Goal: Information Seeking & Learning: Learn about a topic

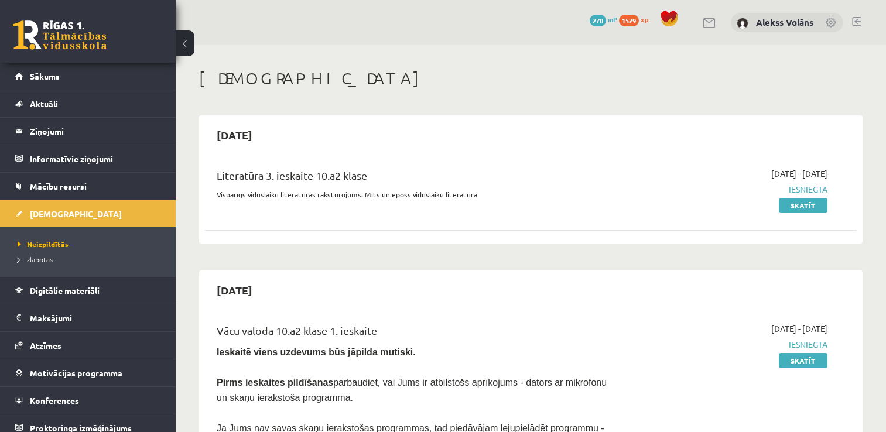
scroll to position [466, 0]
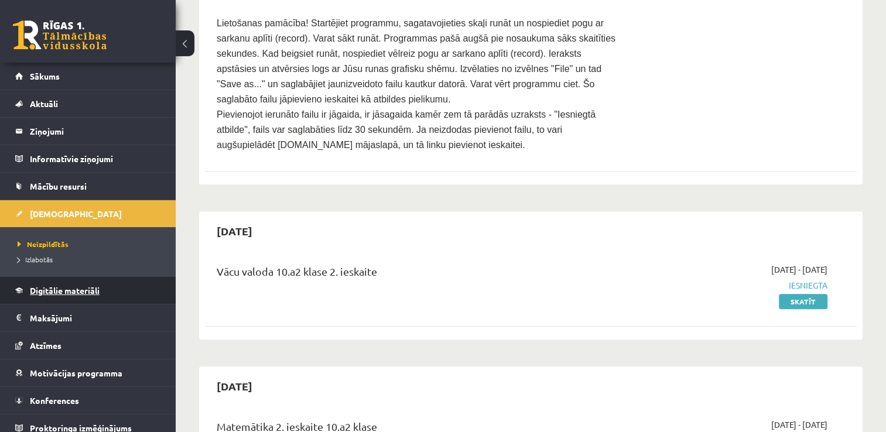
click at [64, 289] on span "Digitālie materiāli" at bounding box center [65, 290] width 70 height 11
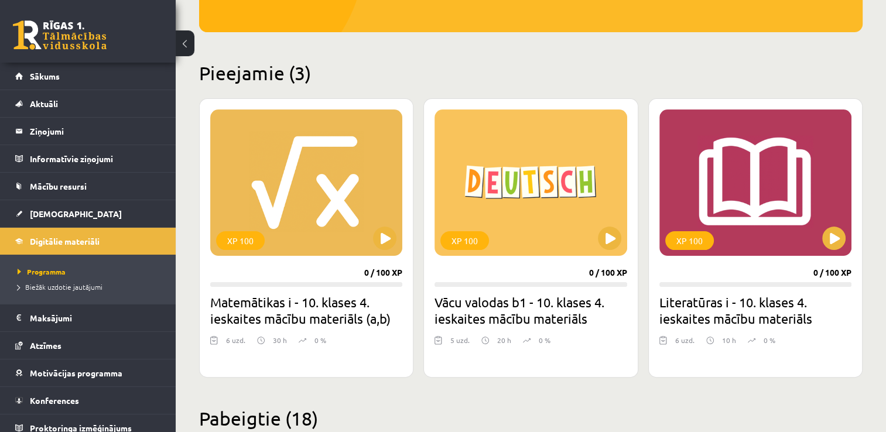
scroll to position [245, 0]
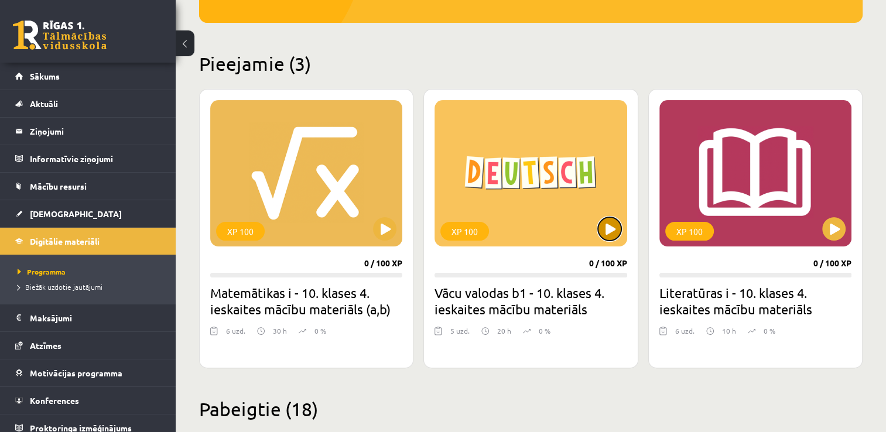
click at [609, 239] on button at bounding box center [609, 228] width 23 height 23
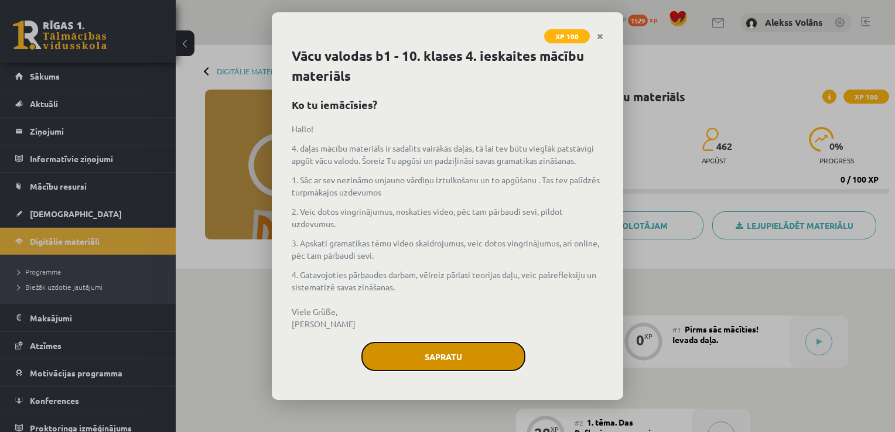
click at [452, 357] on button "Sapratu" at bounding box center [443, 356] width 164 height 29
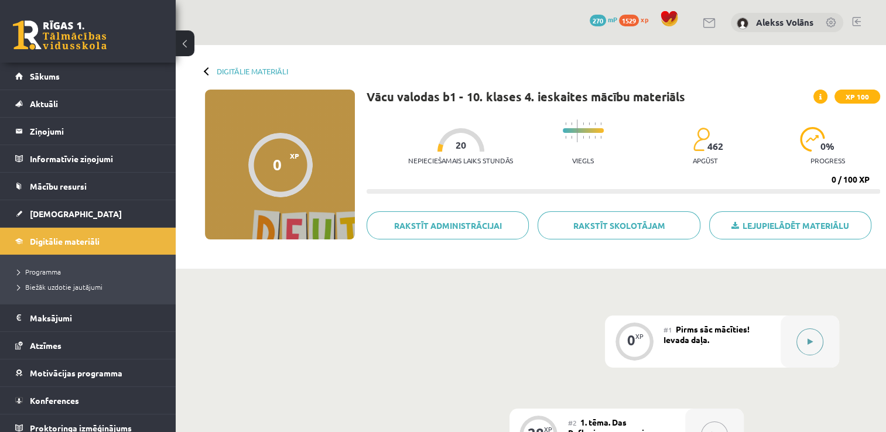
click at [804, 349] on button at bounding box center [810, 342] width 27 height 27
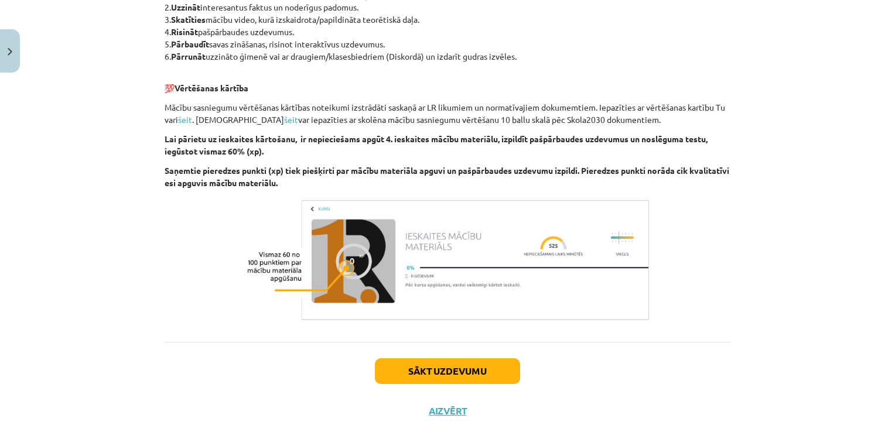
scroll to position [403, 0]
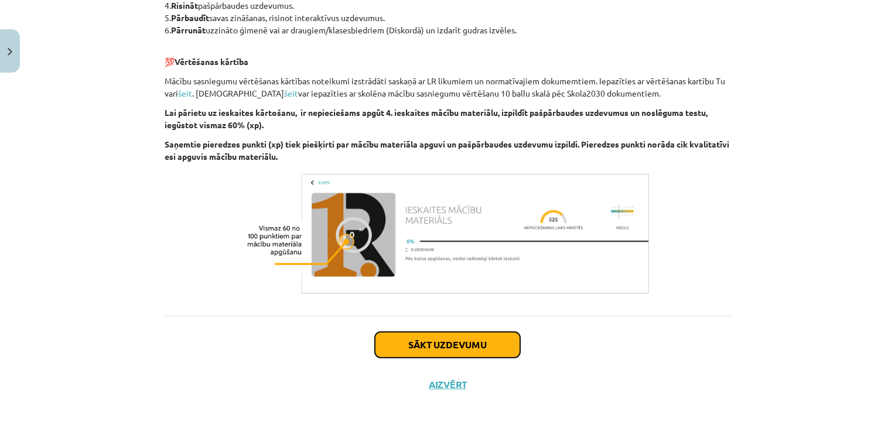
click at [418, 342] on button "Sākt uzdevumu" at bounding box center [447, 345] width 145 height 26
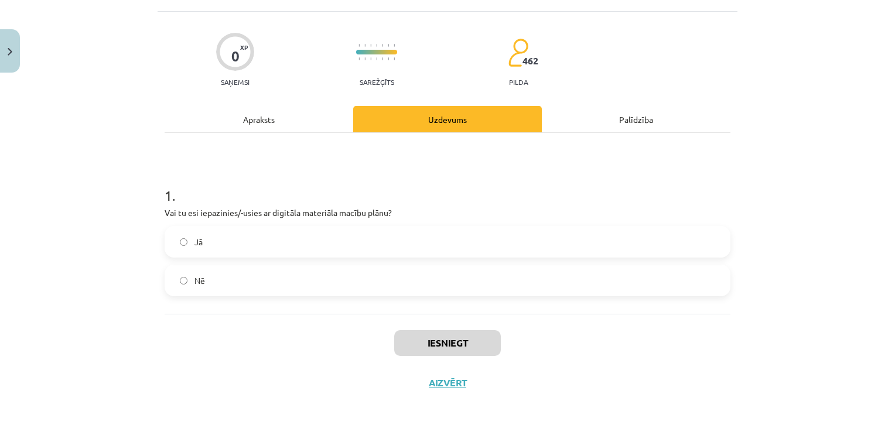
scroll to position [29, 0]
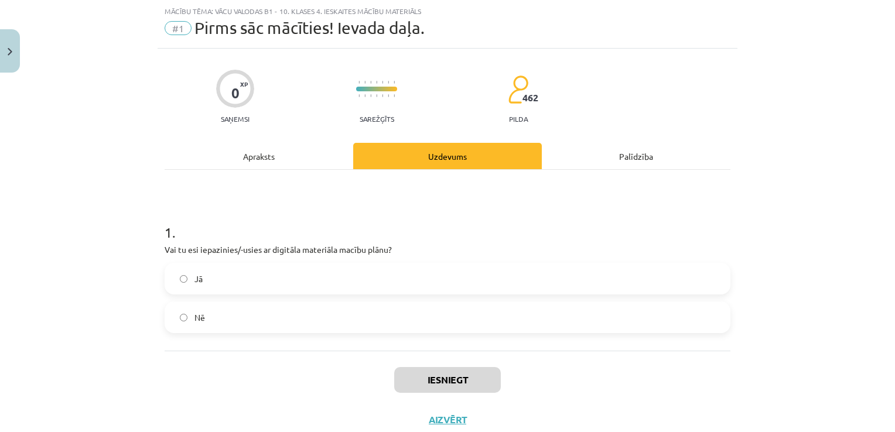
click at [380, 281] on label "Jā" at bounding box center [448, 278] width 564 height 29
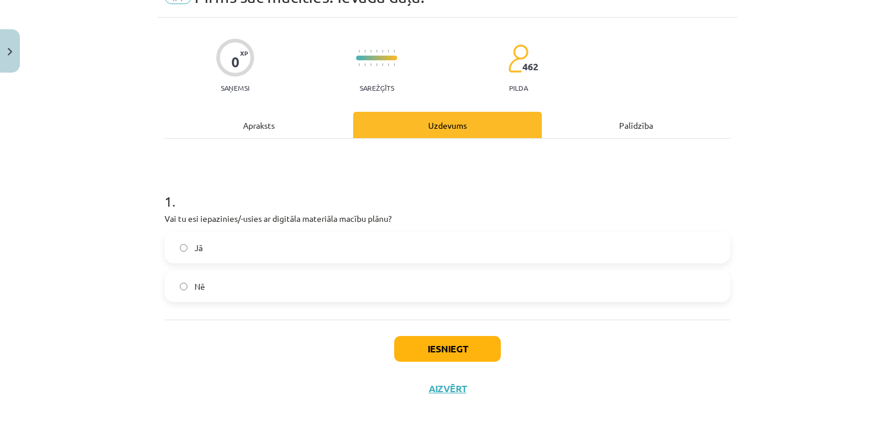
scroll to position [62, 0]
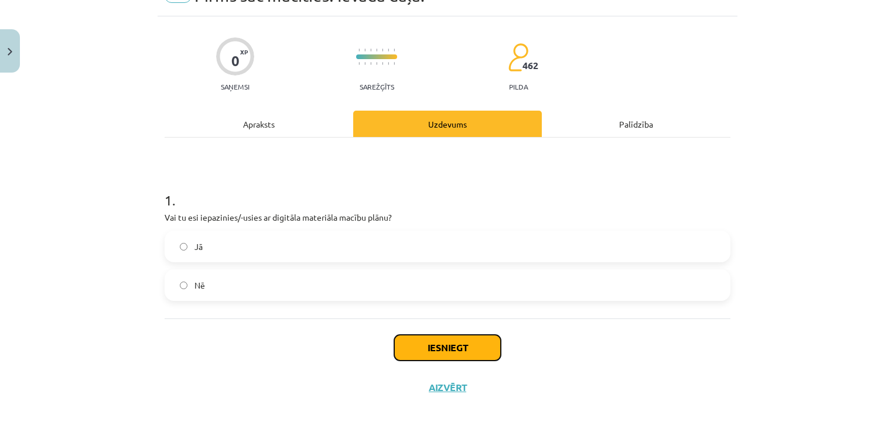
click at [480, 342] on button "Iesniegt" at bounding box center [447, 348] width 107 height 26
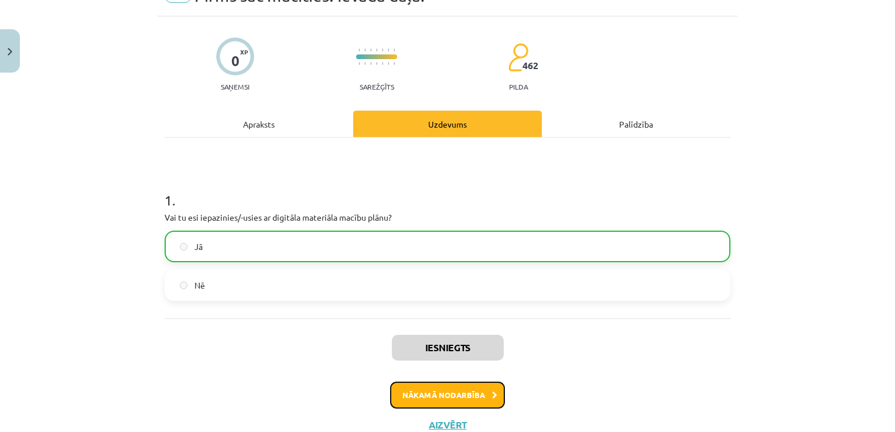
click at [482, 397] on button "Nākamā nodarbība" at bounding box center [447, 395] width 115 height 27
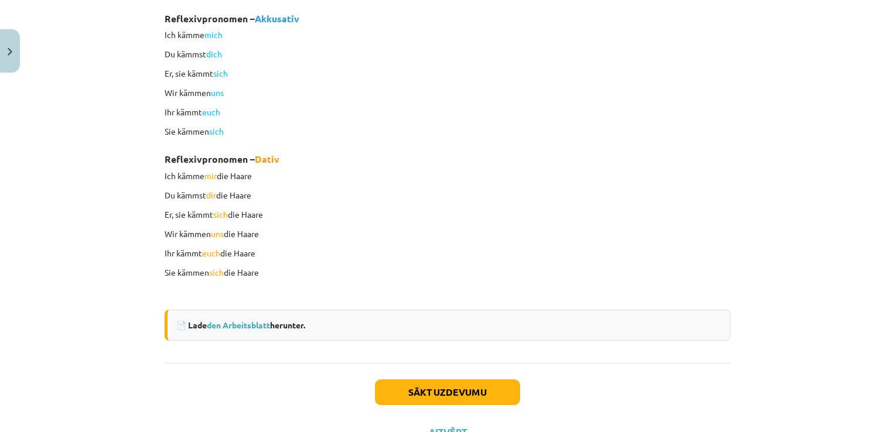
scroll to position [912, 0]
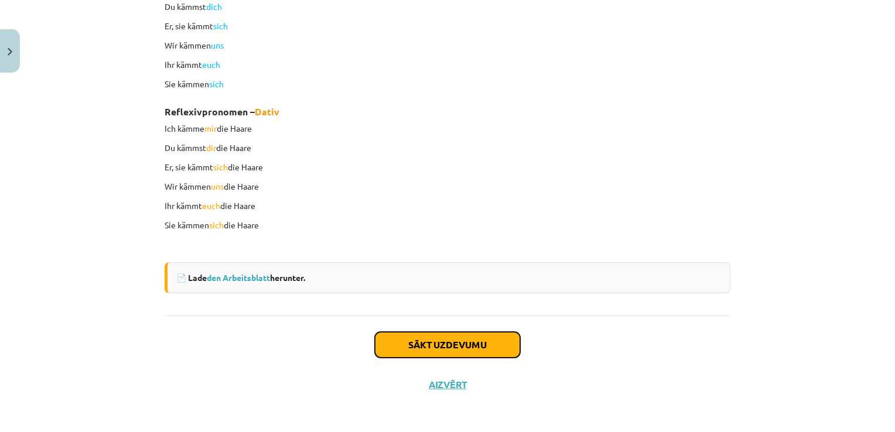
click at [454, 344] on button "Sākt uzdevumu" at bounding box center [447, 345] width 145 height 26
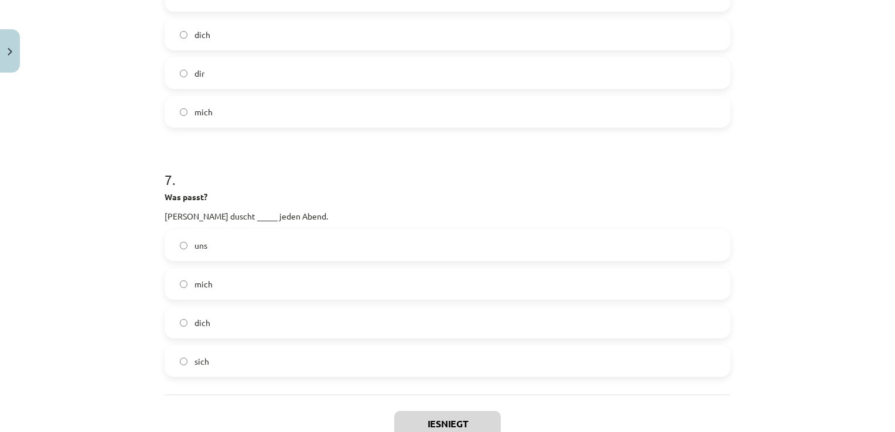
scroll to position [1659, 0]
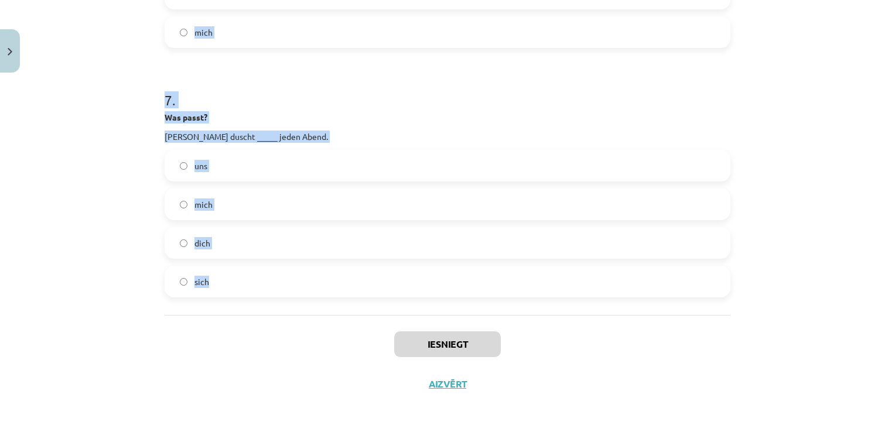
drag, startPoint x: 160, startPoint y: 250, endPoint x: 224, endPoint y: 271, distance: 67.4
copy form "Was passt? Setzt _____ bitte an den Tisch! mich euch uns sich 2 . Was passt? Ic…"
click at [324, 105] on h1 "7 ." at bounding box center [448, 89] width 566 height 36
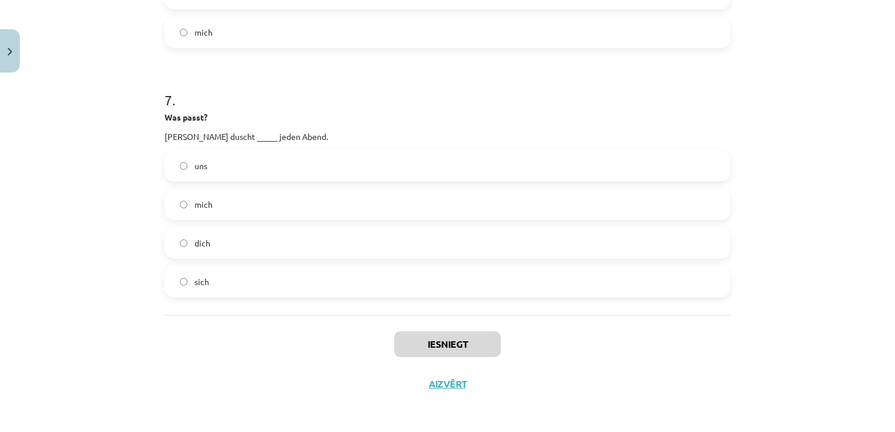
click at [324, 105] on h1 "7 ." at bounding box center [448, 89] width 566 height 36
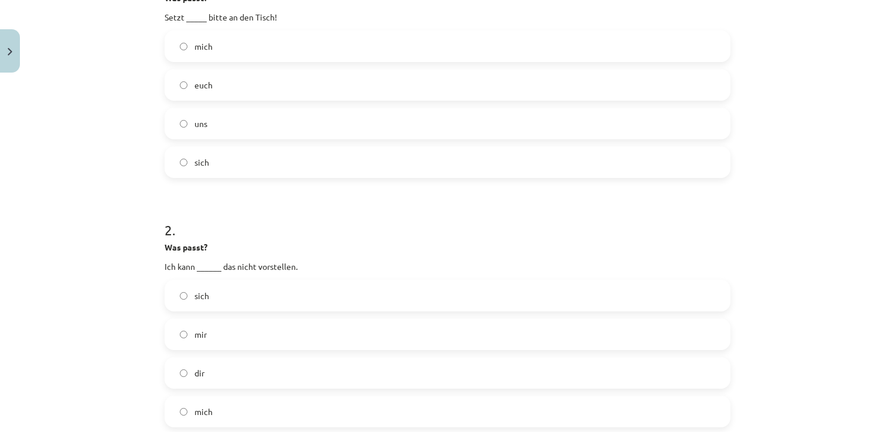
scroll to position [209, 0]
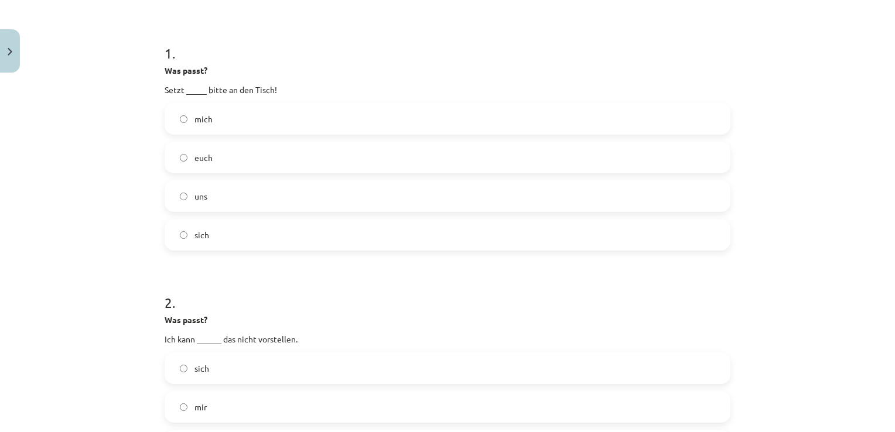
click at [301, 161] on label "euch" at bounding box center [448, 157] width 564 height 29
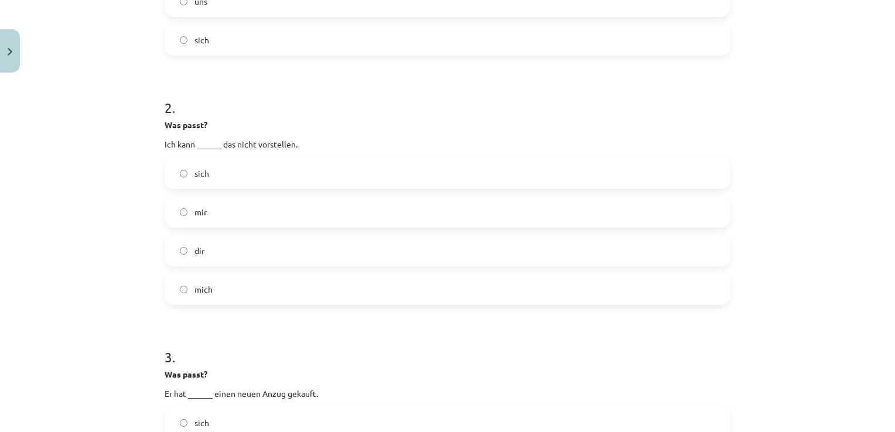
scroll to position [464, 0]
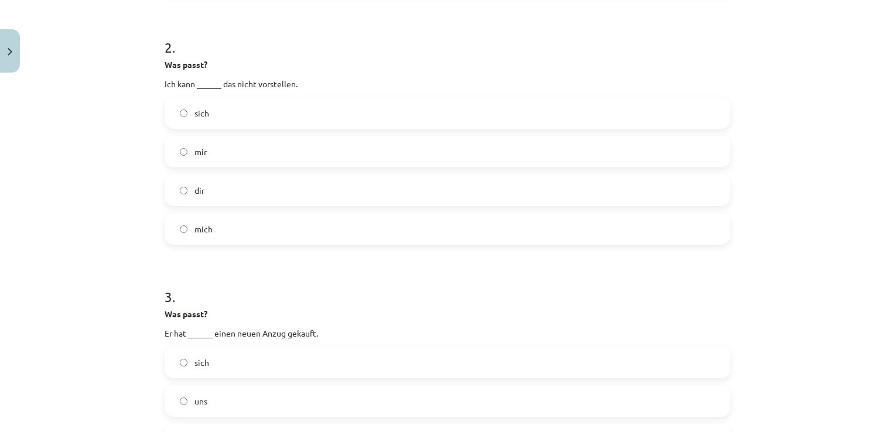
click at [190, 139] on label "mir" at bounding box center [448, 151] width 564 height 29
click at [210, 364] on label "sich" at bounding box center [448, 362] width 564 height 29
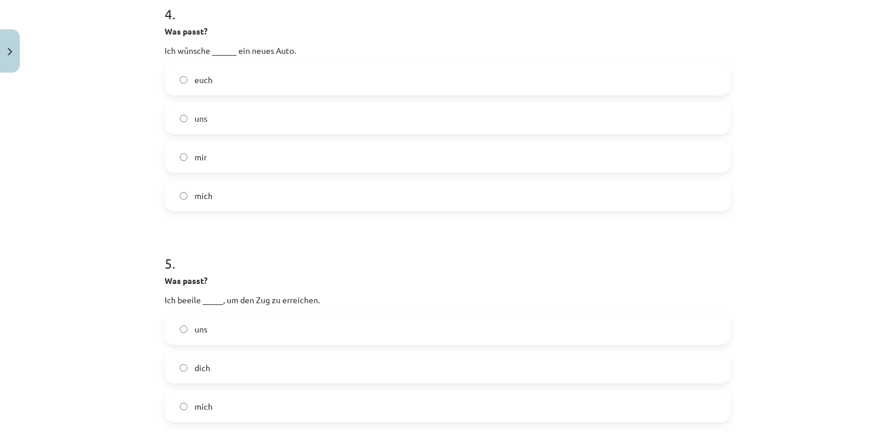
scroll to position [999, 0]
click at [357, 153] on label "mir" at bounding box center [448, 154] width 564 height 29
click at [210, 395] on label "mich" at bounding box center [448, 404] width 564 height 29
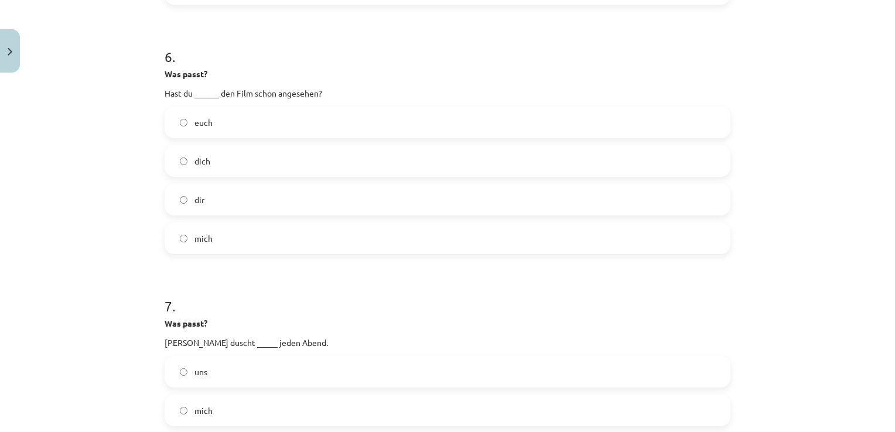
scroll to position [1455, 0]
click at [441, 186] on label "dir" at bounding box center [448, 197] width 564 height 29
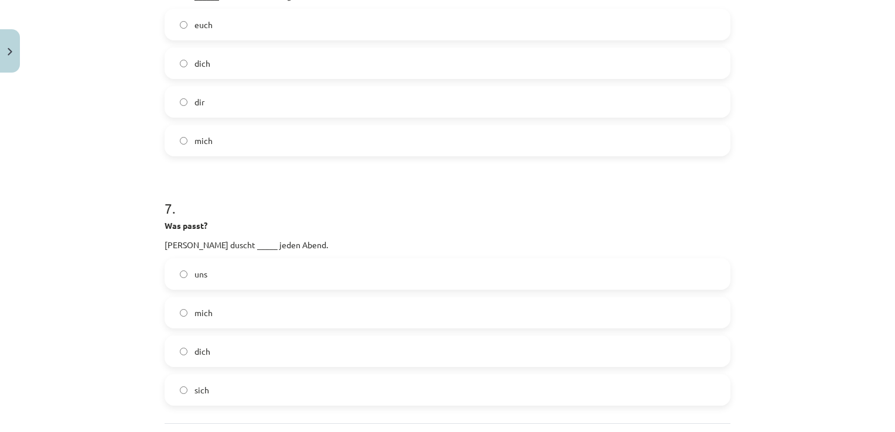
scroll to position [1553, 0]
click at [237, 383] on label "sich" at bounding box center [448, 387] width 564 height 29
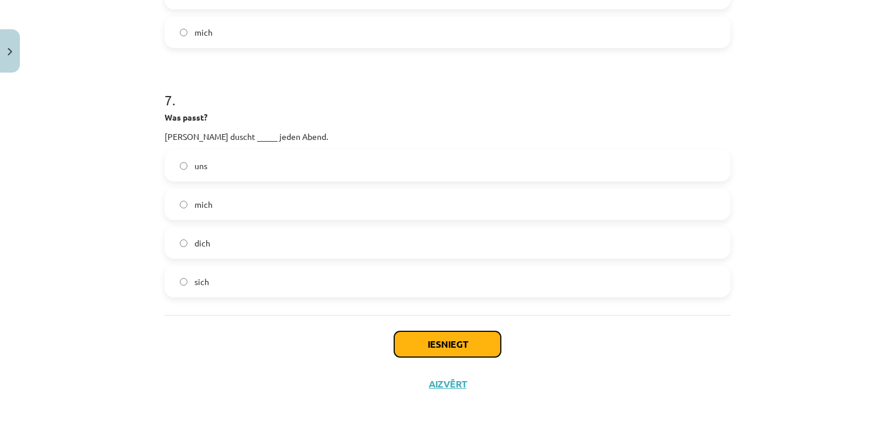
click at [472, 343] on button "Iesniegt" at bounding box center [447, 345] width 107 height 26
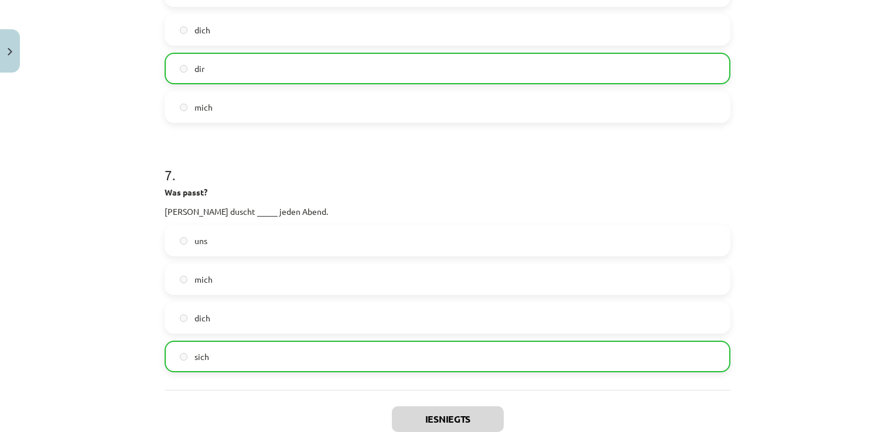
scroll to position [1697, 0]
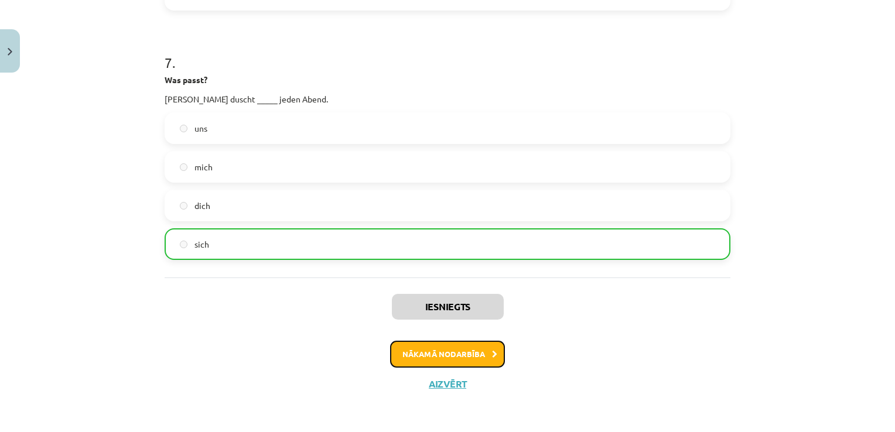
click at [465, 345] on button "Nākamā nodarbība" at bounding box center [447, 354] width 115 height 27
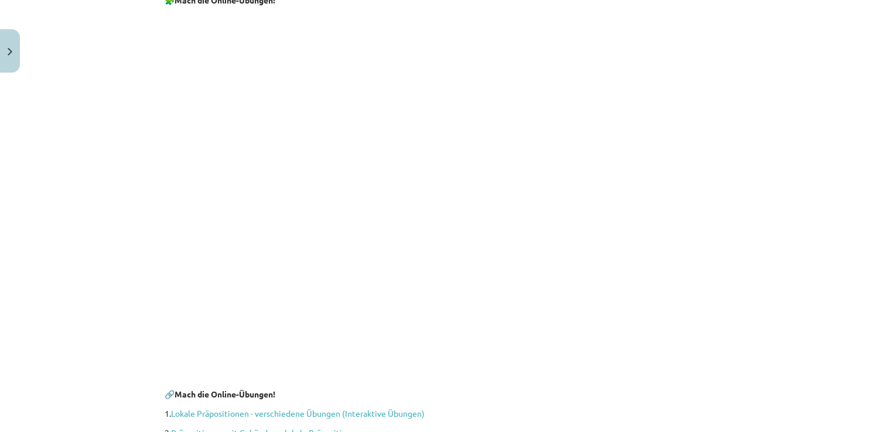
scroll to position [2626, 0]
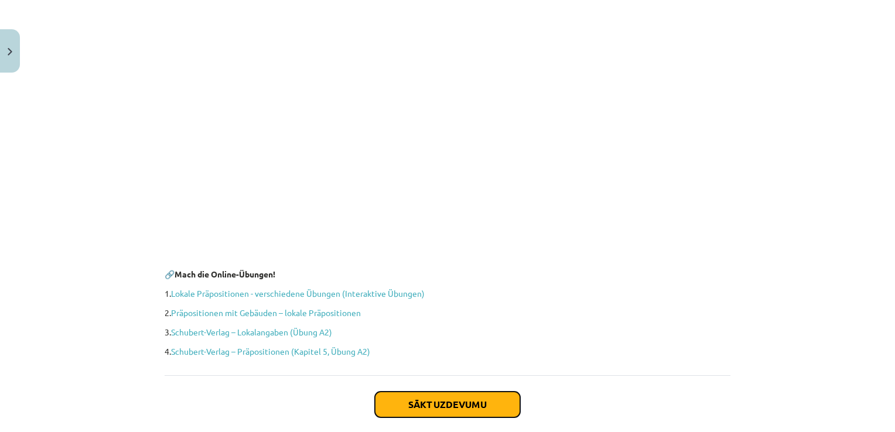
click at [465, 392] on button "Sākt uzdevumu" at bounding box center [447, 405] width 145 height 26
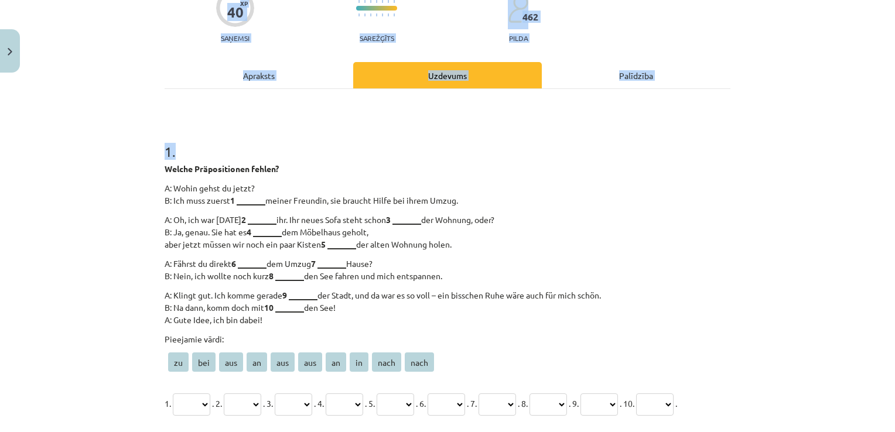
scroll to position [259, 0]
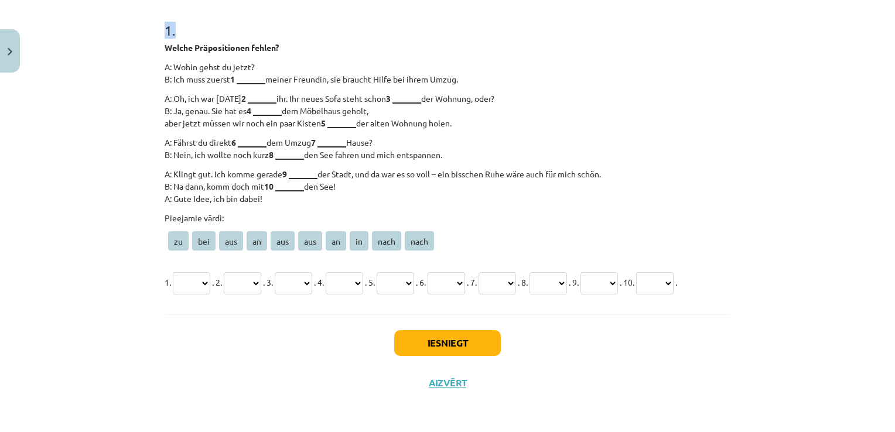
drag, startPoint x: 161, startPoint y: 250, endPoint x: 306, endPoint y: 241, distance: 146.1
click at [306, 241] on div "1 . Welche Präpositionen fehlen? A: Wohin gehst du jetzt? B: Ich muss zuerst 1 …" at bounding box center [448, 149] width 566 height 295
copy div "Welche Präpositionen fehlen? A: Wohin gehst du jetzt? B: Ich muss zuerst 1 ____…"
click at [502, 231] on p "zu bei aus an aus aus an in nach nach" at bounding box center [448, 242] width 566 height 23
click at [174, 231] on span "zu" at bounding box center [178, 240] width 21 height 19
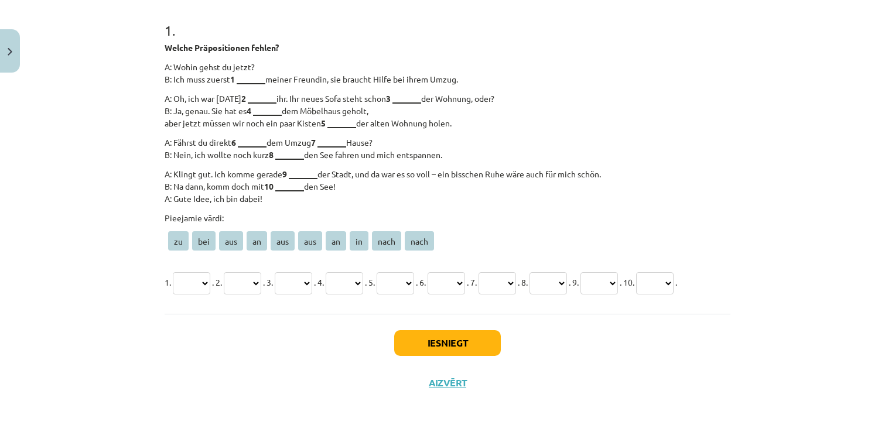
click at [202, 272] on select "** *** *** ** *** *** ** ** **** ****" at bounding box center [191, 283] width 37 height 22
select select "**"
click at [173, 272] on select "** *** *** ** *** *** ** ** **** ****" at bounding box center [191, 283] width 37 height 22
click at [261, 272] on select "** *** *** ** *** *** ** ** **** ****" at bounding box center [242, 283] width 37 height 22
select select "***"
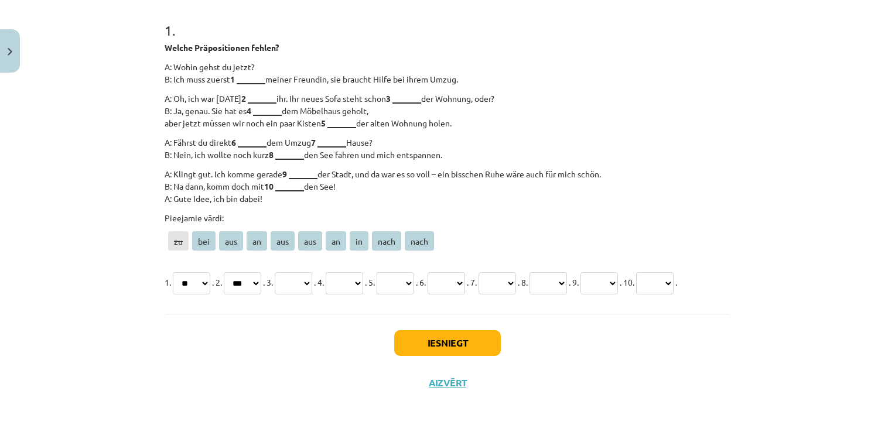
click at [228, 272] on select "** *** *** ** *** *** ** ** **** ****" at bounding box center [242, 283] width 37 height 22
click at [312, 272] on select "** *** *** ** *** *** ** ** **** ****" at bounding box center [293, 283] width 37 height 22
select select "**"
click at [286, 272] on select "** *** *** ** *** *** ** ** **** ****" at bounding box center [293, 283] width 37 height 22
click at [363, 272] on select "** *** *** ** *** *** ** ** **** ****" at bounding box center [344, 283] width 37 height 22
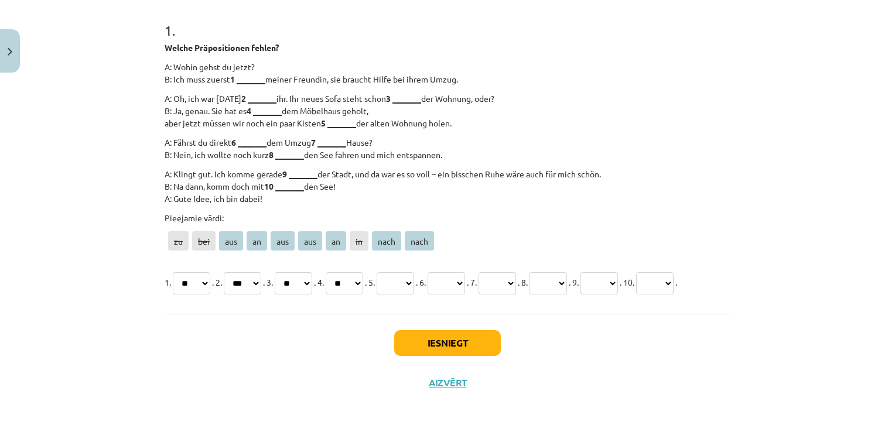
click at [344, 272] on select "** *** *** ** *** *** ** ** **** ****" at bounding box center [344, 283] width 37 height 22
click at [363, 389] on div "Iesniegt Aizvērt" at bounding box center [448, 355] width 566 height 82
click at [363, 272] on select "** *** *** ** *** *** ** ** **** ****" at bounding box center [344, 283] width 37 height 22
select select "***"
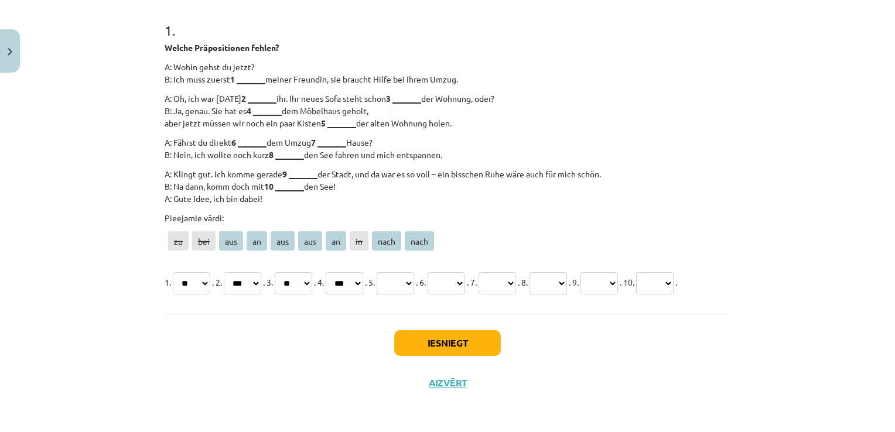
click at [344, 272] on select "** *** *** ** *** *** ** ** **** ****" at bounding box center [344, 283] width 37 height 22
click at [428, 240] on div "Pieejamie vārdi: zu bei aus an aus aus an in nach nach 1. ** *** *** ** *** ***…" at bounding box center [448, 254] width 566 height 84
click at [414, 272] on select "** *** *** ** *** *** ** ** **** ****" at bounding box center [395, 283] width 37 height 22
select select "***"
click at [403, 272] on select "** *** *** ** *** *** ** ** **** ****" at bounding box center [395, 283] width 37 height 22
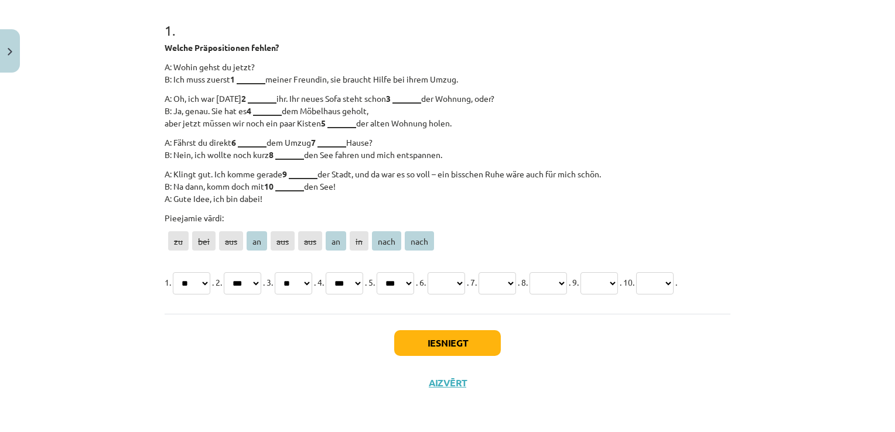
click at [465, 272] on select "** *** *** ** *** *** ** ** **** ****" at bounding box center [446, 283] width 37 height 22
select select "****"
click at [461, 272] on select "** *** *** ** *** *** ** ** **** ****" at bounding box center [446, 283] width 37 height 22
click at [516, 272] on select "** *** *** ** *** *** ** ** **** ****" at bounding box center [497, 283] width 37 height 22
select select "****"
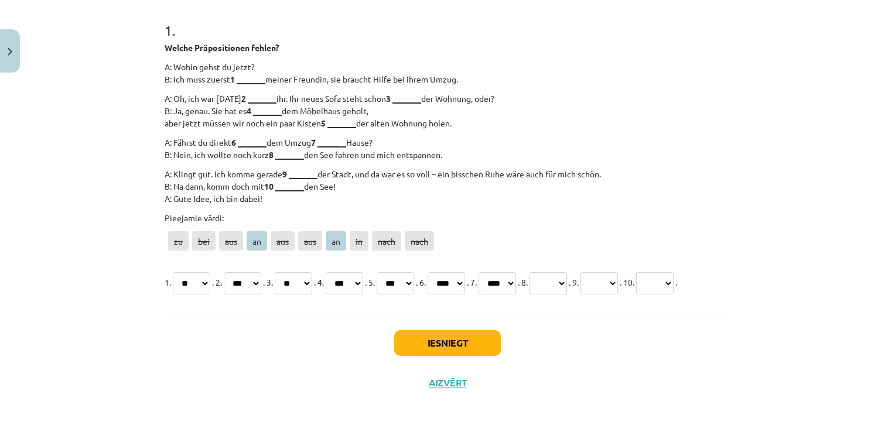
click at [516, 272] on select "** *** *** ** *** *** ** ** **** ****" at bounding box center [497, 283] width 37 height 22
click at [567, 272] on select "** *** *** ** *** *** ** ** **** ****" at bounding box center [548, 283] width 37 height 22
click at [659, 277] on p "1. ** *** *** ** *** *** ** ** **** **** . 2. ** *** *** ** *** *** ** ** **** …" at bounding box center [448, 282] width 566 height 28
click at [618, 272] on select "** *** *** ** *** *** ** ** **** ****" at bounding box center [599, 283] width 37 height 22
select select "**"
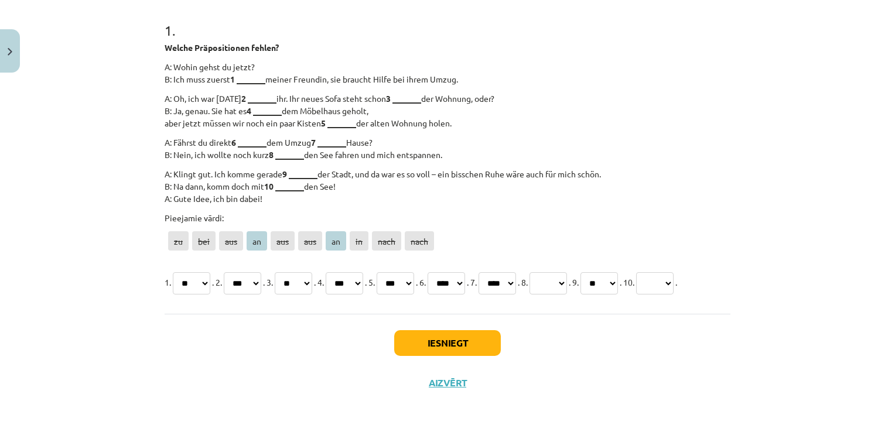
click at [618, 272] on select "** *** *** ** *** *** ** ** **** ****" at bounding box center [599, 283] width 37 height 22
click at [567, 272] on select "** *** *** ** *** *** ** ** **** ****" at bounding box center [548, 283] width 37 height 22
select select "***"
click at [567, 272] on select "** *** *** ** *** *** ** ** **** ****" at bounding box center [548, 283] width 37 height 22
click at [636, 284] on select "** *** *** ** *** *** ** ** **** ****" at bounding box center [654, 283] width 37 height 22
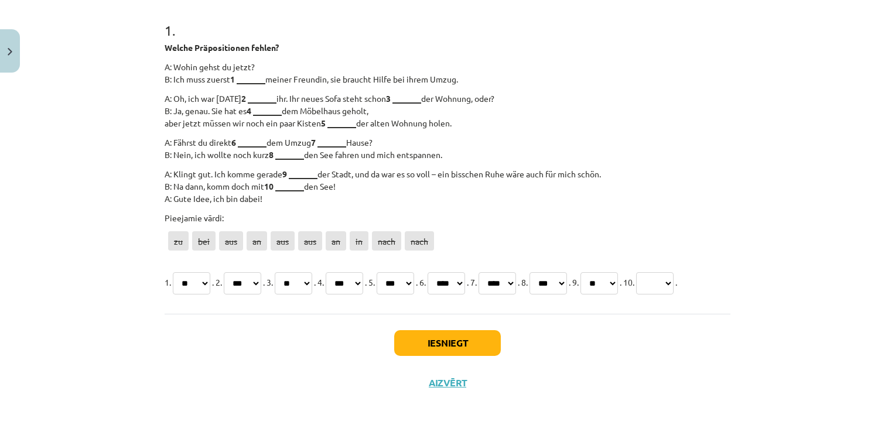
select select "***"
click at [636, 272] on select "** *** *** ** *** *** ** ** **** ****" at bounding box center [654, 283] width 37 height 22
click at [421, 344] on button "Iesniegt" at bounding box center [447, 343] width 107 height 26
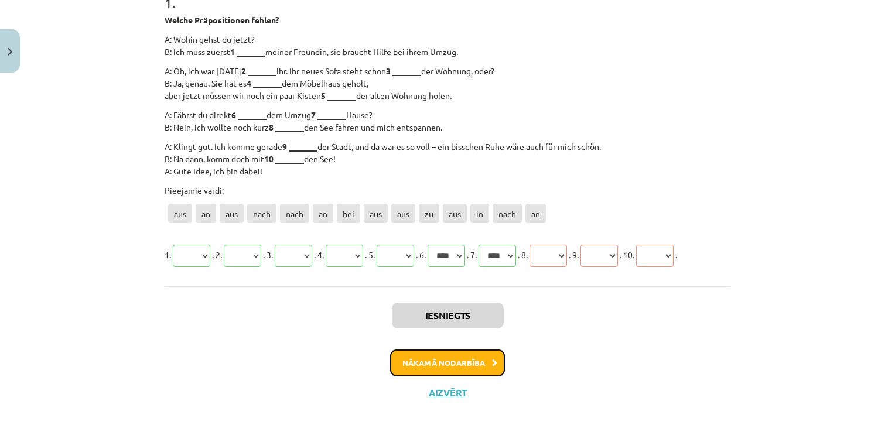
click at [471, 377] on button "Nākamā nodarbība" at bounding box center [447, 363] width 115 height 27
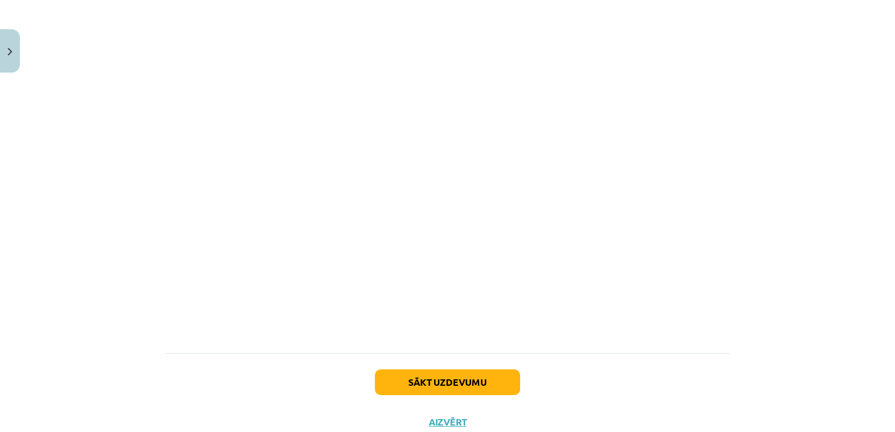
scroll to position [1560, 0]
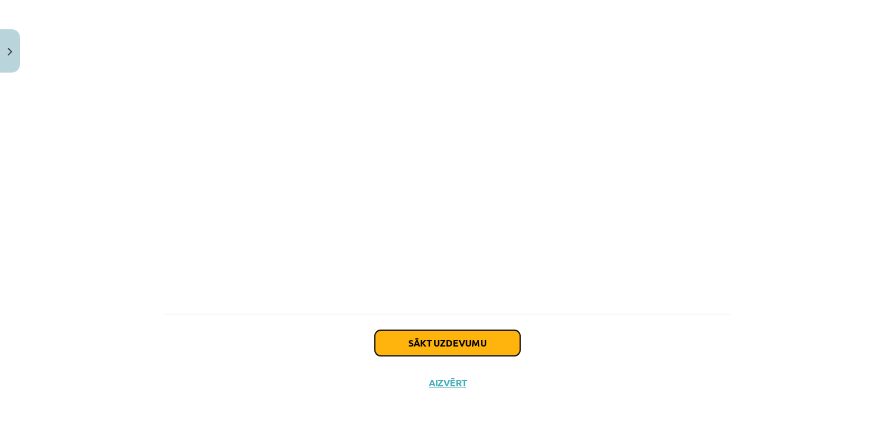
click at [476, 343] on button "Sākt uzdevumu" at bounding box center [447, 343] width 145 height 26
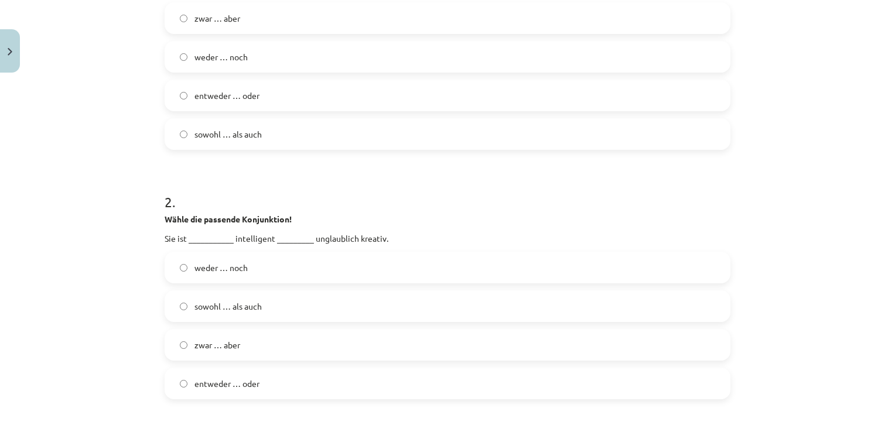
scroll to position [169, 0]
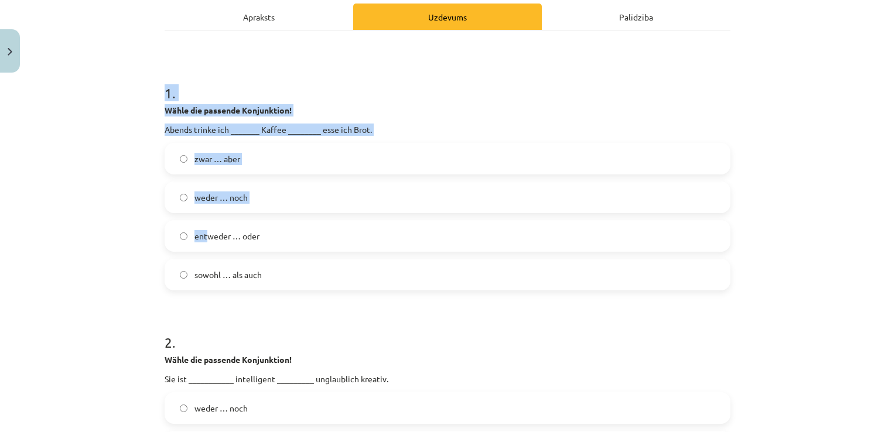
drag, startPoint x: 161, startPoint y: 94, endPoint x: 204, endPoint y: 243, distance: 155.0
click at [204, 243] on div "1 . Wähle die passende Konjunktion! Abends trinke ich _______ Kaffee ________ e…" at bounding box center [448, 177] width 566 height 226
click at [75, 233] on div "Mācību tēma: Vācu valodas b1 - 10. klases 4. ieskaites mācību materiāls #4 3. t…" at bounding box center [447, 216] width 895 height 432
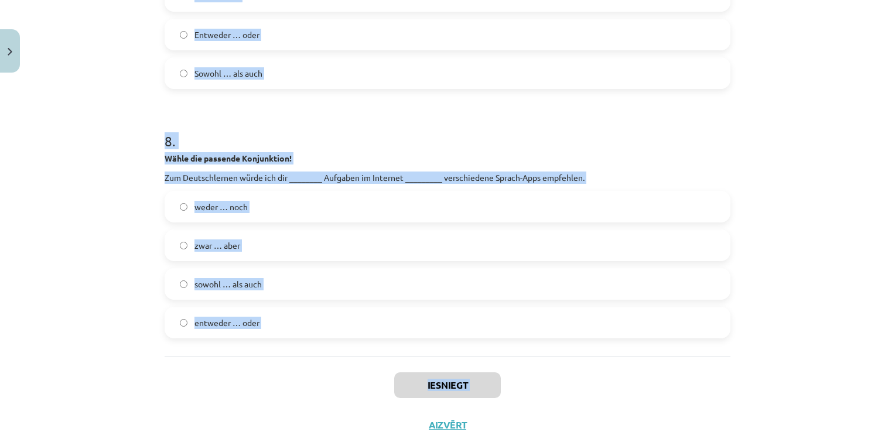
scroll to position [1909, 0]
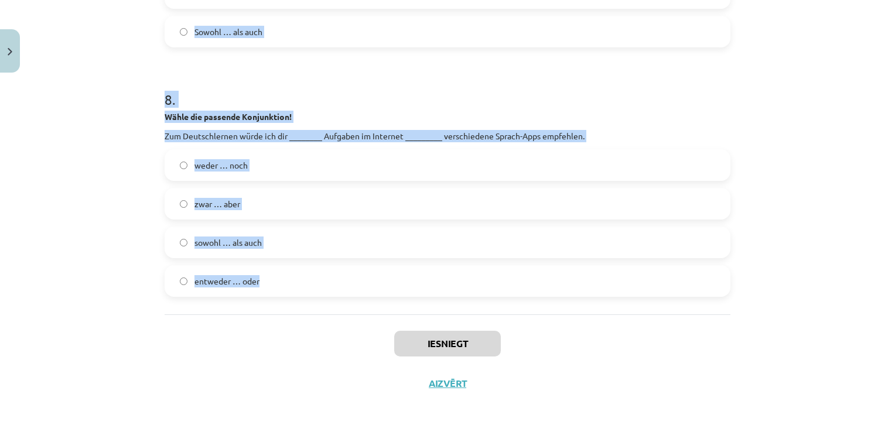
drag, startPoint x: 163, startPoint y: 92, endPoint x: 268, endPoint y: 283, distance: 217.9
copy form "1 . Wähle die passende Konjunktion! Abends trinke ich _______ Kaffee ________ e…"
click at [690, 76] on h1 "8 ." at bounding box center [448, 89] width 566 height 36
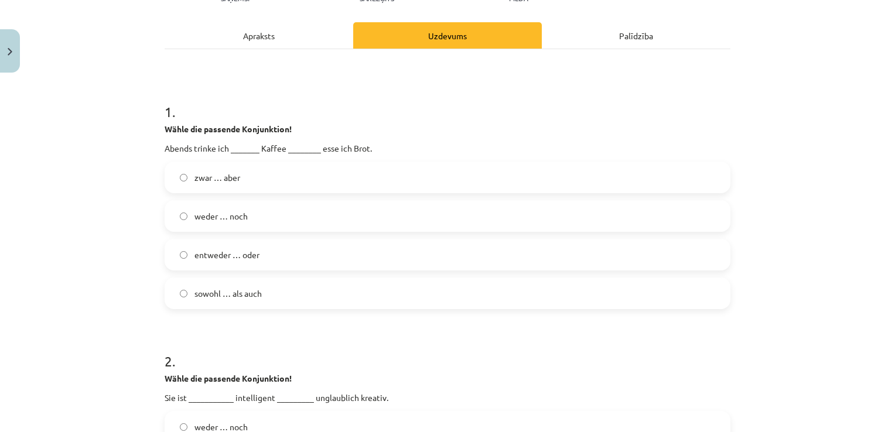
scroll to position [174, 0]
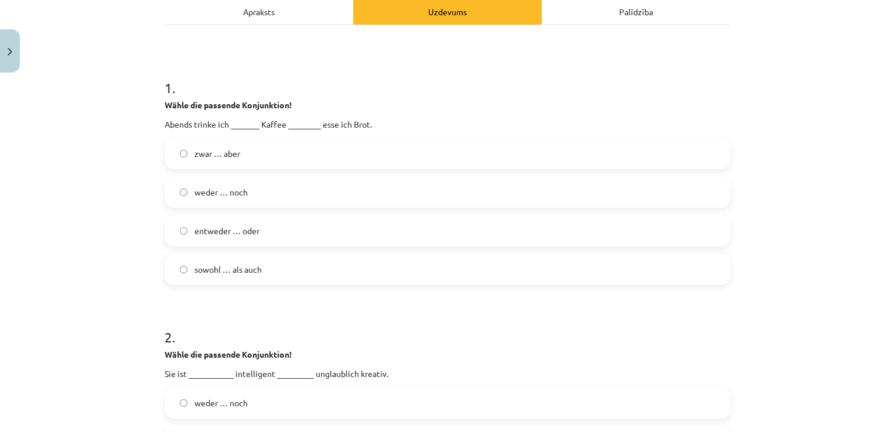
click at [388, 221] on label "entweder … oder" at bounding box center [448, 230] width 564 height 29
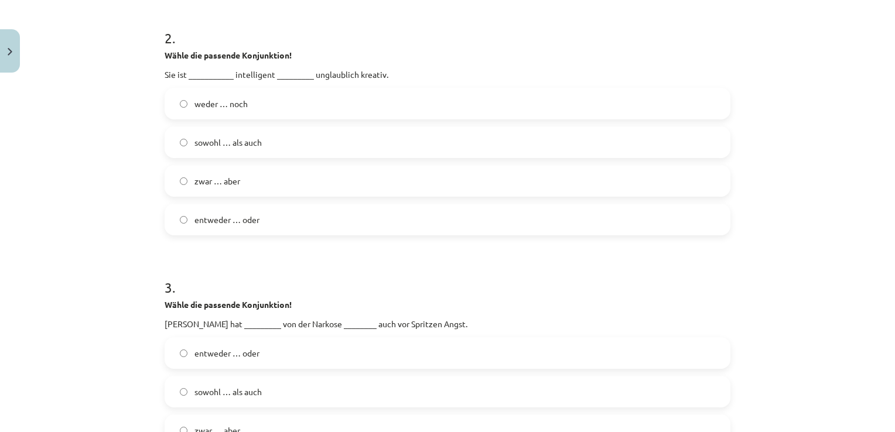
scroll to position [479, 0]
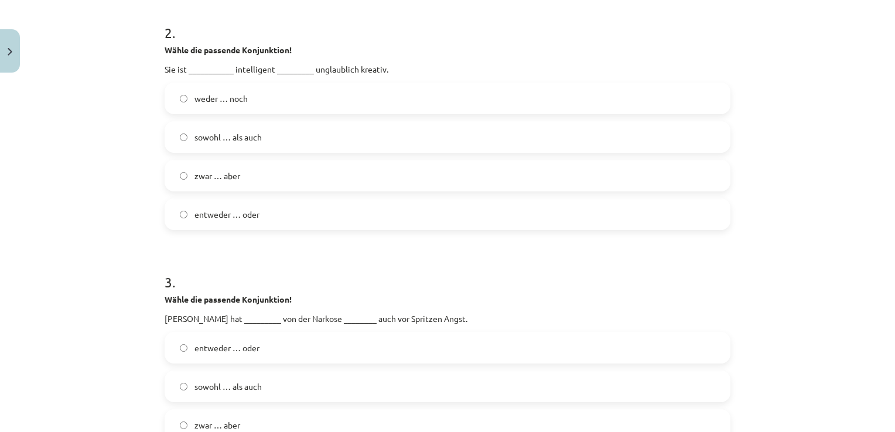
click at [229, 135] on span "sowohl … als auch" at bounding box center [228, 137] width 67 height 12
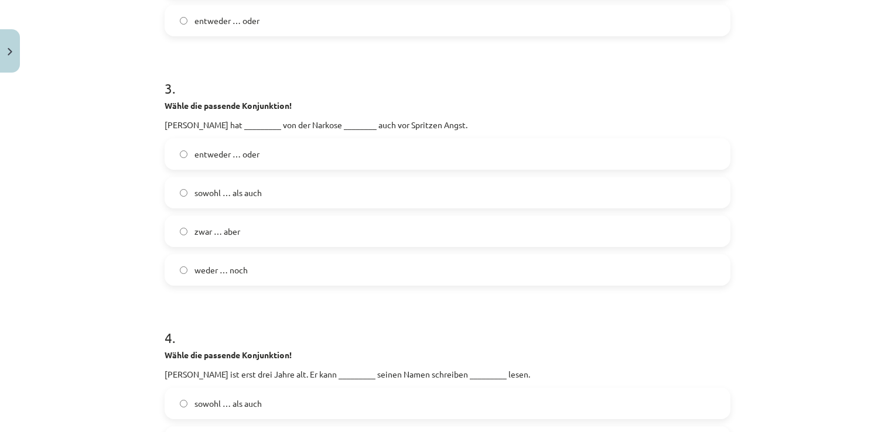
scroll to position [678, 0]
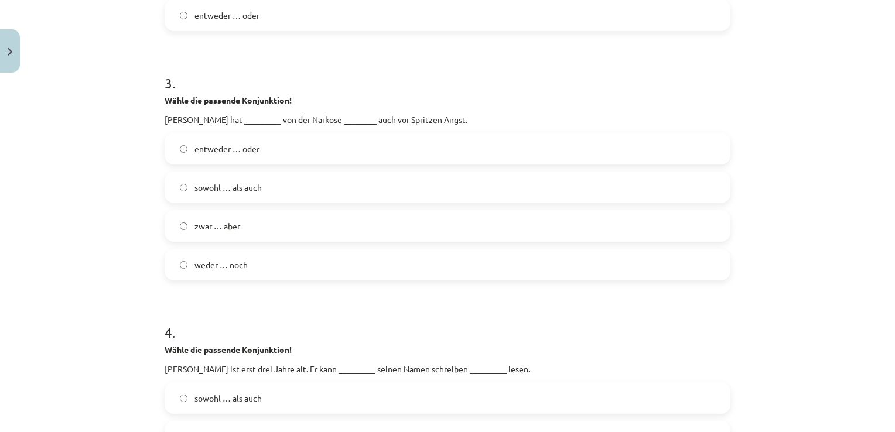
click at [190, 257] on label "weder … noch" at bounding box center [448, 264] width 564 height 29
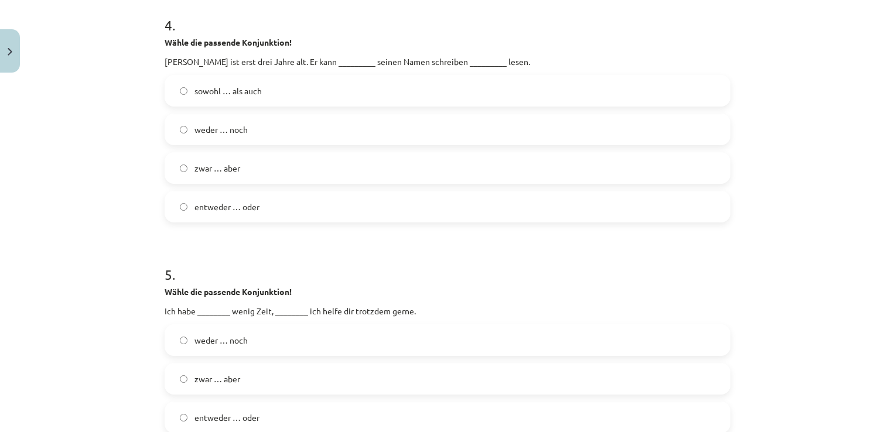
scroll to position [996, 0]
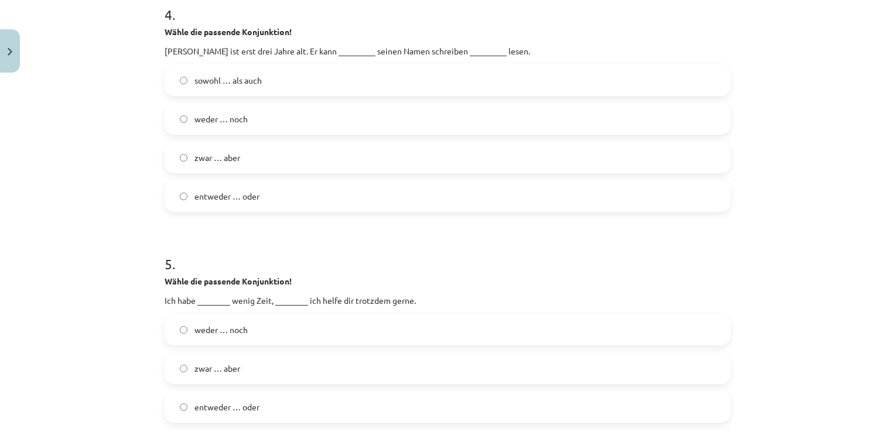
click at [249, 113] on label "weder … noch" at bounding box center [448, 118] width 564 height 29
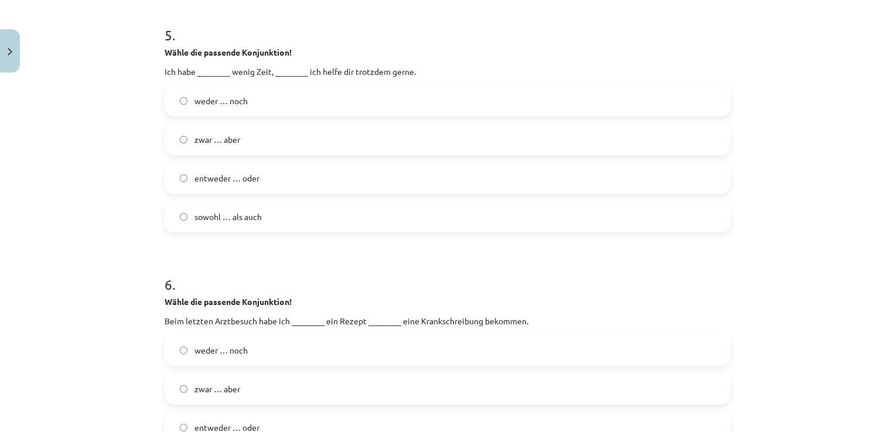
scroll to position [1233, 0]
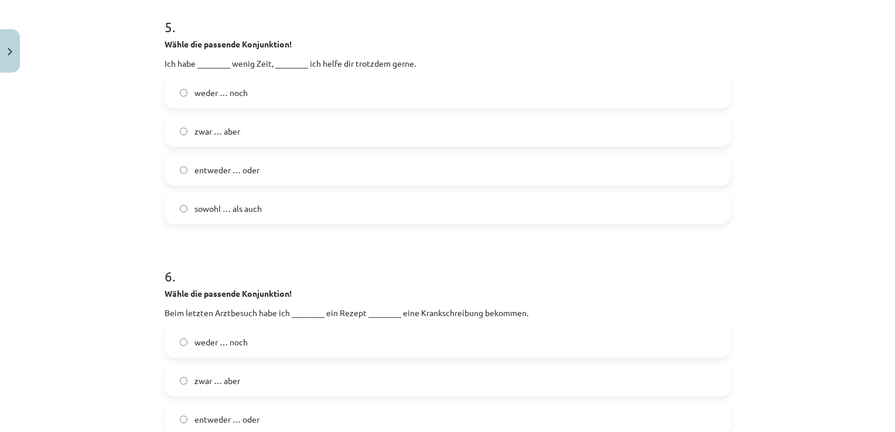
click at [316, 125] on label "zwar … aber" at bounding box center [448, 131] width 564 height 29
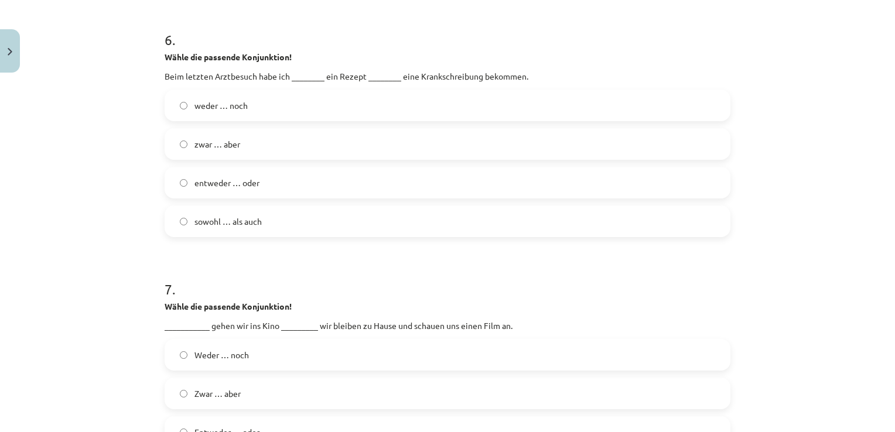
scroll to position [1500, 0]
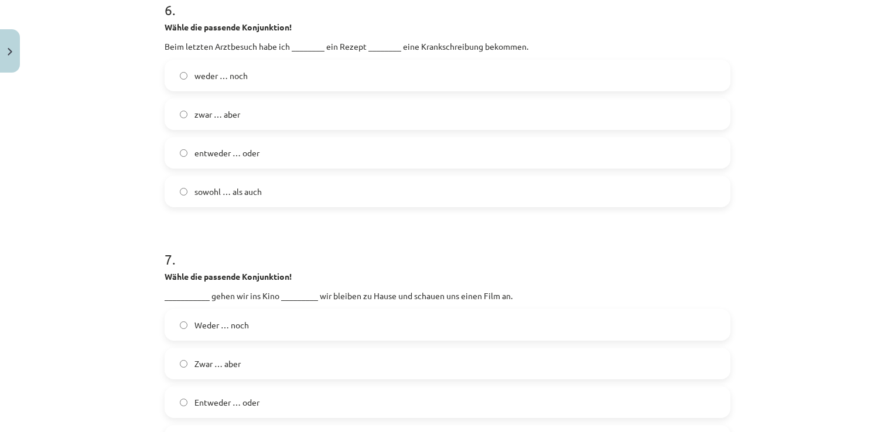
click at [272, 189] on label "sowohl … als auch" at bounding box center [448, 191] width 564 height 29
drag, startPoint x: 889, startPoint y: 284, endPoint x: 888, endPoint y: 332, distance: 48.0
click at [888, 332] on div "Mācību tēma: Vācu valodas b1 - 10. klases 4. ieskaites mācību materiāls #4 3. t…" at bounding box center [447, 216] width 895 height 432
click at [839, 333] on div "Mācību tēma: Vācu valodas b1 - 10. klases 4. ieskaites mācību materiāls #4 3. t…" at bounding box center [447, 216] width 895 height 432
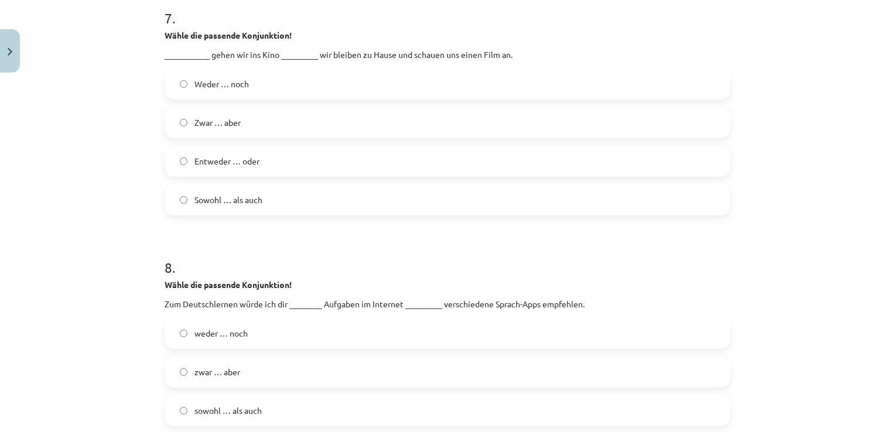
scroll to position [1749, 0]
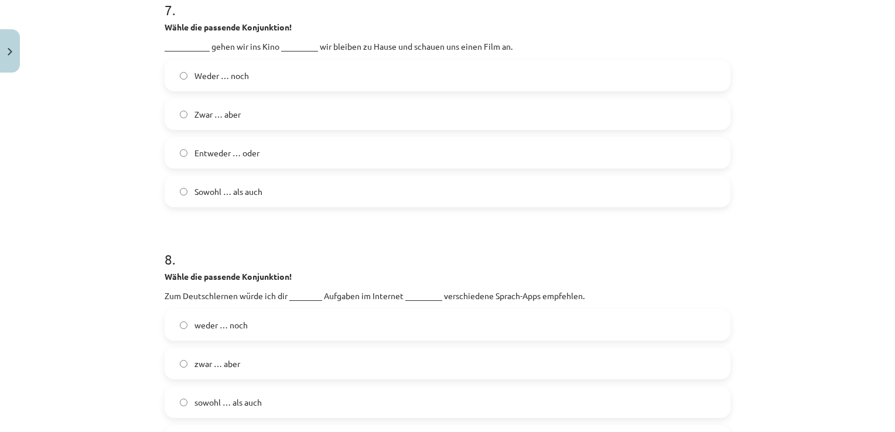
click at [303, 152] on label "Entweder … oder" at bounding box center [448, 152] width 564 height 29
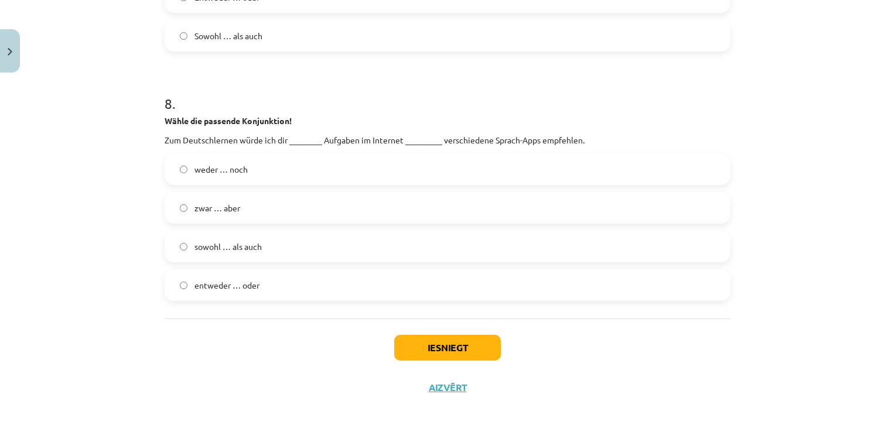
scroll to position [1909, 0]
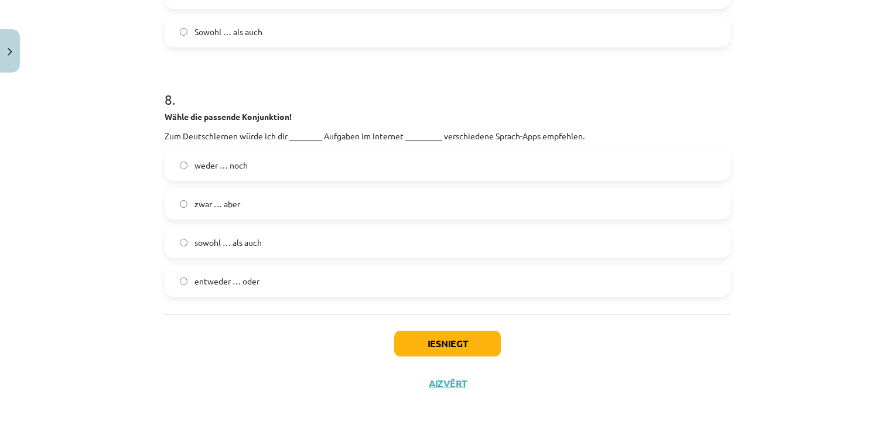
click at [185, 247] on label "sowohl … als auch" at bounding box center [448, 242] width 564 height 29
click at [418, 352] on button "Iesniegt" at bounding box center [447, 344] width 107 height 26
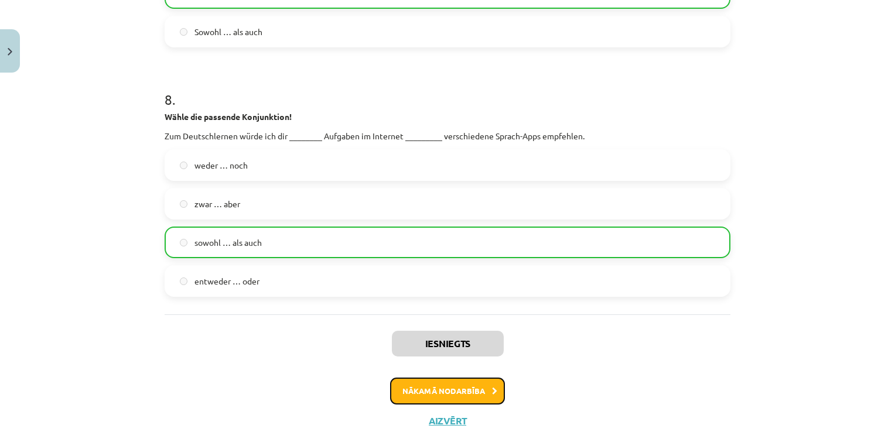
click at [462, 397] on button "Nākamā nodarbība" at bounding box center [447, 391] width 115 height 27
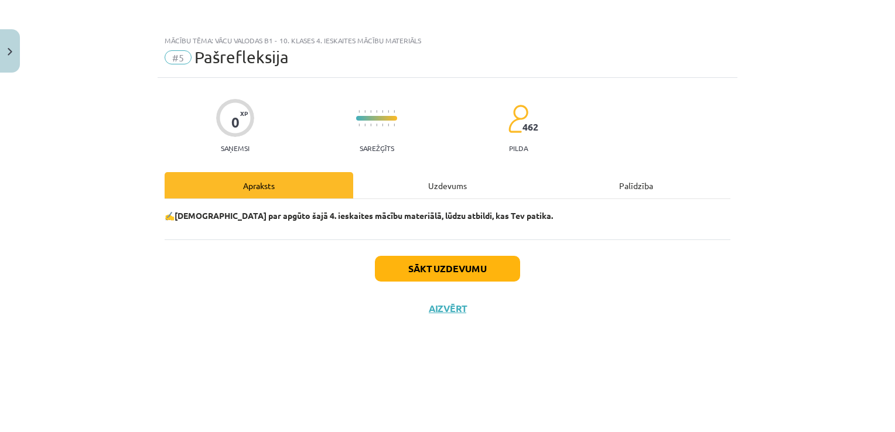
scroll to position [0, 0]
click at [455, 276] on button "Sākt uzdevumu" at bounding box center [447, 269] width 145 height 26
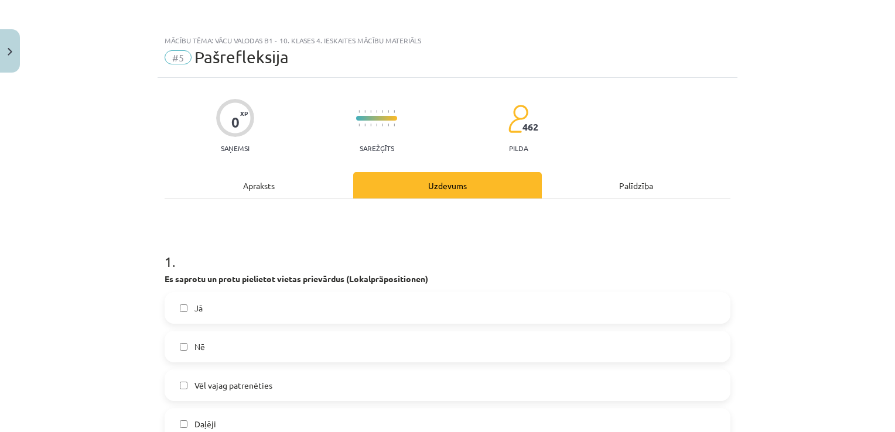
click at [186, 303] on label "Jā" at bounding box center [448, 308] width 564 height 29
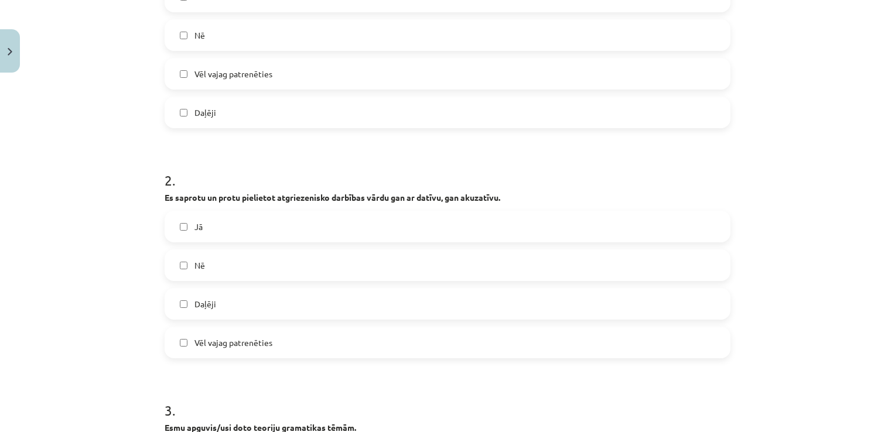
scroll to position [325, 0]
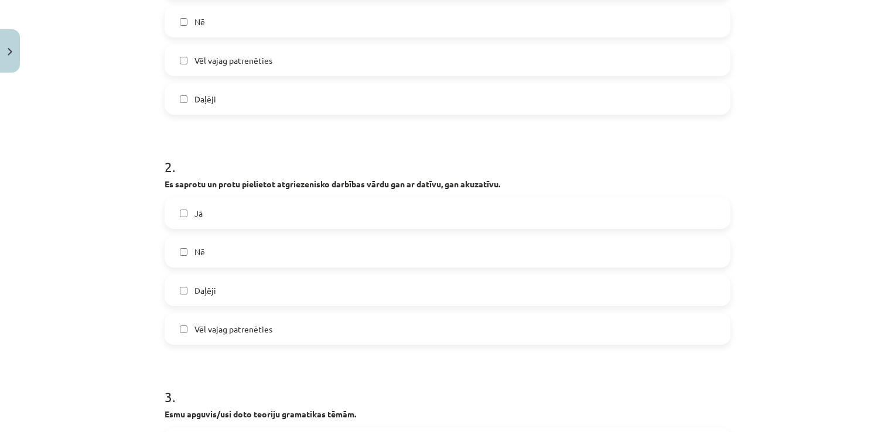
click at [241, 291] on label "Daļēji" at bounding box center [448, 290] width 564 height 29
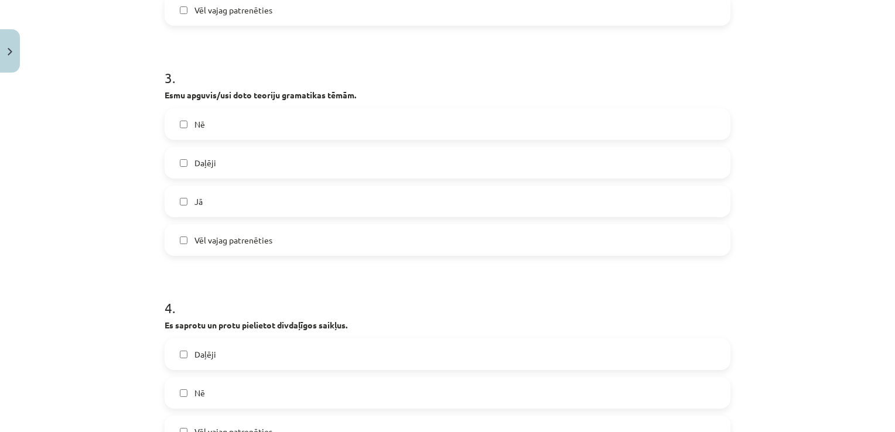
scroll to position [670, 0]
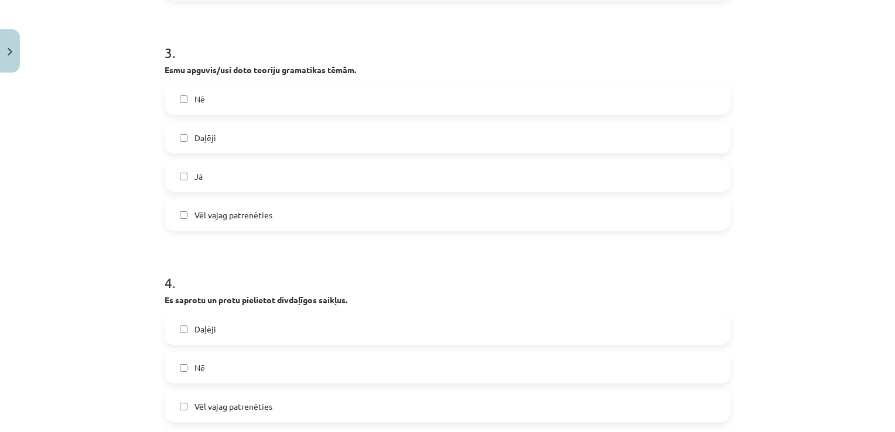
click at [234, 183] on label "Jā" at bounding box center [448, 176] width 564 height 29
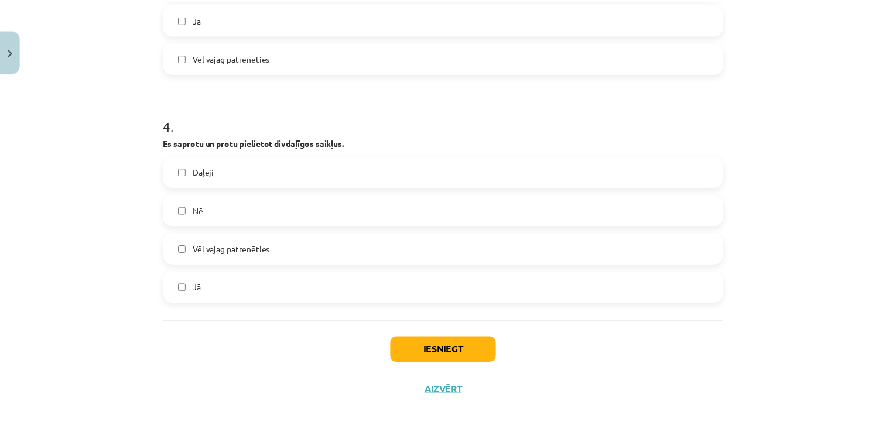
scroll to position [834, 0]
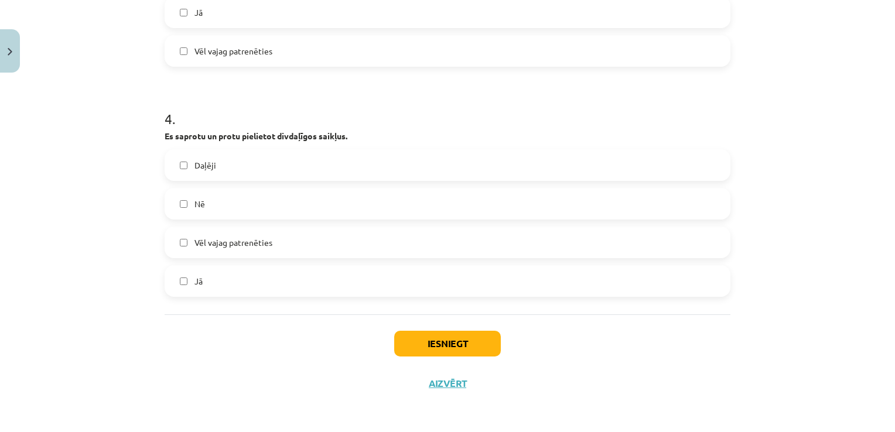
click at [529, 149] on div "Daļēji" at bounding box center [448, 165] width 566 height 32
click at [524, 165] on label "Daļēji" at bounding box center [448, 165] width 564 height 29
click at [465, 340] on button "Iesniegt" at bounding box center [447, 344] width 107 height 26
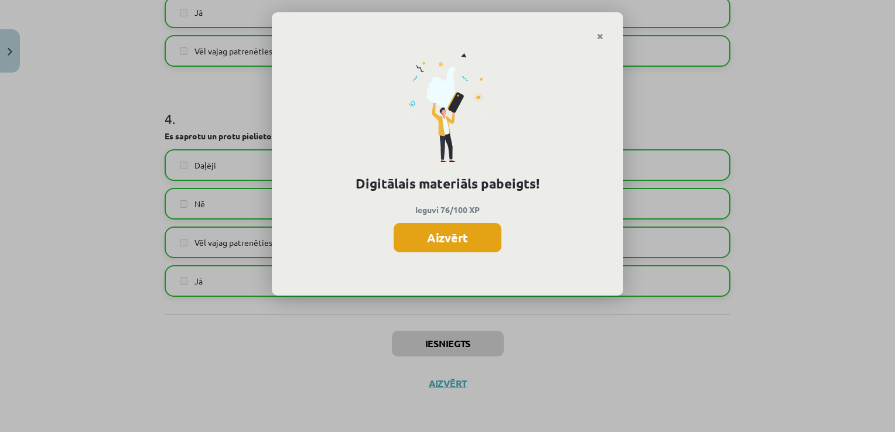
click at [469, 244] on button "Aizvērt" at bounding box center [448, 237] width 108 height 29
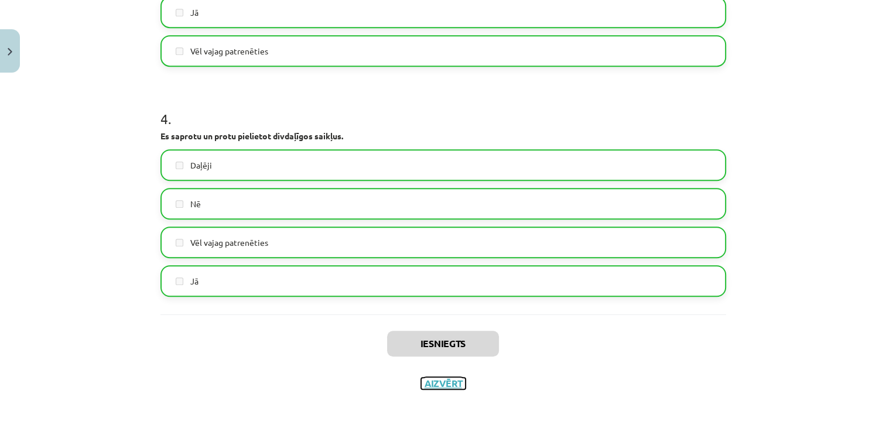
click at [442, 385] on button "Aizvērt" at bounding box center [443, 384] width 45 height 12
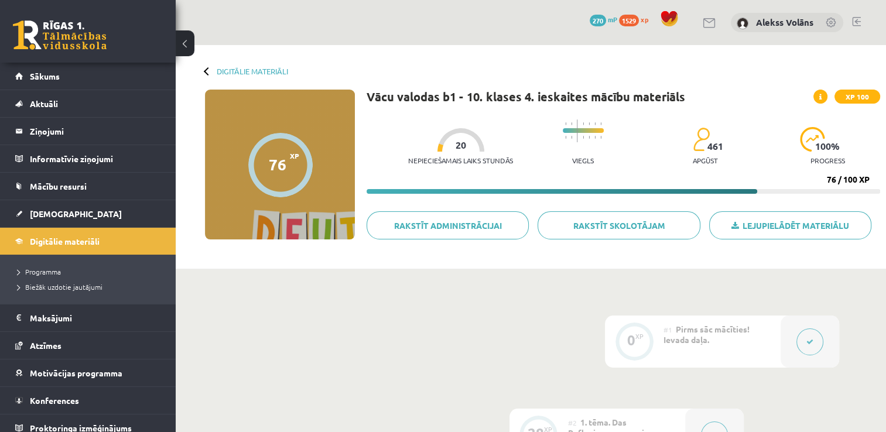
click at [189, 40] on button at bounding box center [185, 43] width 19 height 26
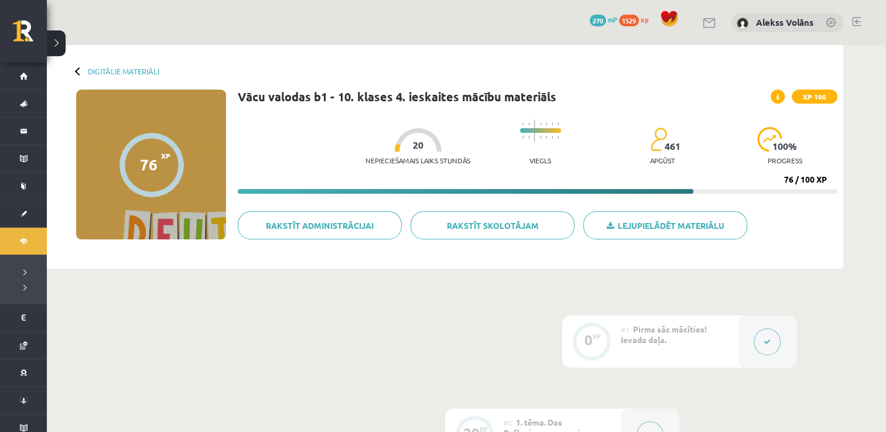
click at [60, 37] on button at bounding box center [56, 43] width 19 height 26
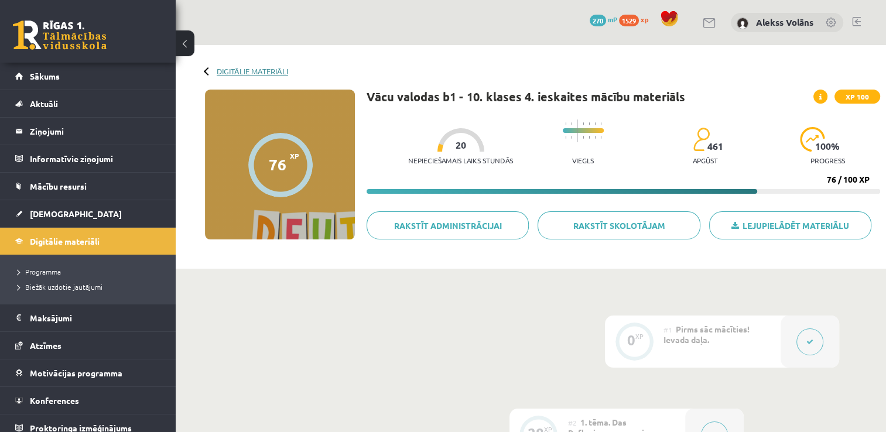
click at [224, 74] on link "Digitālie materiāli" at bounding box center [252, 71] width 71 height 9
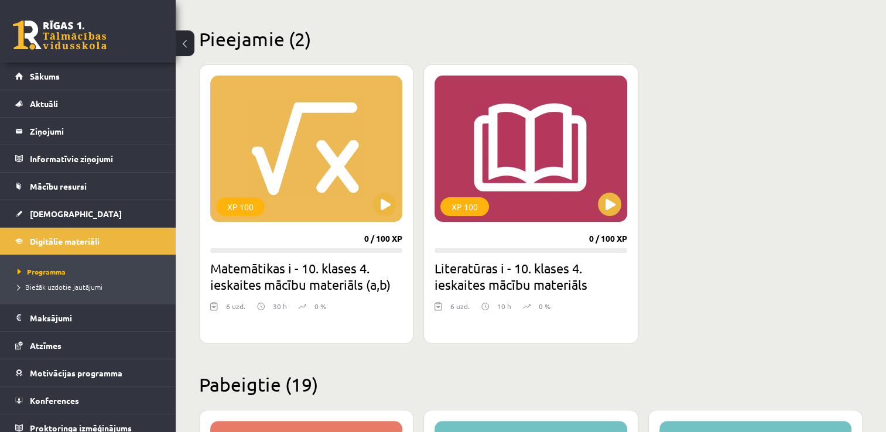
scroll to position [281, 0]
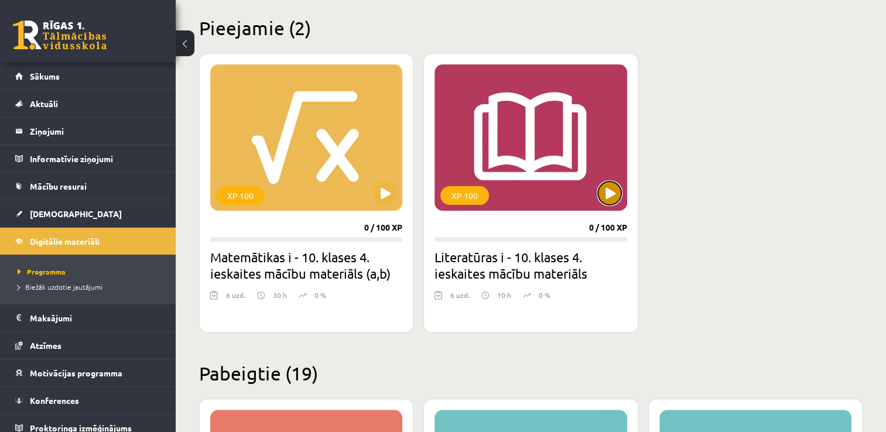
click at [612, 198] on button at bounding box center [609, 193] width 23 height 23
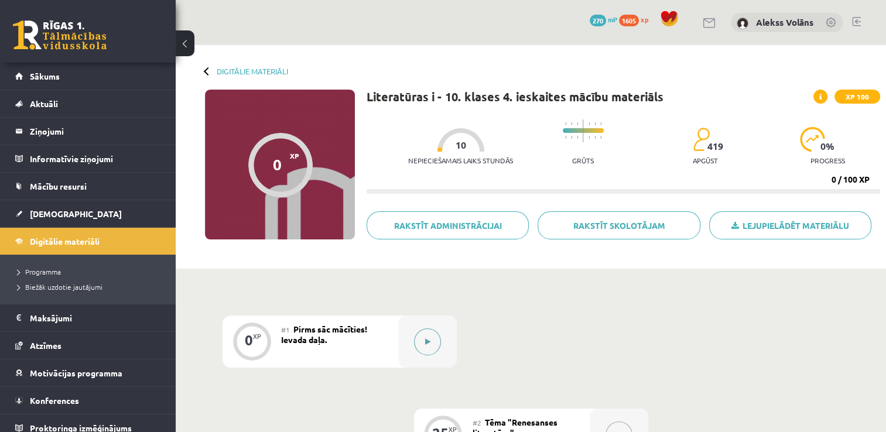
click at [417, 339] on button at bounding box center [427, 342] width 27 height 27
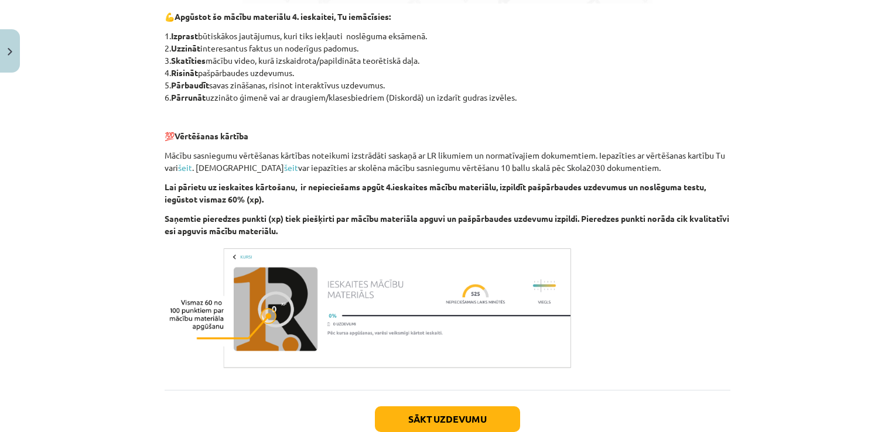
scroll to position [933, 0]
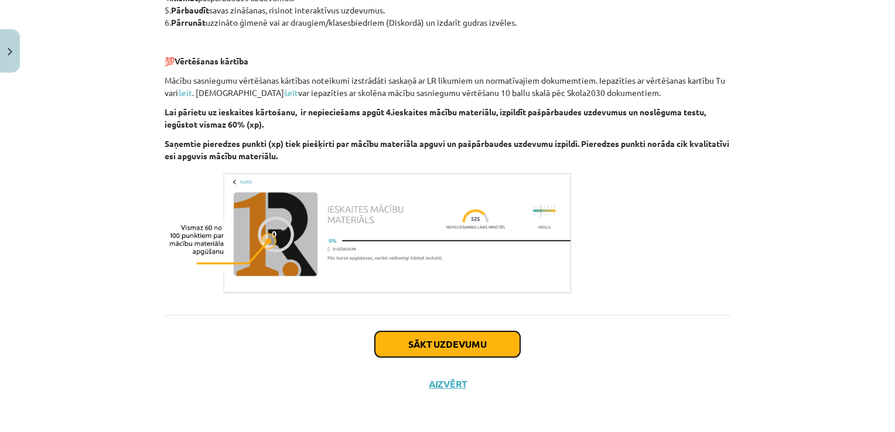
click at [466, 348] on button "Sākt uzdevumu" at bounding box center [447, 345] width 145 height 26
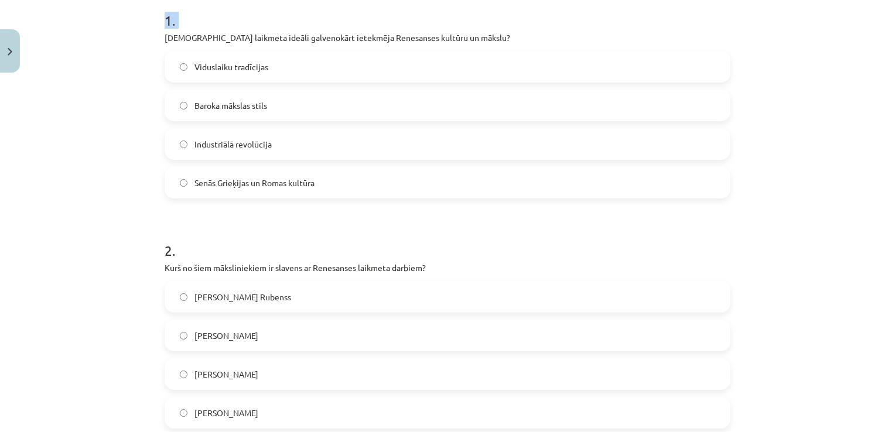
scroll to position [373, 0]
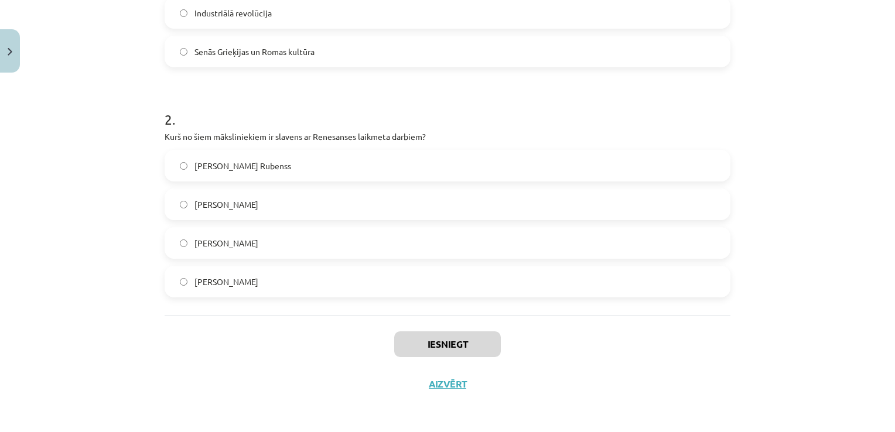
drag, startPoint x: 161, startPoint y: 247, endPoint x: 261, endPoint y: 290, distance: 108.9
click at [261, 290] on form "1 . Kura laikmeta ideāli galvenokārt ietekmēja Renesanses kultūru un mākslu? Vi…" at bounding box center [448, 79] width 566 height 437
copy form "Kura laikmeta ideāli galvenokārt ietekmēja Renesanses kultūru un mākslu? Vidusl…"
click at [700, 110] on h1 "2 ." at bounding box center [448, 109] width 566 height 36
click at [224, 274] on label "Leonardo da Vinči" at bounding box center [448, 281] width 564 height 29
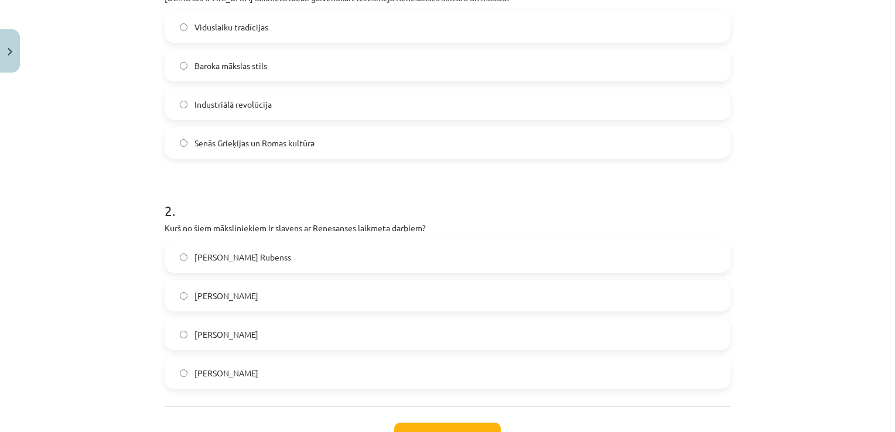
scroll to position [256, 0]
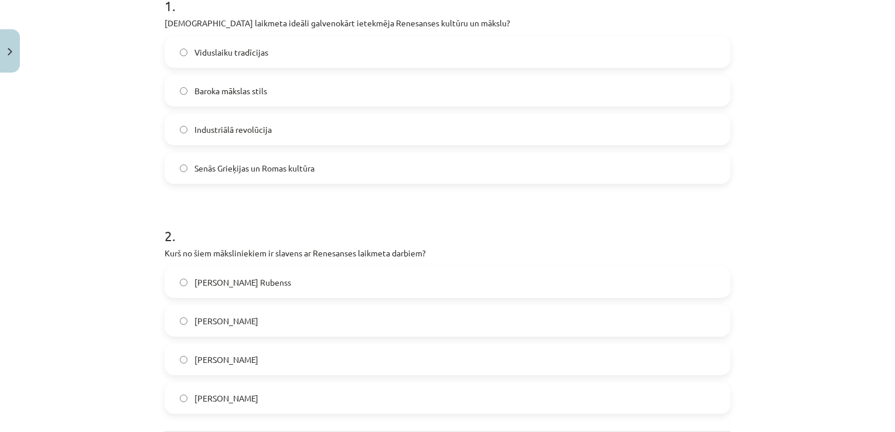
click at [302, 169] on span "Senās Grieķijas un Romas kultūra" at bounding box center [255, 168] width 120 height 12
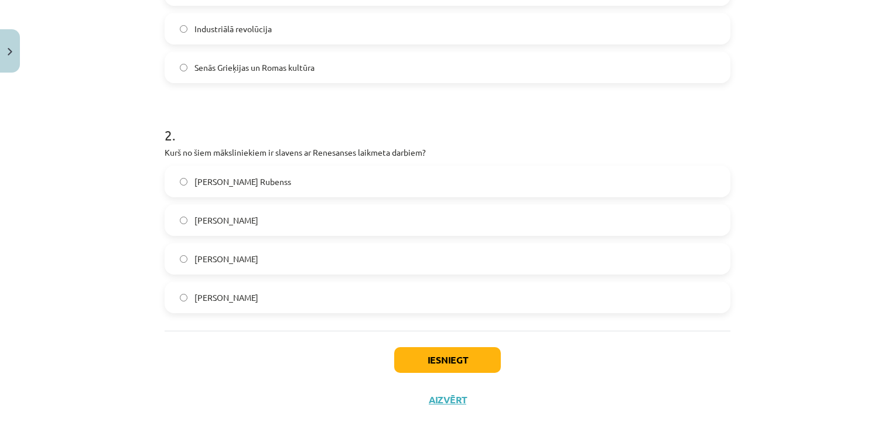
scroll to position [373, 0]
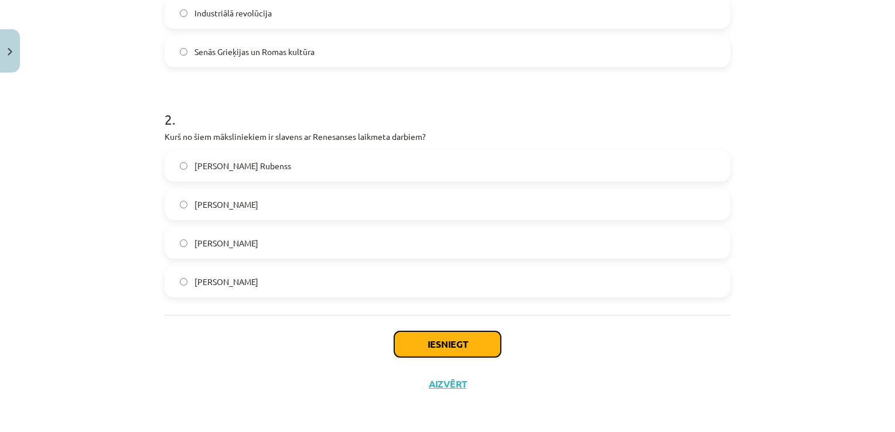
click at [463, 353] on button "Iesniegt" at bounding box center [447, 345] width 107 height 26
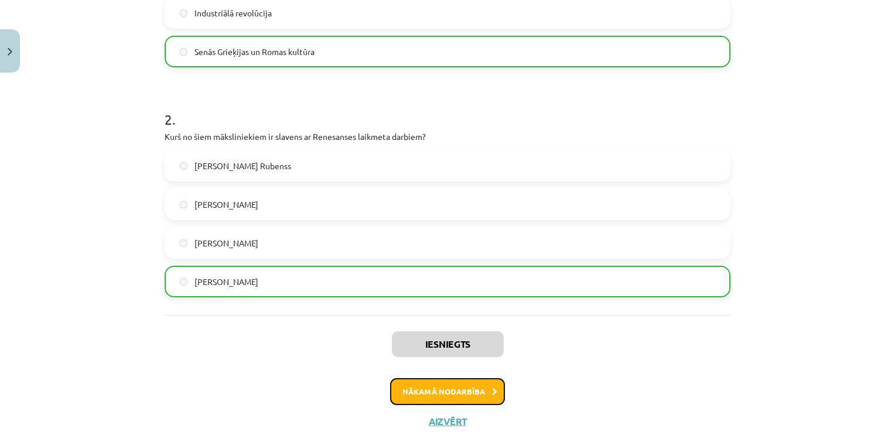
click at [464, 388] on button "Nākamā nodarbība" at bounding box center [447, 391] width 115 height 27
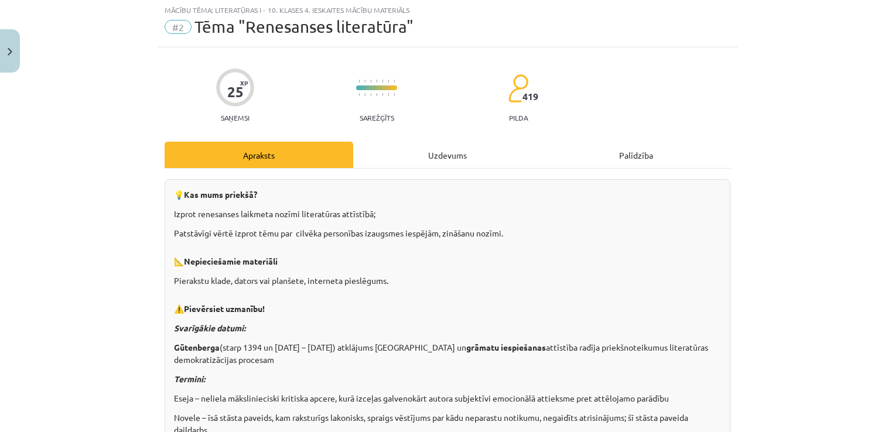
scroll to position [29, 0]
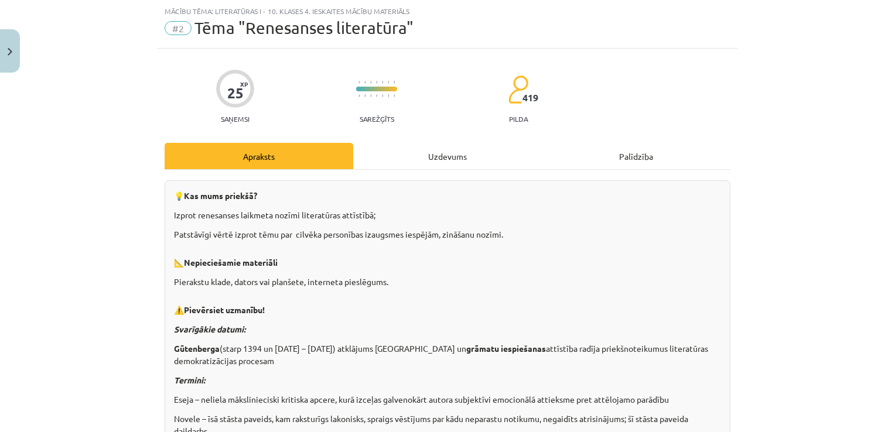
drag, startPoint x: 890, startPoint y: 40, endPoint x: 794, endPoint y: 69, distance: 99.7
click at [794, 69] on div "Mācību tēma: Literatūras i - 10. klases 4. ieskaites mācību materiāls #2 Tēma "…" at bounding box center [447, 216] width 895 height 432
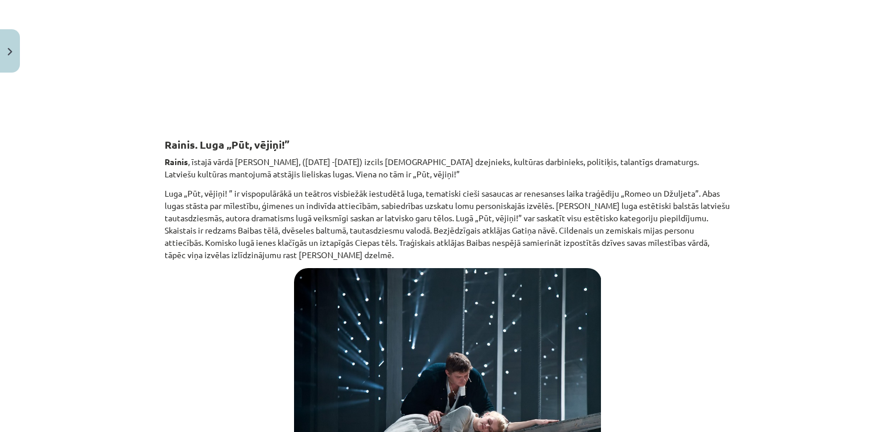
scroll to position [3723, 0]
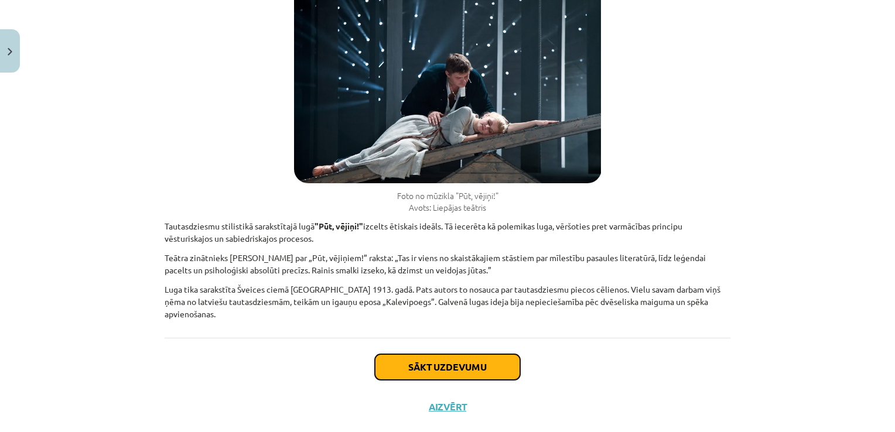
click at [450, 354] on button "Sākt uzdevumu" at bounding box center [447, 367] width 145 height 26
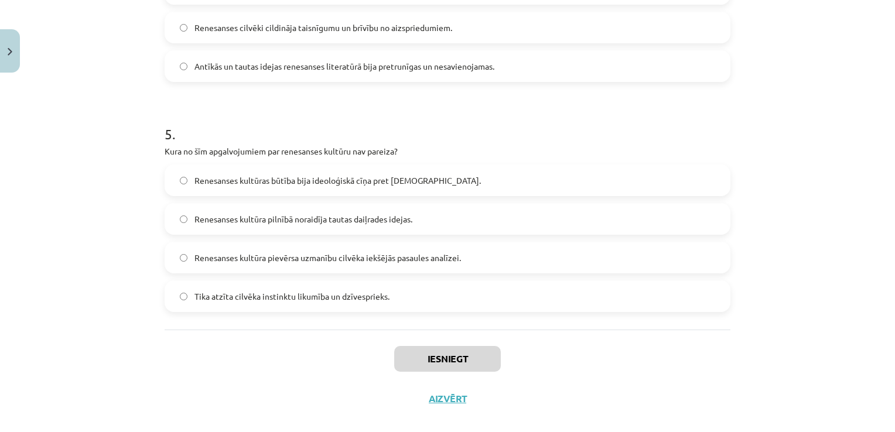
scroll to position [909, 0]
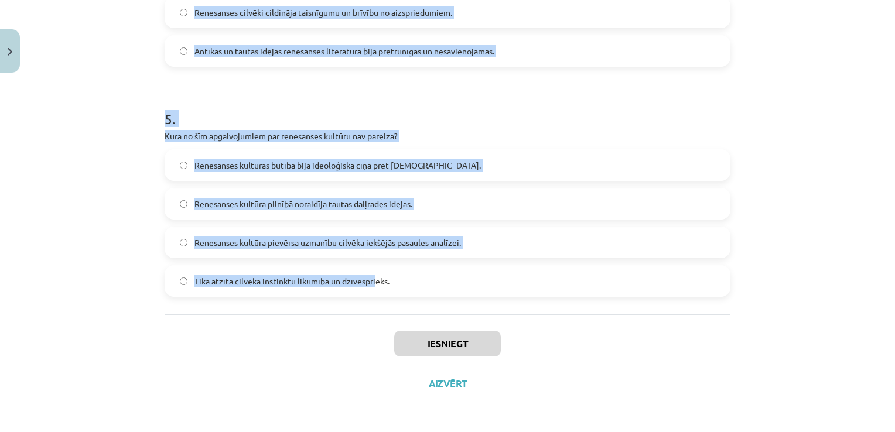
drag, startPoint x: 161, startPoint y: 248, endPoint x: 369, endPoint y: 298, distance: 214.0
copy form "Vai Šekspīra traģēdijas, piemēram, „Hamlets” un „Makbets”, tika sarakstītas viņ…"
click at [864, 204] on div "Mācību tēma: Literatūras i - 10. klases 4. ieskaites mācību materiāls #2 Tēma "…" at bounding box center [447, 216] width 895 height 432
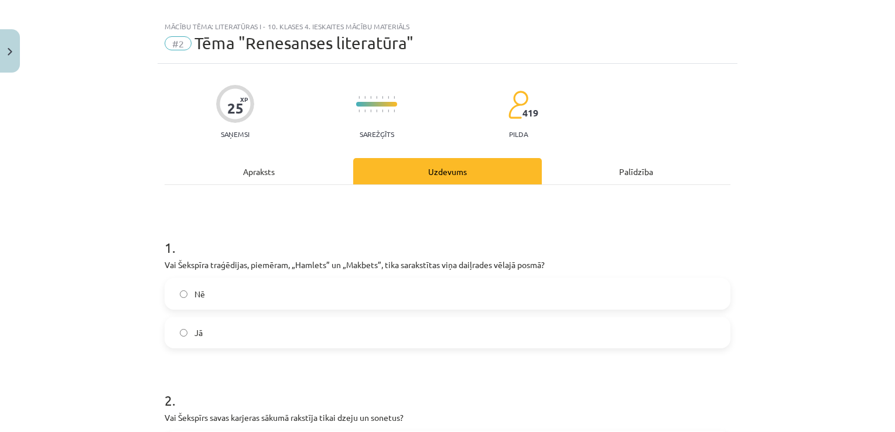
scroll to position [0, 0]
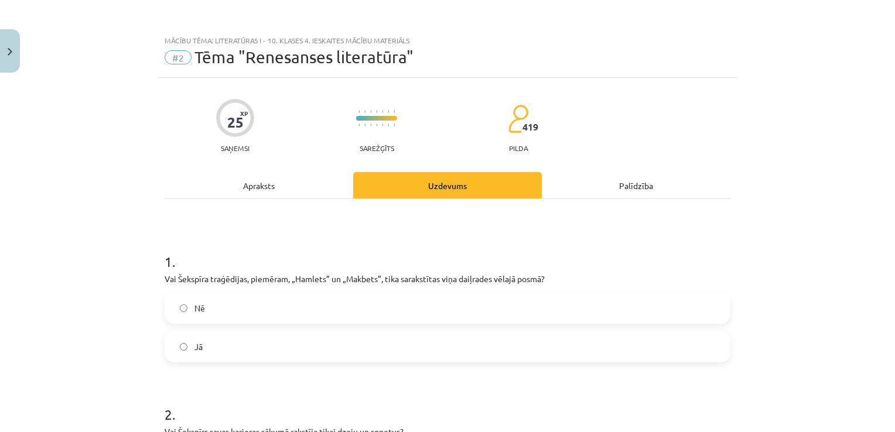
click at [319, 343] on label "Jā" at bounding box center [448, 346] width 564 height 29
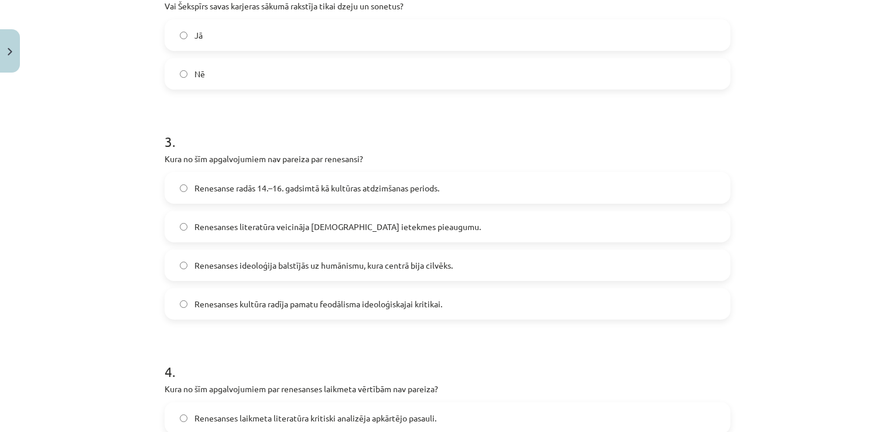
scroll to position [415, 0]
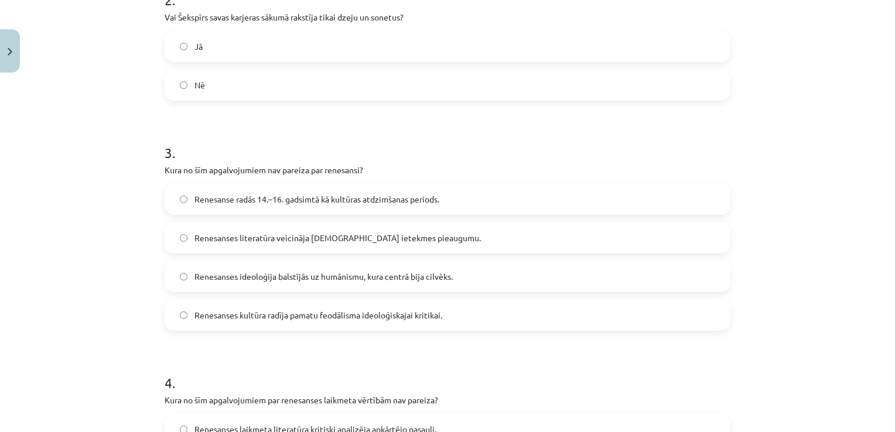
click at [276, 95] on label "Nē" at bounding box center [448, 84] width 564 height 29
click at [321, 247] on label "Renesanses literatūra veicināja baznīcas ietekmes pieaugumu." at bounding box center [448, 237] width 564 height 29
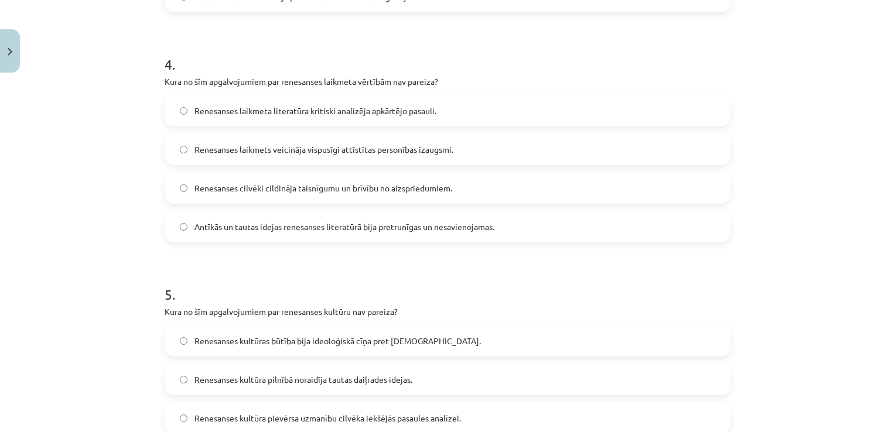
scroll to position [732, 0]
click at [302, 237] on label "Antīkās un tautas idejas renesanses literatūrā bija pretrunīgas un nesavienojam…" at bounding box center [448, 227] width 564 height 29
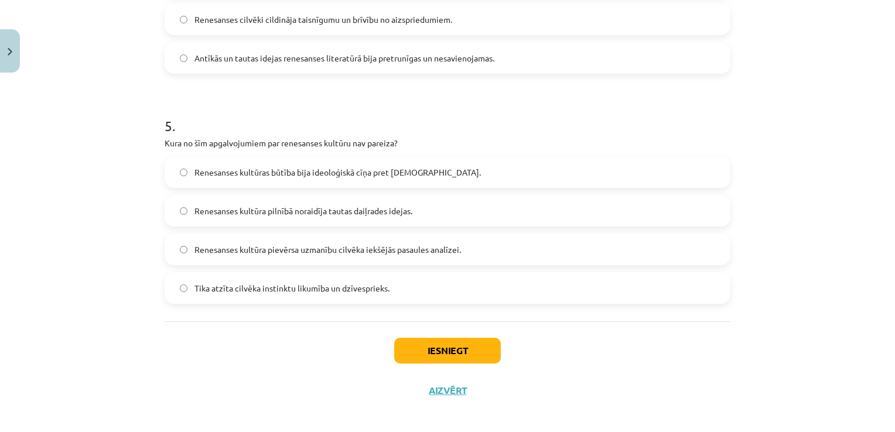
scroll to position [905, 0]
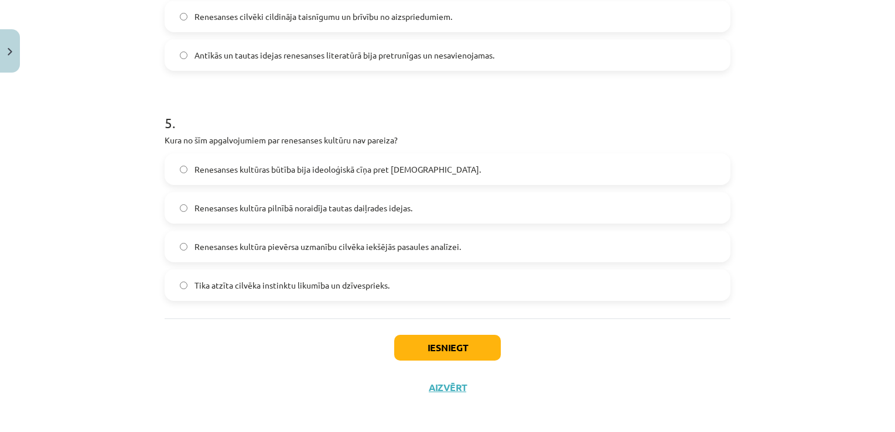
click at [323, 209] on span "Renesanses kultūra pilnībā noraidīja tautas daiļrades idejas." at bounding box center [304, 208] width 218 height 12
click at [469, 343] on button "Iesniegt" at bounding box center [447, 348] width 107 height 26
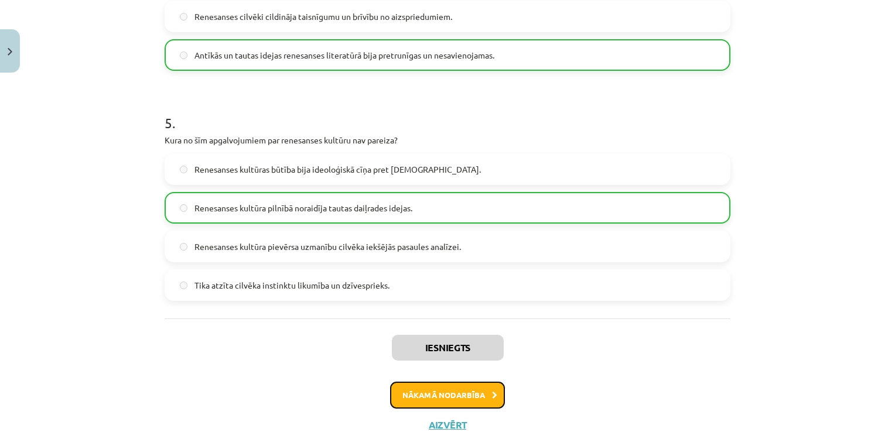
click at [480, 395] on button "Nākamā nodarbība" at bounding box center [447, 395] width 115 height 27
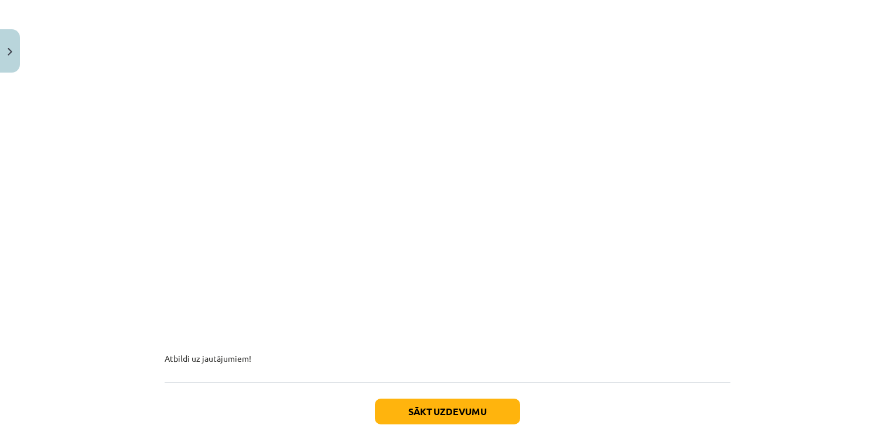
scroll to position [313, 0]
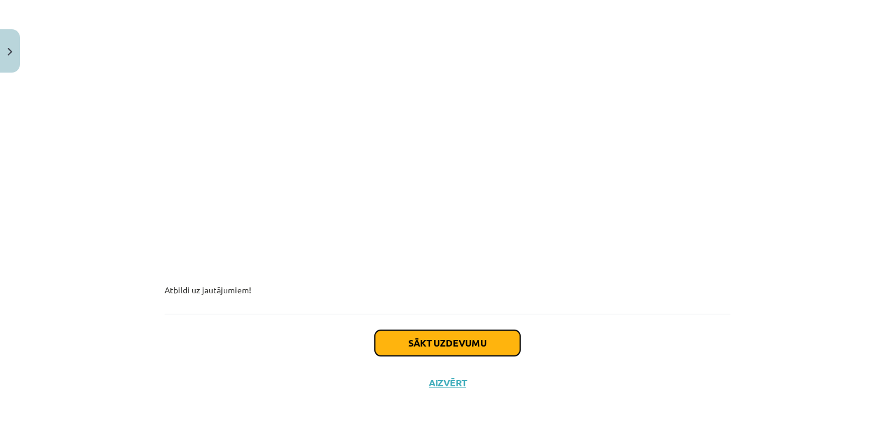
click at [473, 344] on button "Sākt uzdevumu" at bounding box center [447, 343] width 145 height 26
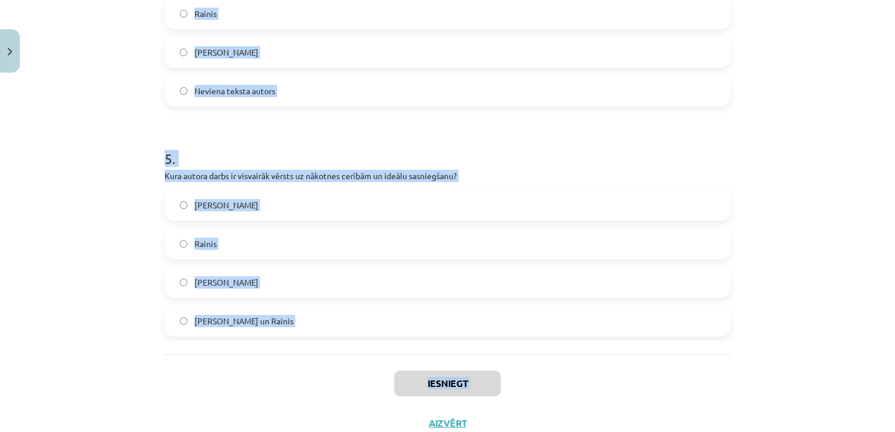
scroll to position [1038, 0]
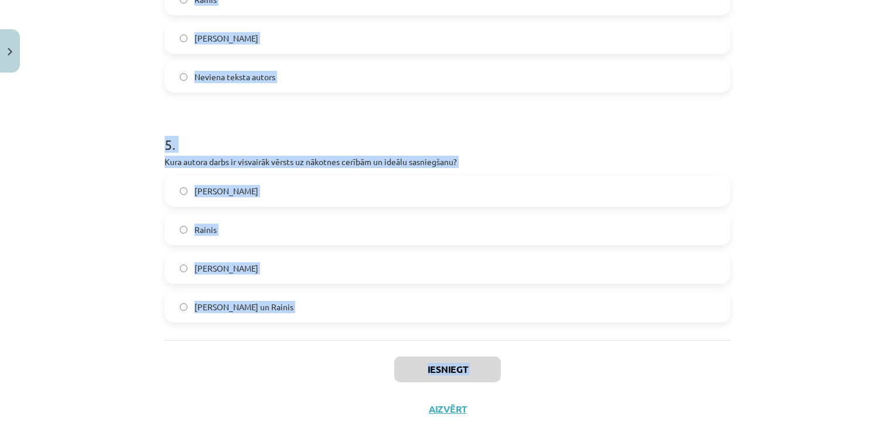
drag, startPoint x: 159, startPoint y: 250, endPoint x: 310, endPoint y: 316, distance: 164.5
copy form "Kuru autoru rakstura stilistiskā īpašība ir refleksija par dabas skaistumu un t…"
click at [724, 146] on h1 "5 ." at bounding box center [448, 134] width 566 height 36
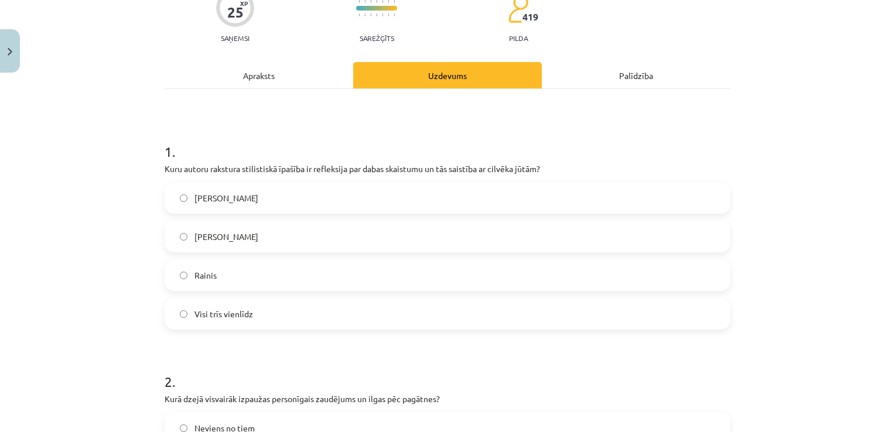
scroll to position [125, 0]
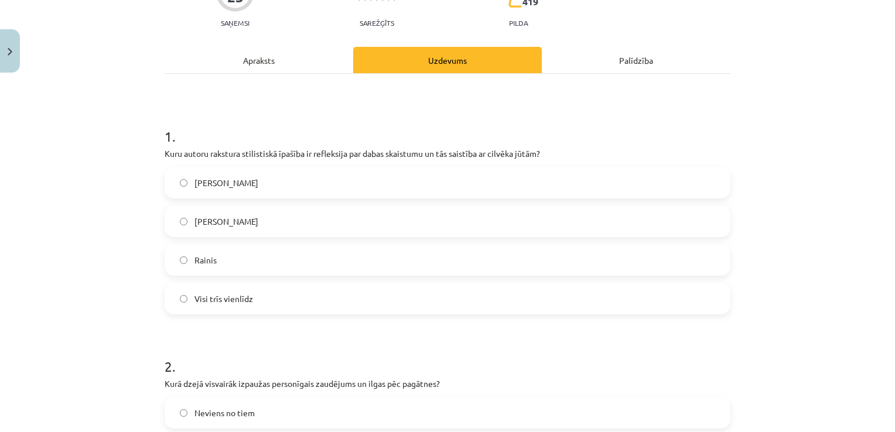
click at [334, 176] on label "Frančesko Petrarka" at bounding box center [448, 182] width 564 height 29
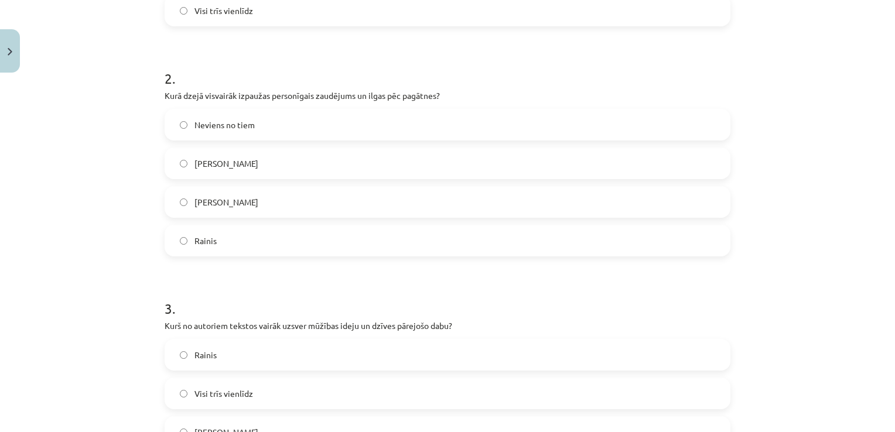
scroll to position [457, 0]
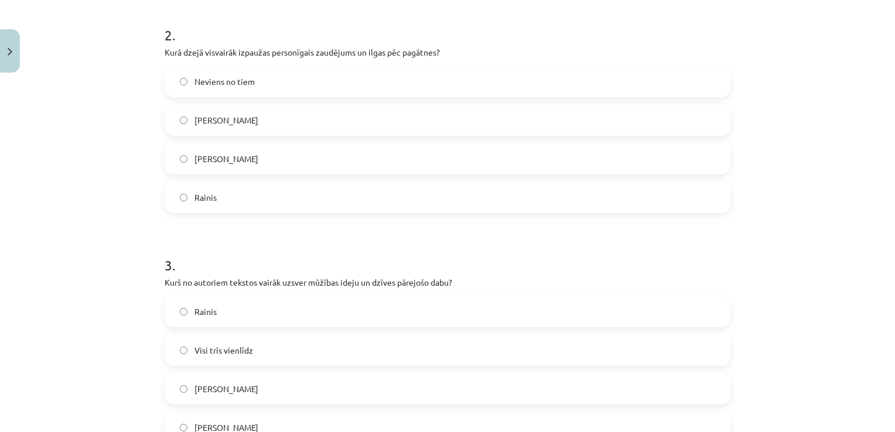
click at [380, 109] on label "Frančesko Petrarka" at bounding box center [448, 119] width 564 height 29
click at [248, 385] on span "Viljams Šekspīrs" at bounding box center [227, 389] width 64 height 12
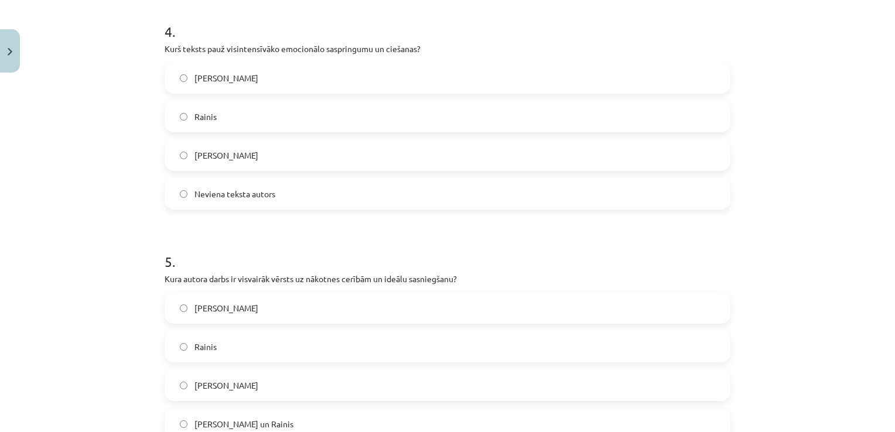
click at [241, 153] on span "Viljams Šekspīrs" at bounding box center [227, 155] width 64 height 12
click at [214, 347] on label "Rainis" at bounding box center [448, 346] width 564 height 29
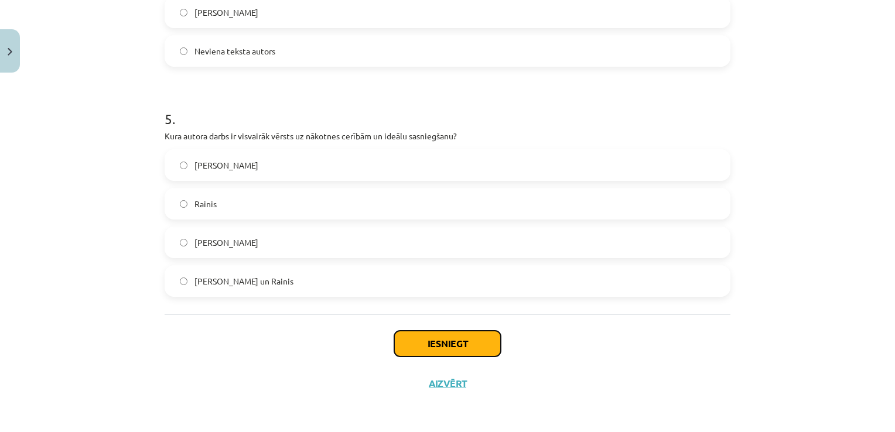
click at [478, 349] on button "Iesniegt" at bounding box center [447, 344] width 107 height 26
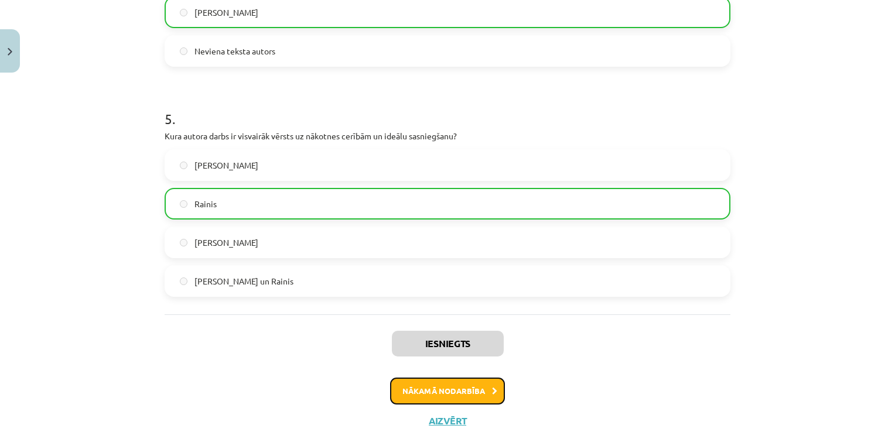
click at [476, 389] on button "Nākamā nodarbība" at bounding box center [447, 391] width 115 height 27
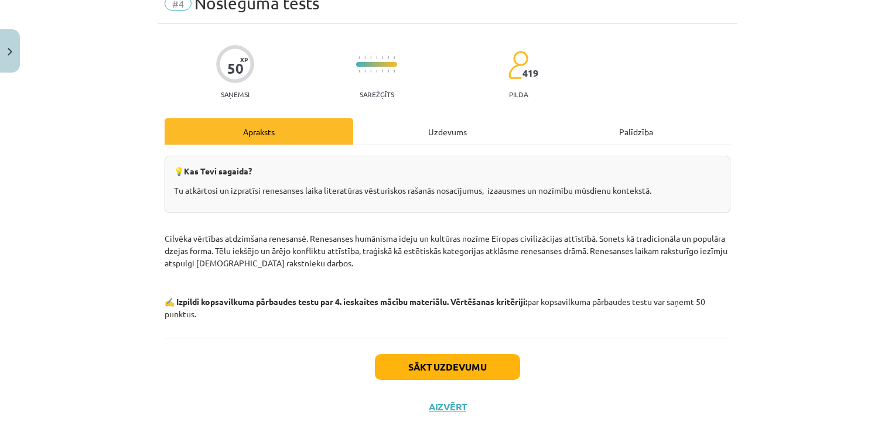
scroll to position [29, 0]
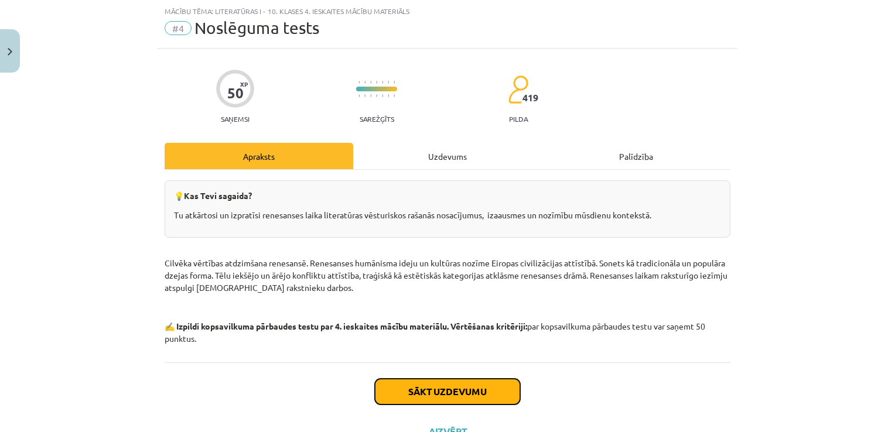
click at [476, 389] on button "Sākt uzdevumu" at bounding box center [447, 392] width 145 height 26
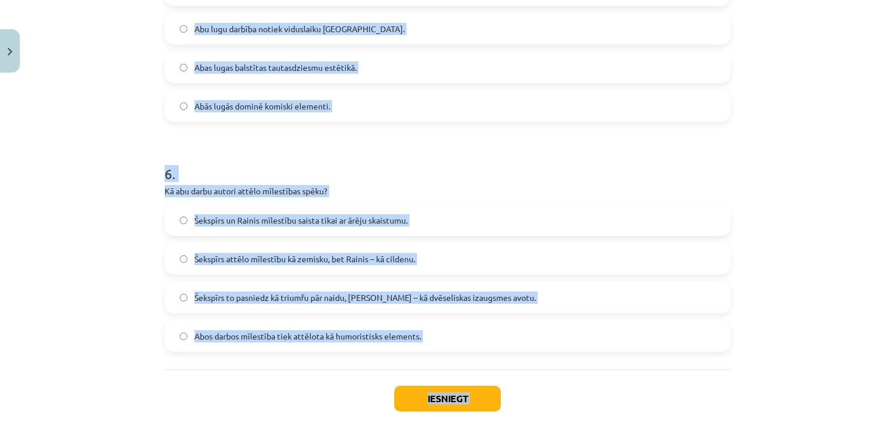
scroll to position [1326, 0]
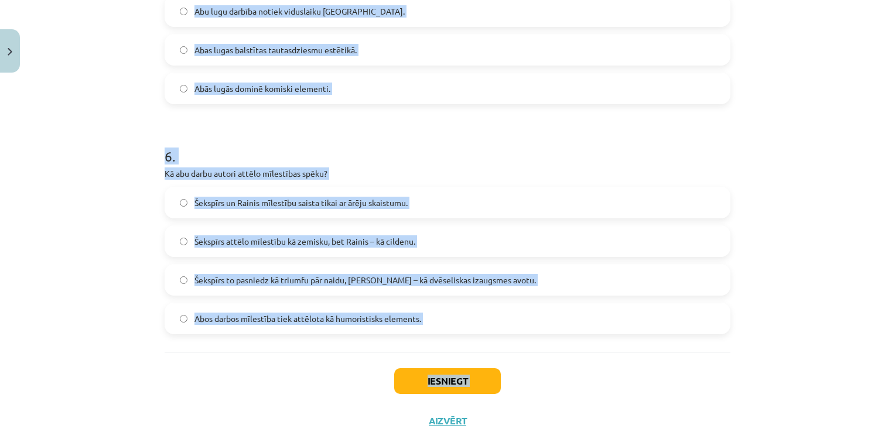
drag, startPoint x: 158, startPoint y: 70, endPoint x: 435, endPoint y: 319, distance: 372.1
copy form "Kāda ir galvenā atšķirība starp Džuljetas un Baibas tēlu? Džuljeta darbojas ren…"
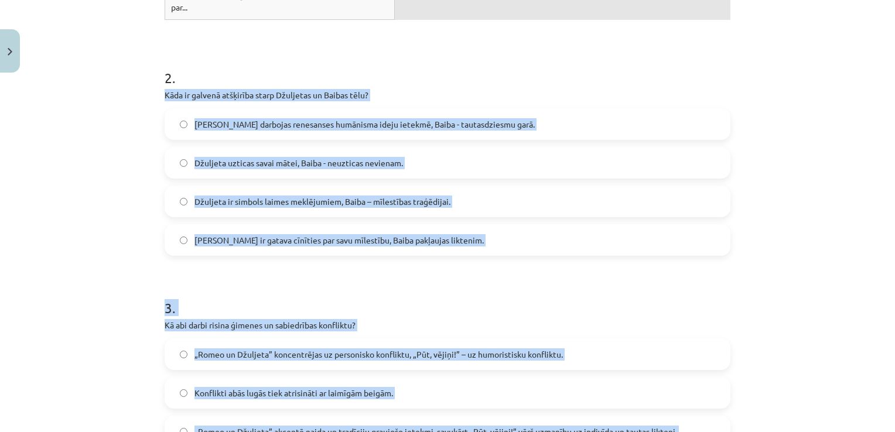
scroll to position [509, 0]
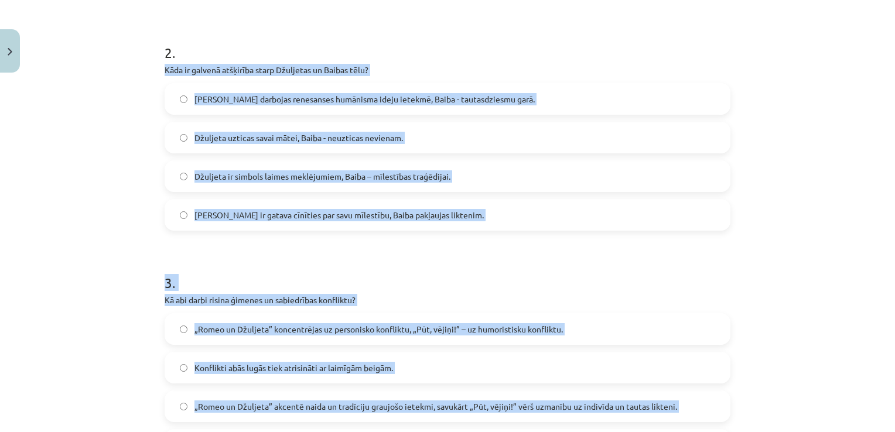
click at [808, 148] on div "Mācību tēma: Literatūras i - 10. klases 4. ieskaites mācību materiāls #4 Noslēg…" at bounding box center [447, 216] width 895 height 432
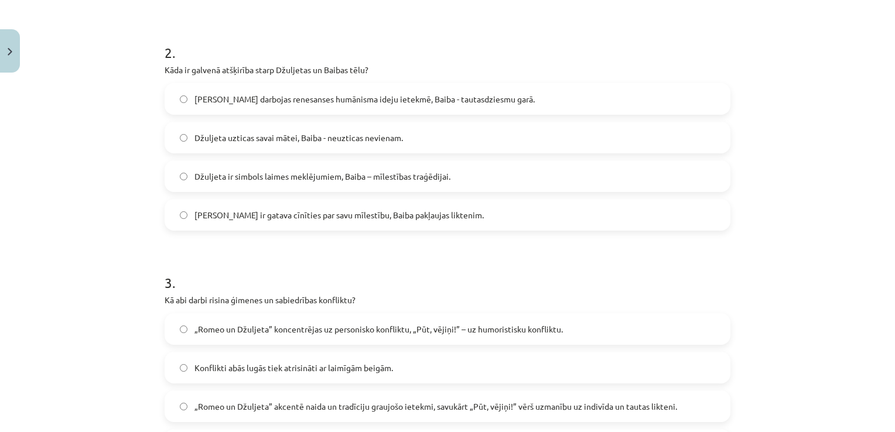
click at [312, 228] on div "Džuljeta ir gatava cīnīties par savu mīlestību, Baiba pakļaujas liktenim." at bounding box center [448, 215] width 566 height 32
click at [316, 215] on span "Džuljeta ir gatava cīnīties par savu mīlestību, Baiba pakļaujas liktenim." at bounding box center [339, 215] width 289 height 12
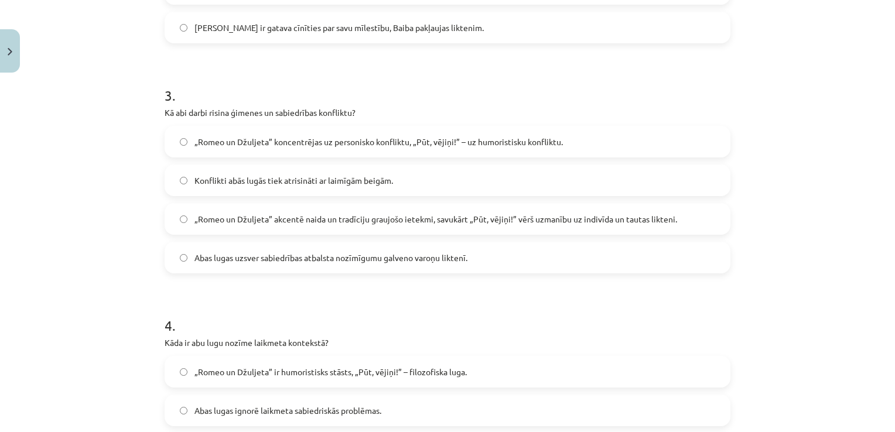
scroll to position [724, 0]
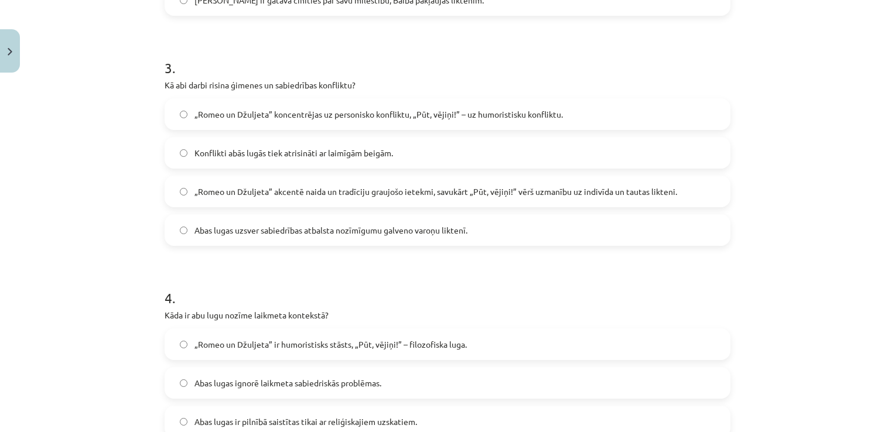
click at [381, 186] on span "„Romeo un Džuljeta” akcentē naida un tradīciju graujošo ietekmi, savukārt „Pūt,…" at bounding box center [436, 192] width 483 height 12
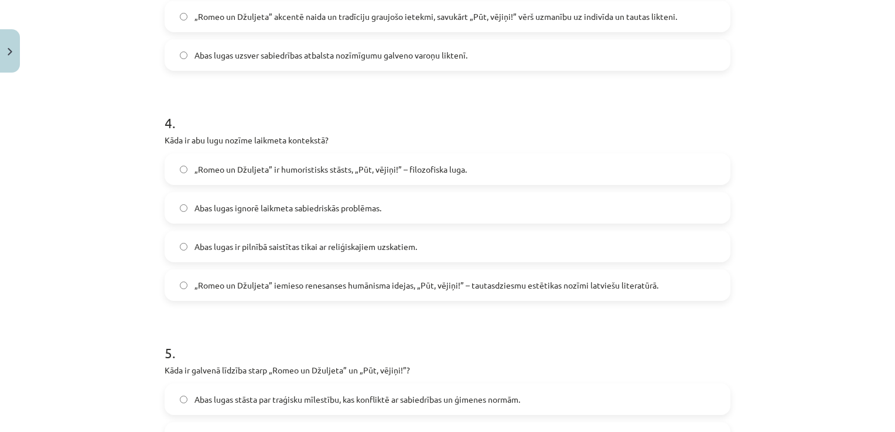
scroll to position [903, 0]
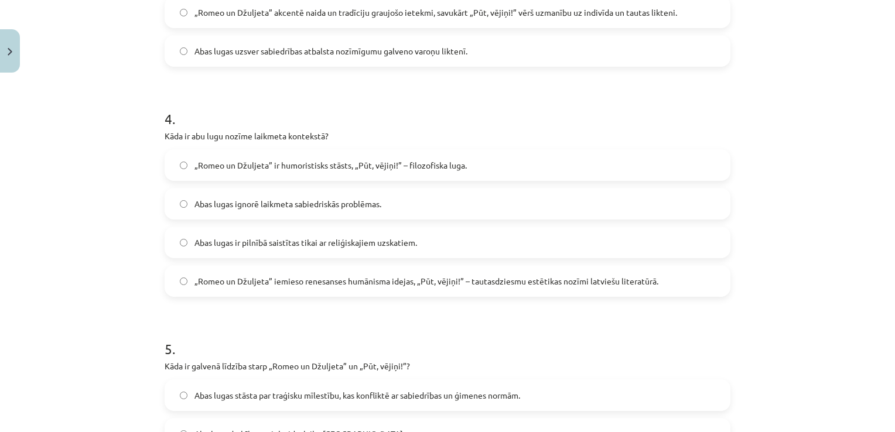
click at [324, 276] on span "„Romeo un Džuljeta” iemieso renesanses humānisma idejas, „Pūt, vējiņi!” – tauta…" at bounding box center [427, 281] width 464 height 12
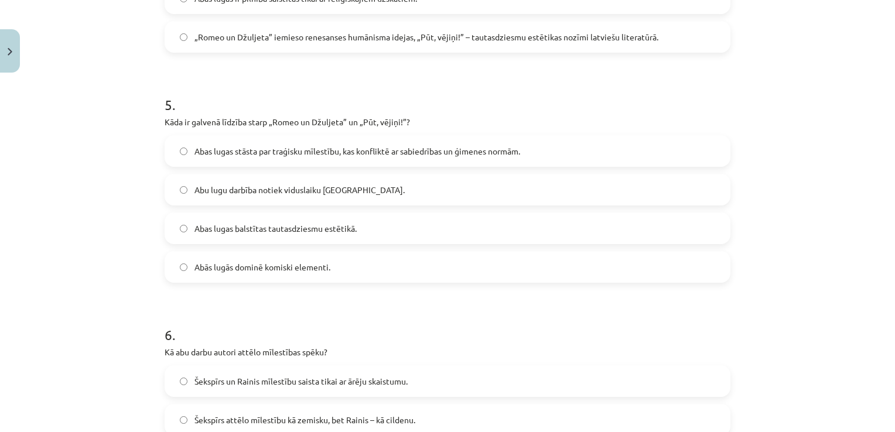
scroll to position [1162, 0]
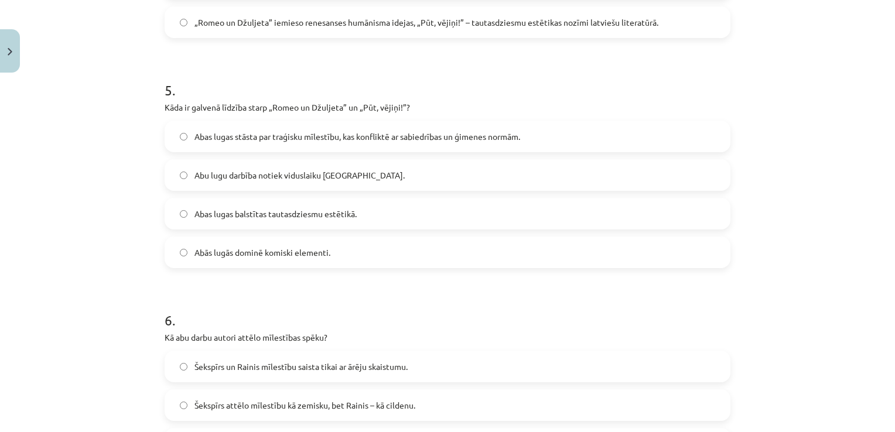
click at [285, 132] on span "Abas lugas stāsta par traģisku mīlestību, kas konfliktē ar sabiedrības un ģimen…" at bounding box center [358, 137] width 326 height 12
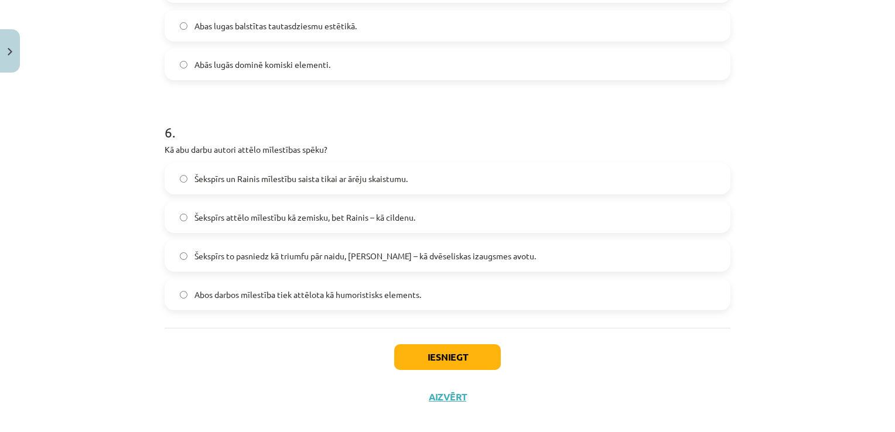
scroll to position [1362, 0]
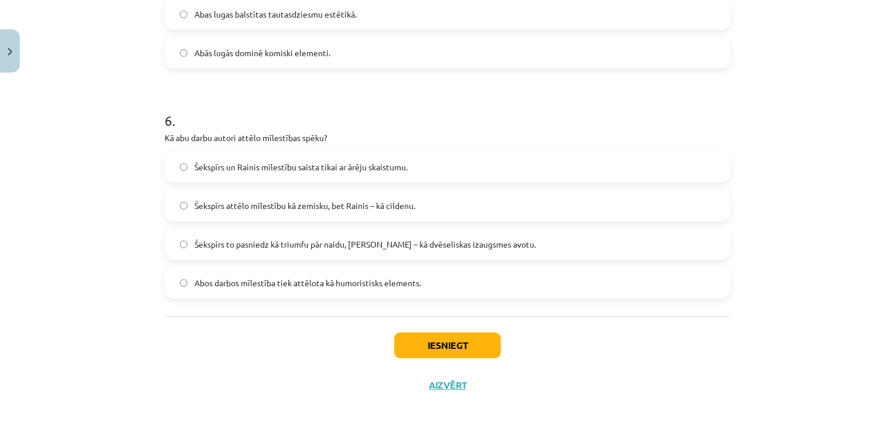
click at [326, 238] on span "Šekspīrs to pasniedz kā triumfu pār naidu, Rainis – kā dvēseliskas izaugsmes av…" at bounding box center [366, 244] width 342 height 12
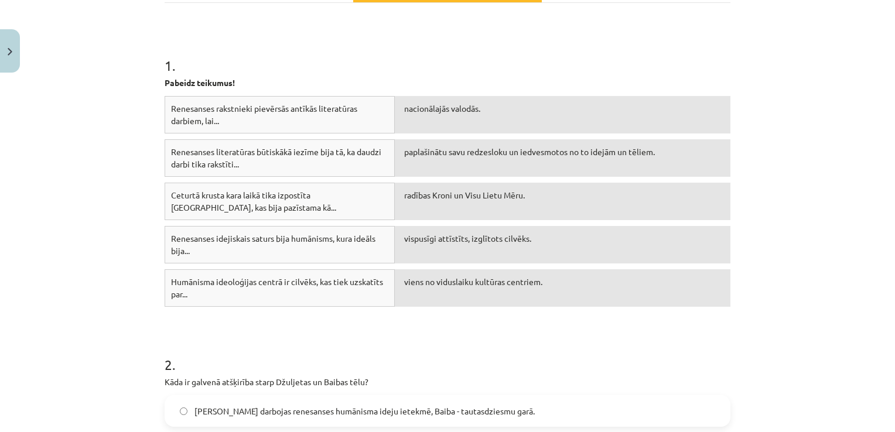
scroll to position [204, 0]
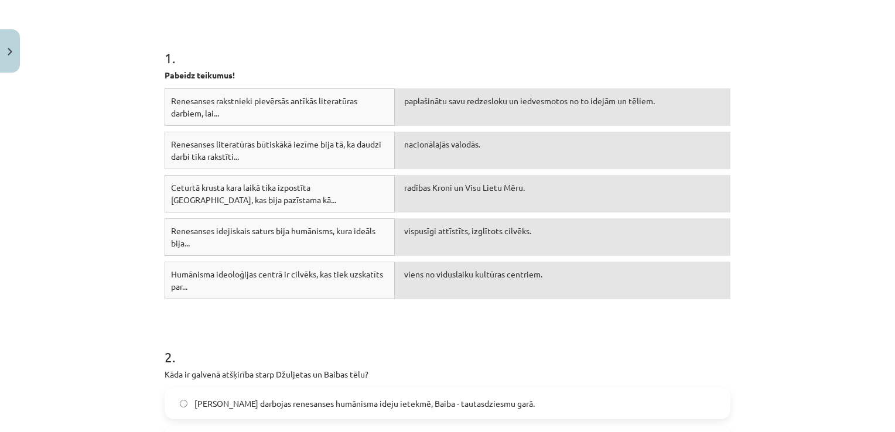
drag, startPoint x: 458, startPoint y: 286, endPoint x: 456, endPoint y: 186, distance: 99.6
drag, startPoint x: 456, startPoint y: 186, endPoint x: 431, endPoint y: 325, distance: 140.5
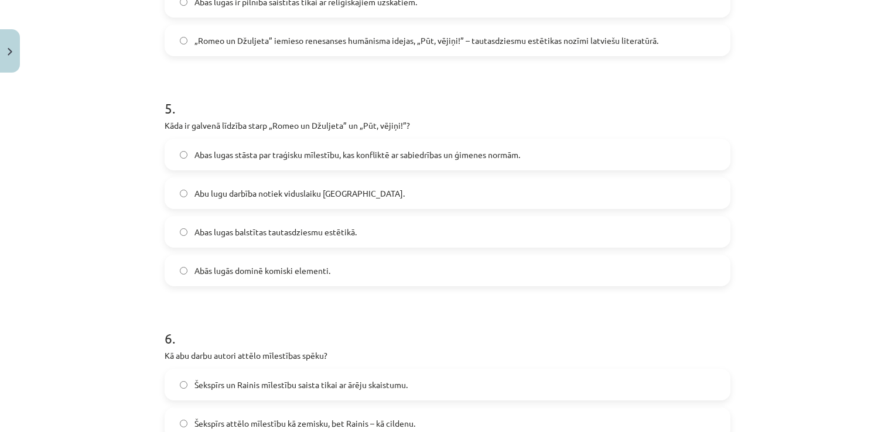
scroll to position [1362, 0]
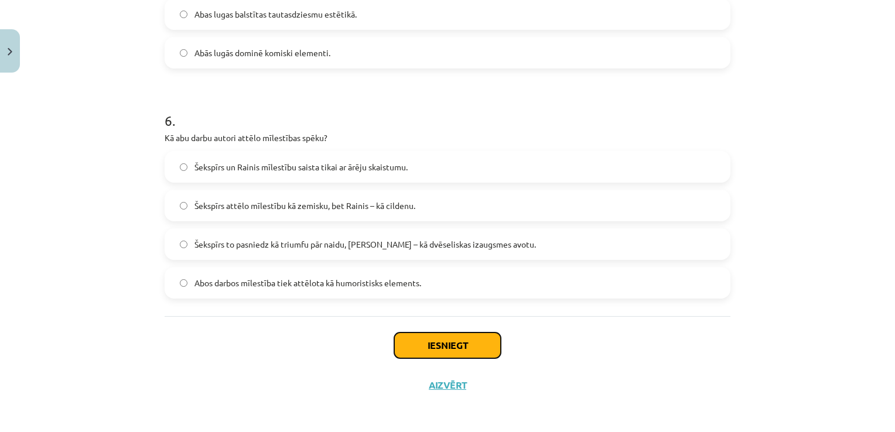
click at [434, 345] on button "Iesniegt" at bounding box center [447, 346] width 107 height 26
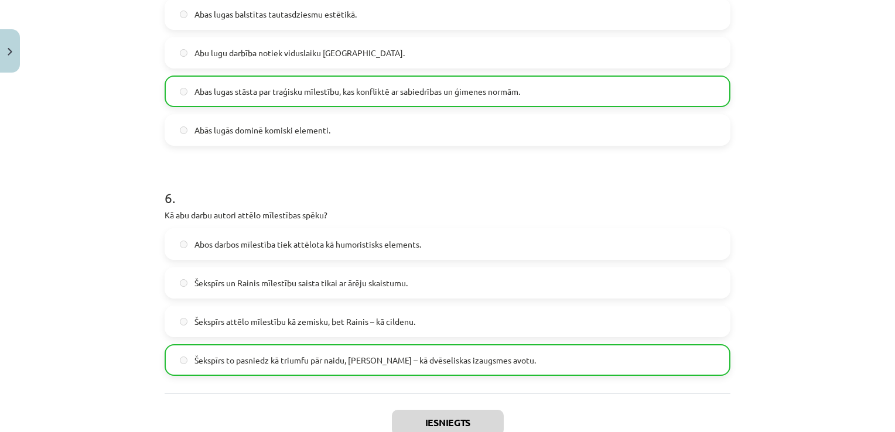
scroll to position [1399, 0]
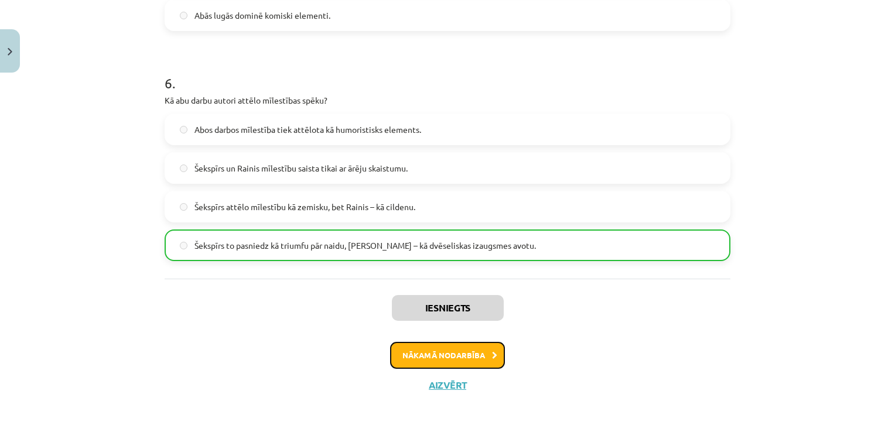
click at [441, 343] on button "Nākamā nodarbība" at bounding box center [447, 355] width 115 height 27
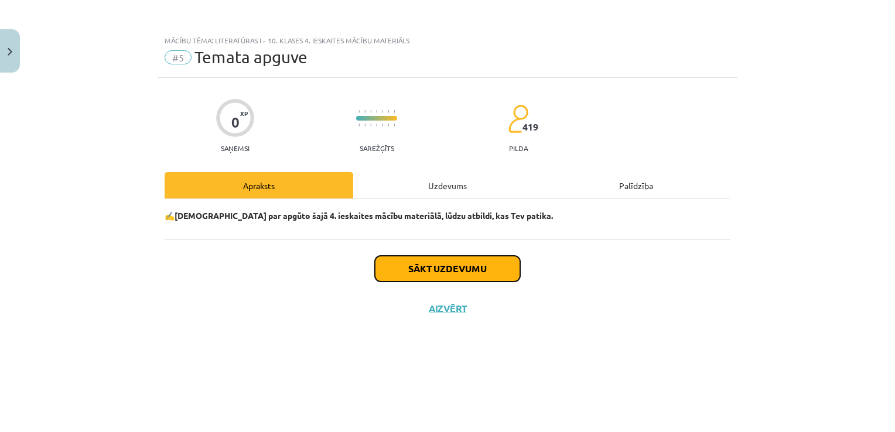
click at [430, 266] on button "Sākt uzdevumu" at bounding box center [447, 269] width 145 height 26
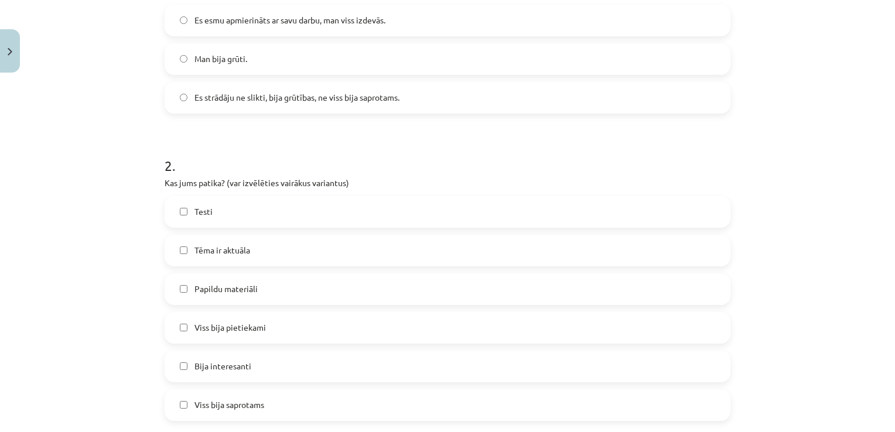
scroll to position [434, 0]
click at [354, 22] on span "Es esmu apmierināts ar savu darbu, man viss izdevās." at bounding box center [290, 19] width 191 height 12
click at [253, 212] on label "Testi" at bounding box center [448, 210] width 564 height 29
click at [262, 264] on div "Tēma ir aktuāla" at bounding box center [448, 250] width 566 height 32
click at [260, 285] on label "Papildu materiāli" at bounding box center [448, 288] width 564 height 29
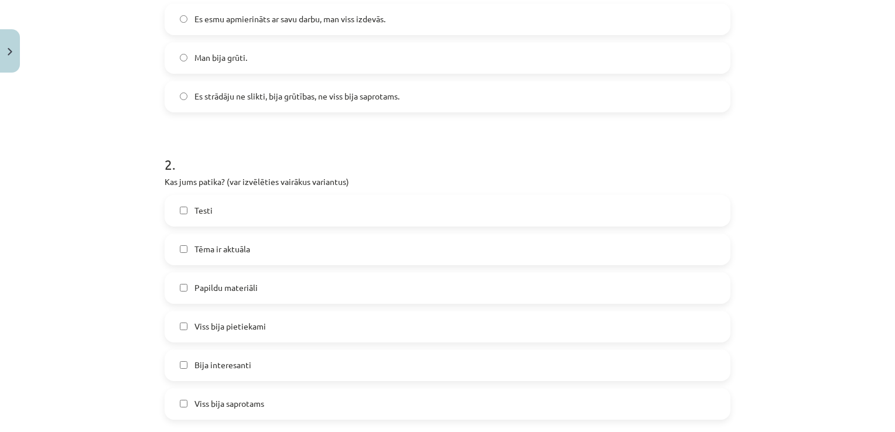
click at [260, 255] on label "Tēma ir aktuāla" at bounding box center [448, 249] width 564 height 29
drag, startPoint x: 892, startPoint y: 266, endPoint x: 820, endPoint y: 362, distance: 120.1
click at [820, 362] on div "Mācību tēma: Literatūras i - 10. klases 4. ieskaites mācību materiāls #5 Temata…" at bounding box center [447, 216] width 895 height 432
drag, startPoint x: 889, startPoint y: 262, endPoint x: 853, endPoint y: 319, distance: 67.1
click at [853, 319] on div "Mācību tēma: Literatūras i - 10. klases 4. ieskaites mācību materiāls #5 Temata…" at bounding box center [447, 216] width 895 height 432
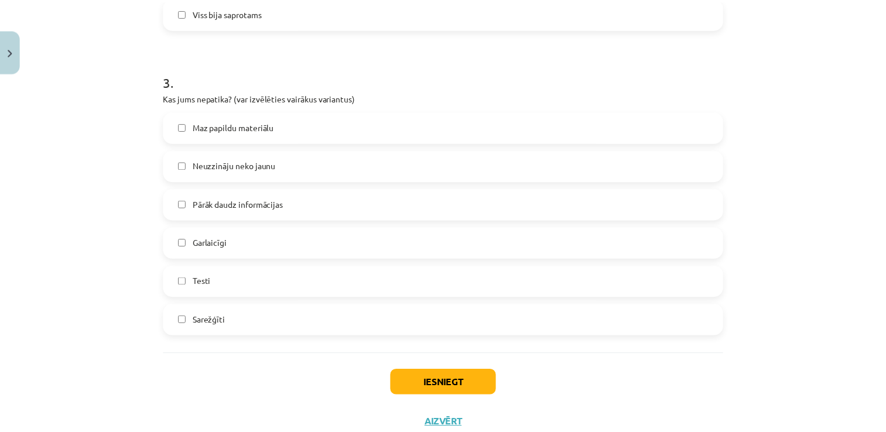
scroll to position [837, 0]
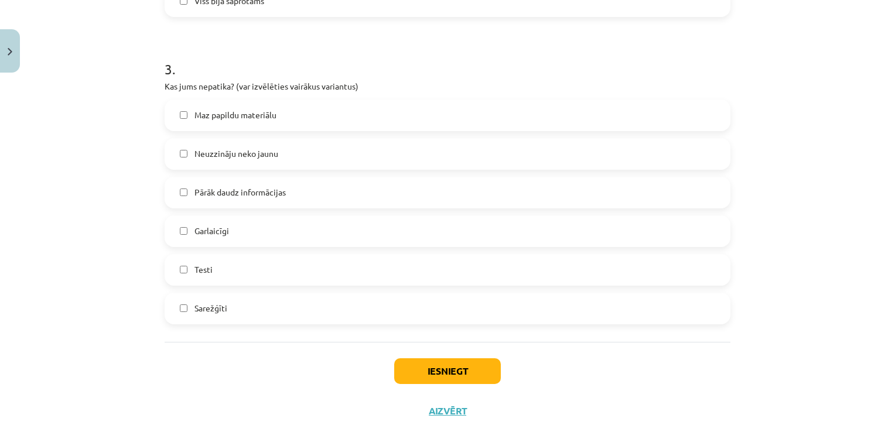
click at [272, 159] on span "Neuzzināju neko jaunu" at bounding box center [237, 154] width 84 height 12
click at [420, 361] on button "Iesniegt" at bounding box center [447, 372] width 107 height 26
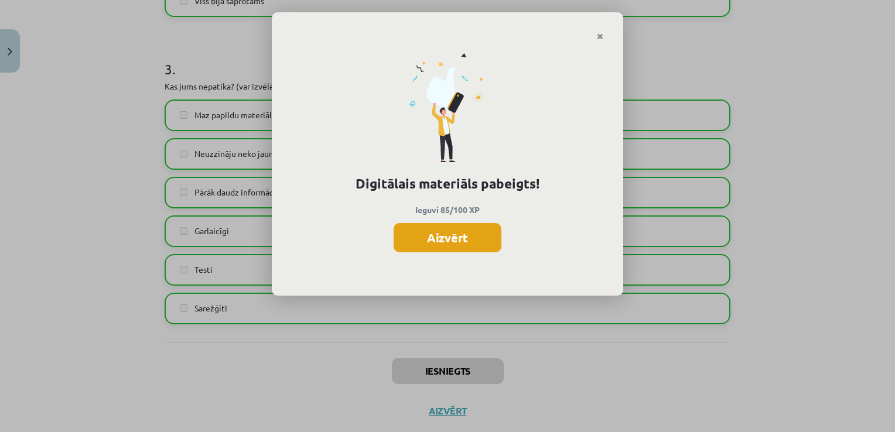
click at [457, 240] on button "Aizvērt" at bounding box center [448, 237] width 108 height 29
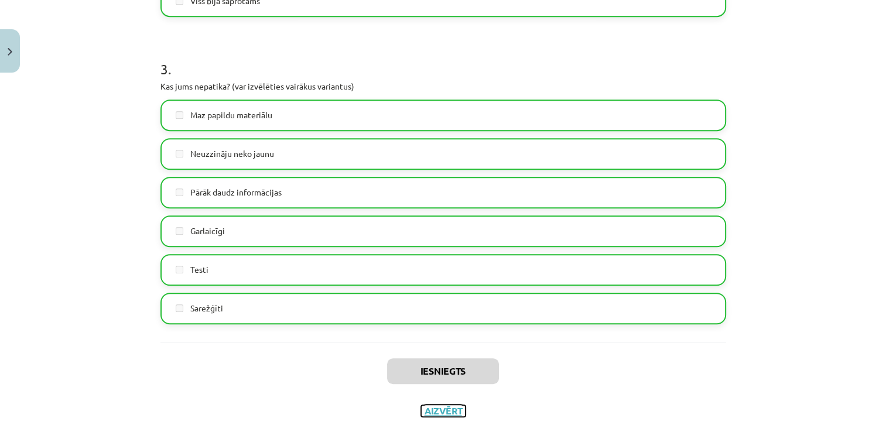
click at [442, 411] on button "Aizvērt" at bounding box center [443, 411] width 45 height 12
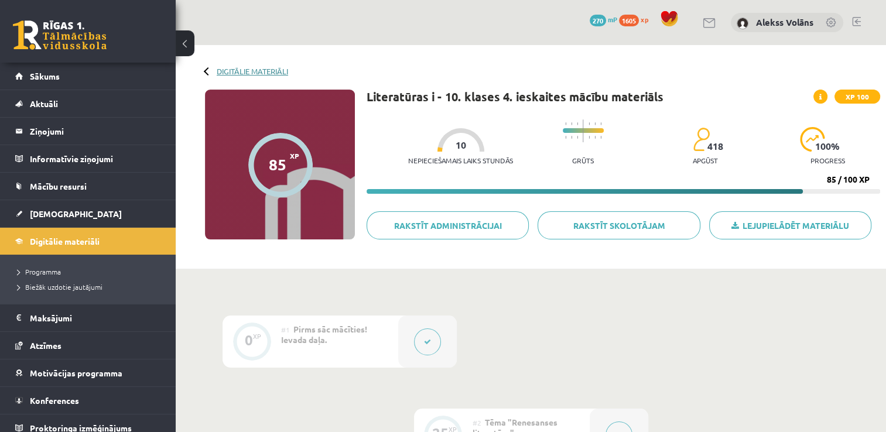
click at [225, 71] on link "Digitālie materiāli" at bounding box center [252, 71] width 71 height 9
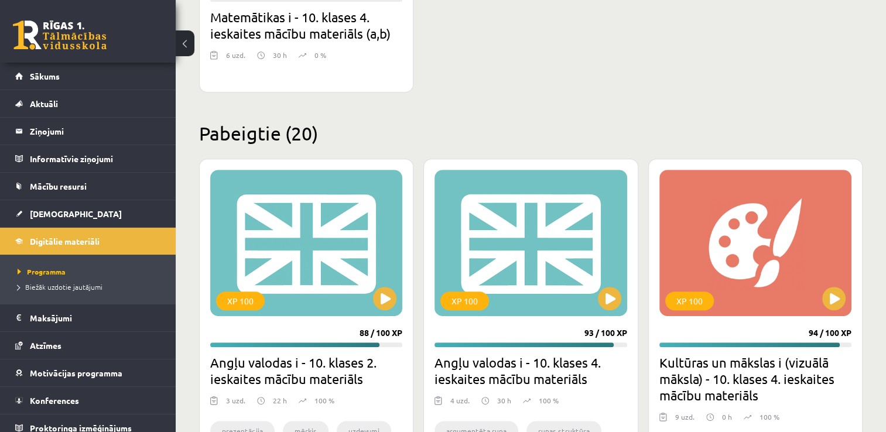
scroll to position [296, 0]
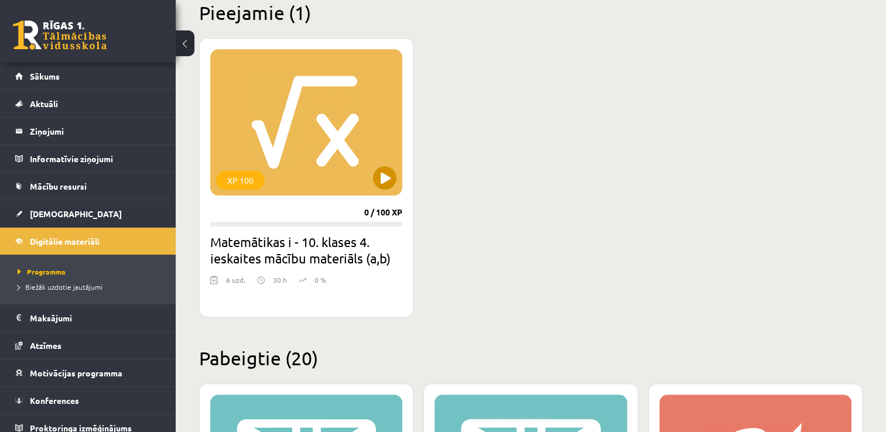
click at [353, 184] on div "XP 100" at bounding box center [306, 122] width 192 height 146
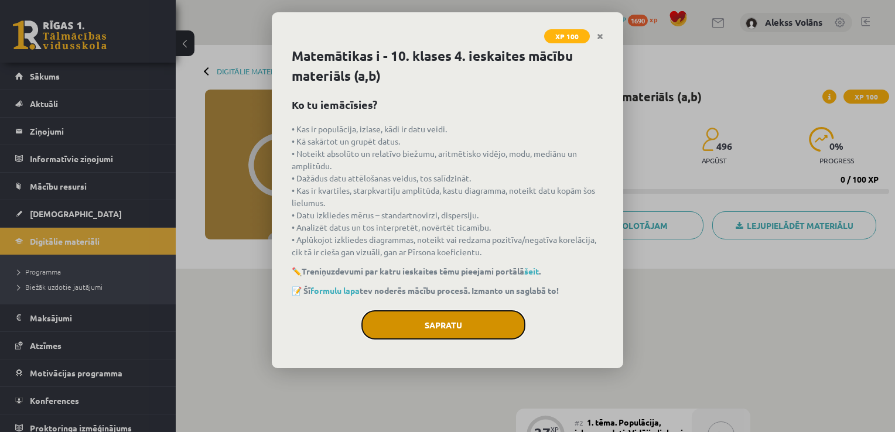
click at [439, 339] on button "Sapratu" at bounding box center [443, 325] width 164 height 29
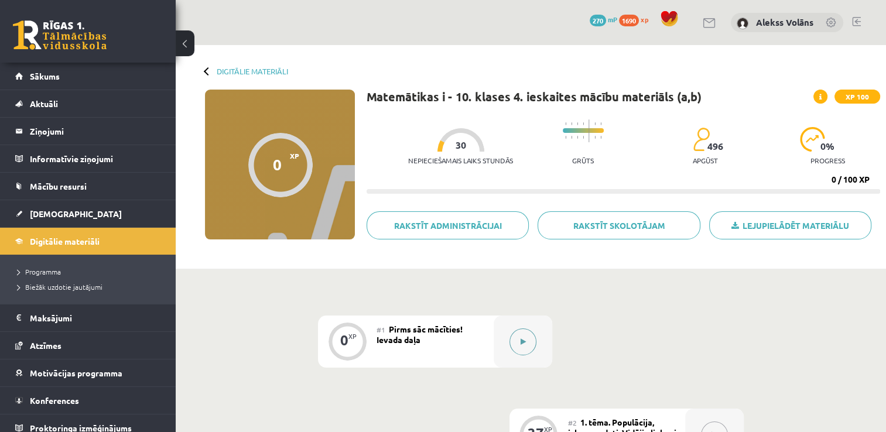
click at [525, 354] on button at bounding box center [523, 342] width 27 height 27
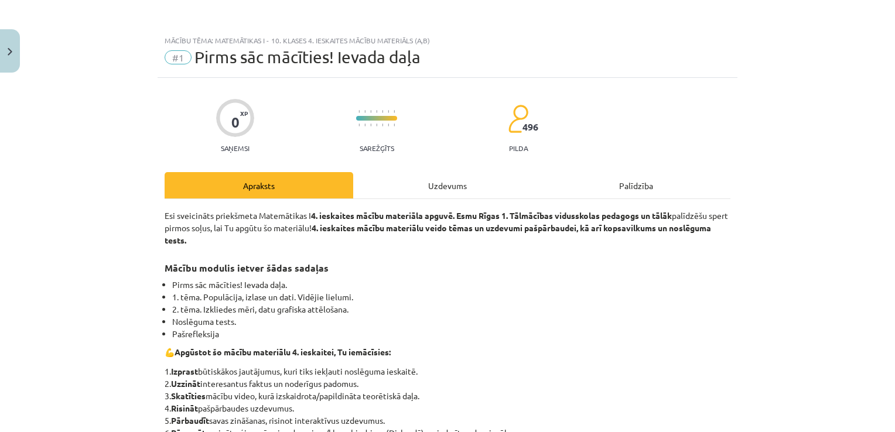
drag, startPoint x: 888, startPoint y: 149, endPoint x: 875, endPoint y: 228, distance: 80.1
click at [853, 255] on div "Mācību tēma: Matemātikas i - 10. klases 4. ieskaites mācību materiāls (a,b) #1 …" at bounding box center [447, 216] width 895 height 432
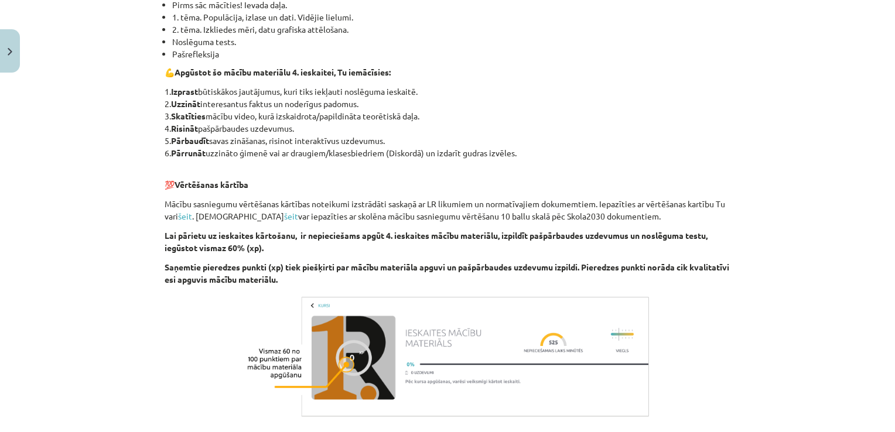
scroll to position [403, 0]
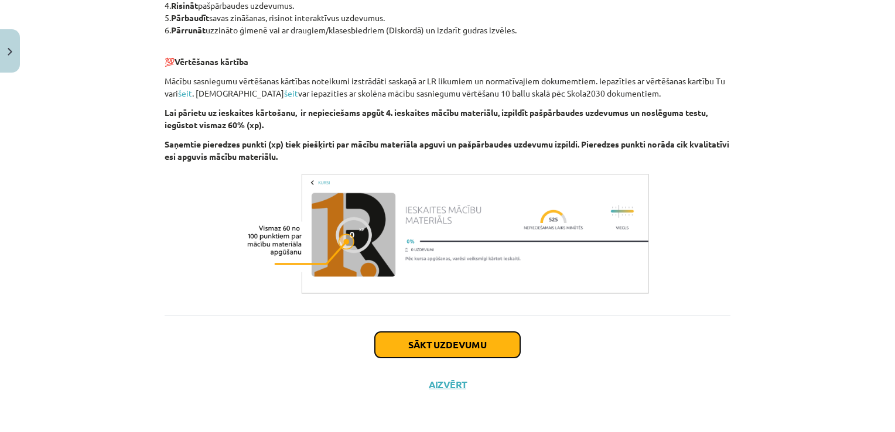
click at [457, 349] on button "Sākt uzdevumu" at bounding box center [447, 345] width 145 height 26
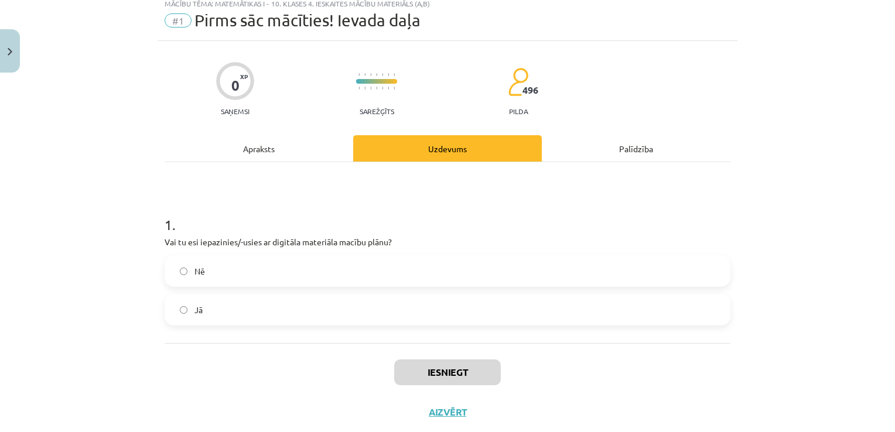
scroll to position [29, 0]
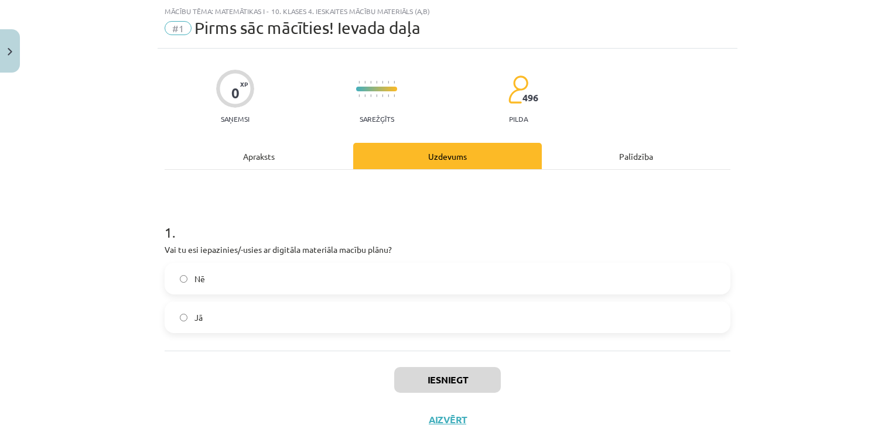
click at [374, 318] on label "Jā" at bounding box center [448, 317] width 564 height 29
click at [468, 385] on button "Iesniegt" at bounding box center [447, 380] width 107 height 26
click at [482, 419] on button "Nākamā nodarbība" at bounding box center [447, 427] width 115 height 27
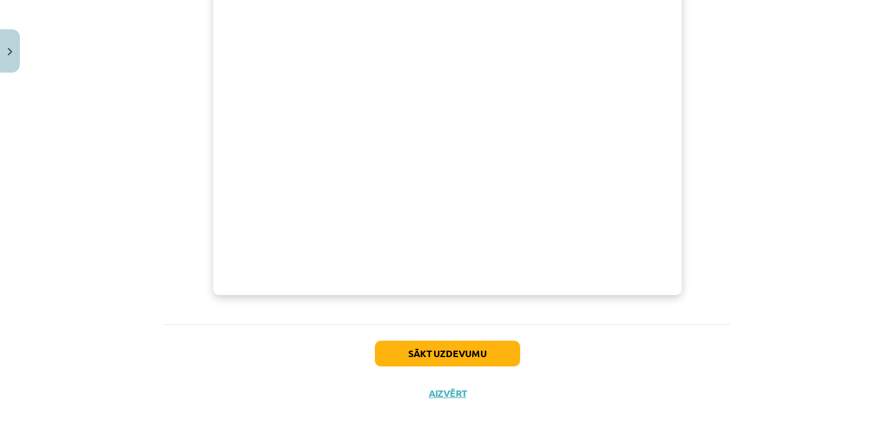
scroll to position [438, 0]
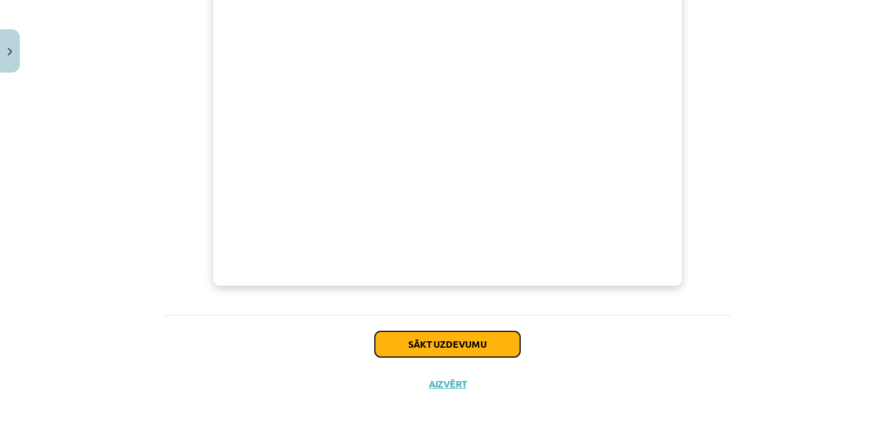
click at [462, 342] on button "Sākt uzdevumu" at bounding box center [447, 345] width 145 height 26
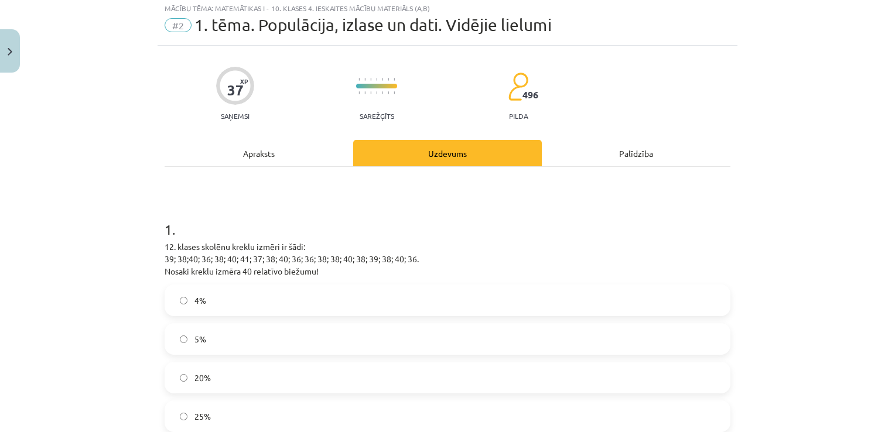
scroll to position [29, 0]
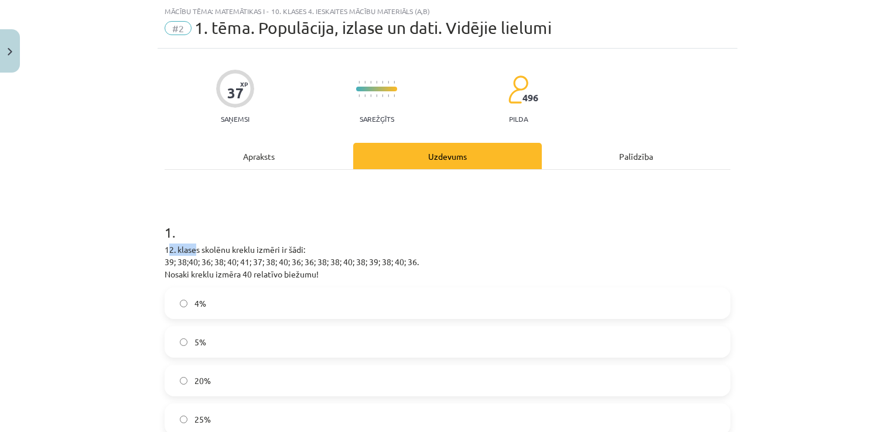
drag, startPoint x: 162, startPoint y: 248, endPoint x: 192, endPoint y: 255, distance: 30.1
click at [192, 255] on p "12. klases skolēnu kreklu izmēri ir šādi: 39; 38;40; 36; 38; 40; 41; 37; 38; 40…" at bounding box center [448, 262] width 566 height 37
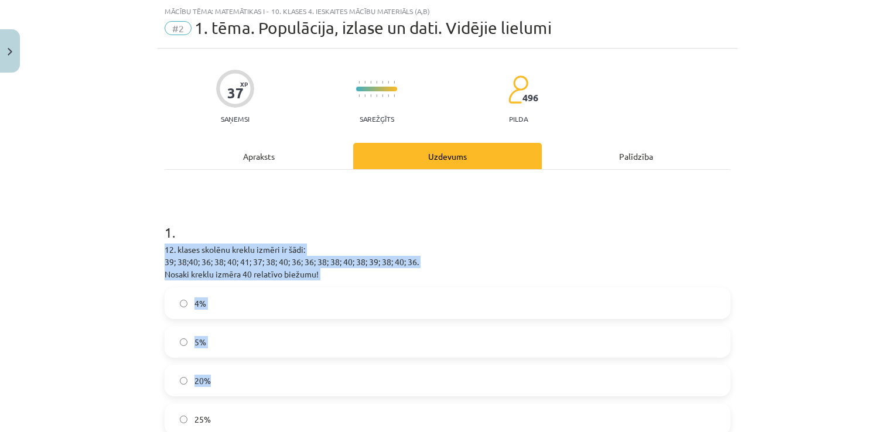
drag, startPoint x: 192, startPoint y: 255, endPoint x: 241, endPoint y: 367, distance: 122.5
click at [241, 367] on div "1 . 12. klases skolēnu kreklu izmēri ir šādi: 39; 38;40; 36; 38; 40; 41; 37; 38…" at bounding box center [448, 319] width 566 height 231
click at [518, 238] on h1 "1 ." at bounding box center [448, 222] width 566 height 36
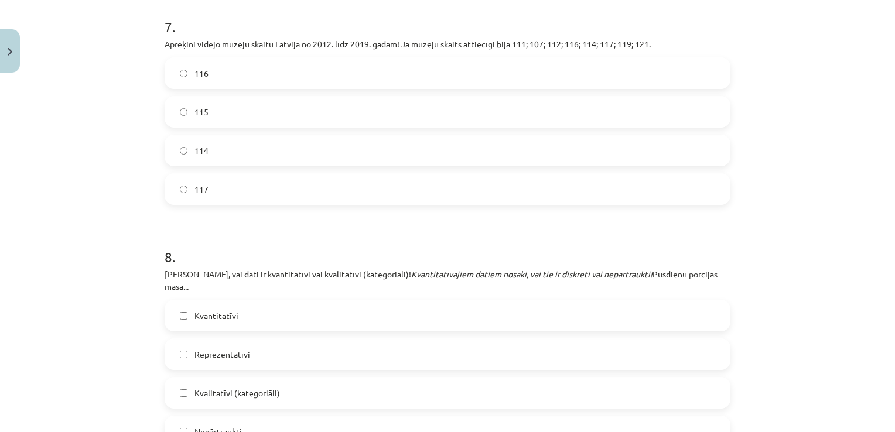
scroll to position [1700, 0]
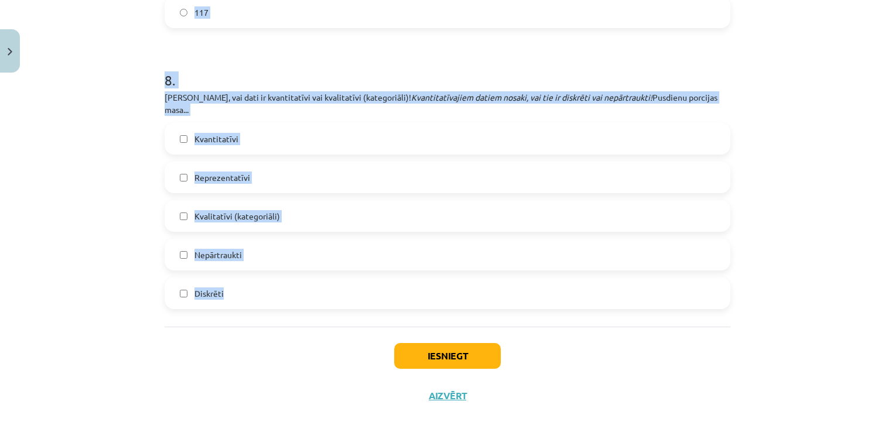
drag, startPoint x: 161, startPoint y: 247, endPoint x: 223, endPoint y: 276, distance: 67.9
copy form "12. klases skolēnu kreklu izmēri ir šādi: 39; 38;40; 36; 38; 40; 41; 37; 38; 40…"
click at [708, 87] on div "8 . Nosaki, vai dati ir kvantitatīvi vai kvalitatīvi (kategoriāli)! Kvantitatīv…" at bounding box center [448, 181] width 566 height 258
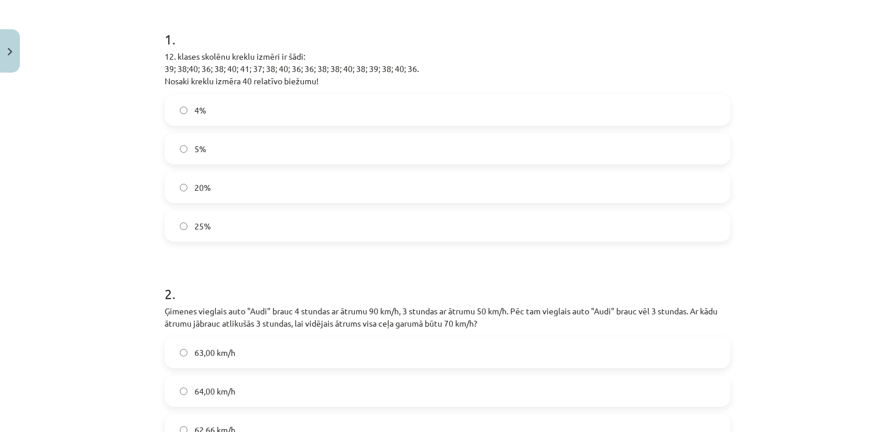
scroll to position [235, 0]
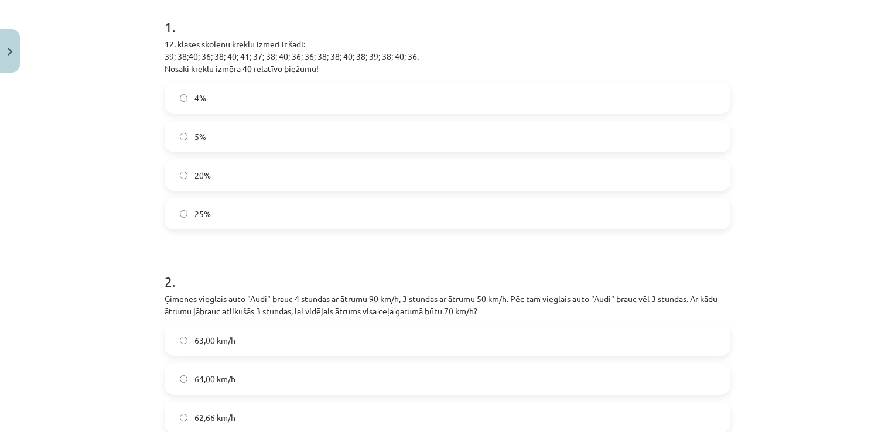
click at [302, 163] on label "20%" at bounding box center [448, 175] width 564 height 29
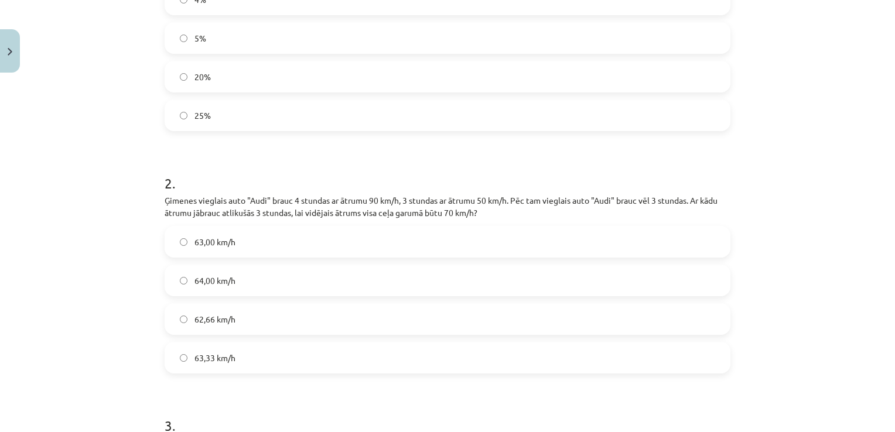
scroll to position [331, 0]
click at [578, 119] on label "25%" at bounding box center [448, 117] width 564 height 29
click at [232, 362] on label "63,33 km/h" at bounding box center [448, 360] width 564 height 29
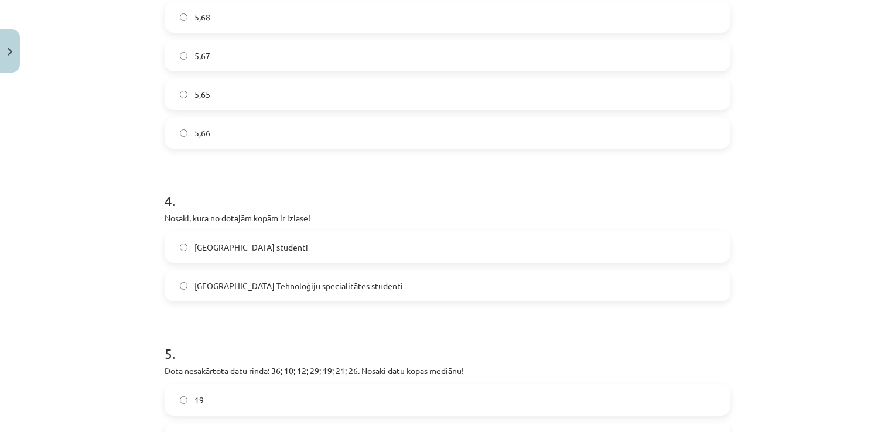
scroll to position [764, 0]
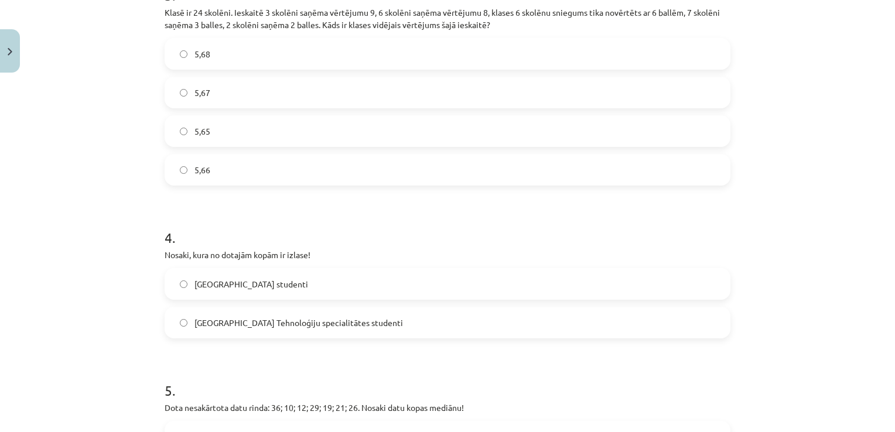
click at [255, 94] on label "5,67" at bounding box center [448, 92] width 564 height 29
click at [251, 287] on span "Latvijas Universitātes studenti" at bounding box center [252, 284] width 114 height 12
click at [278, 325] on span "Latvijas Universitātes Tehnoloģiju specialitātes studenti" at bounding box center [299, 323] width 209 height 12
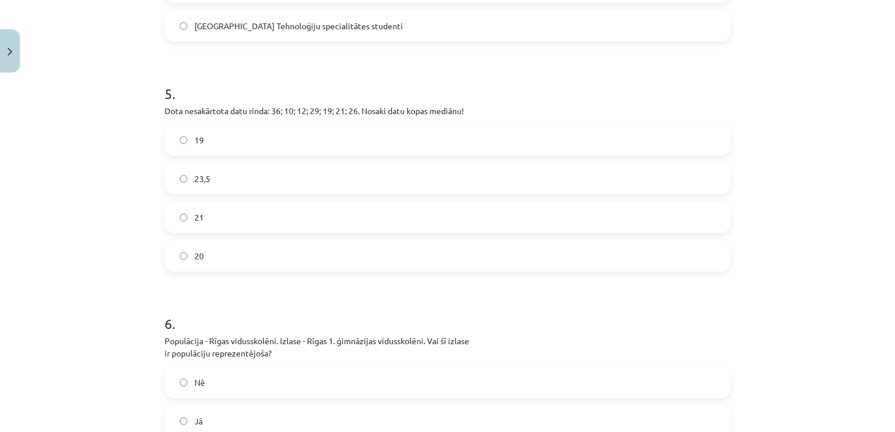
scroll to position [1120, 0]
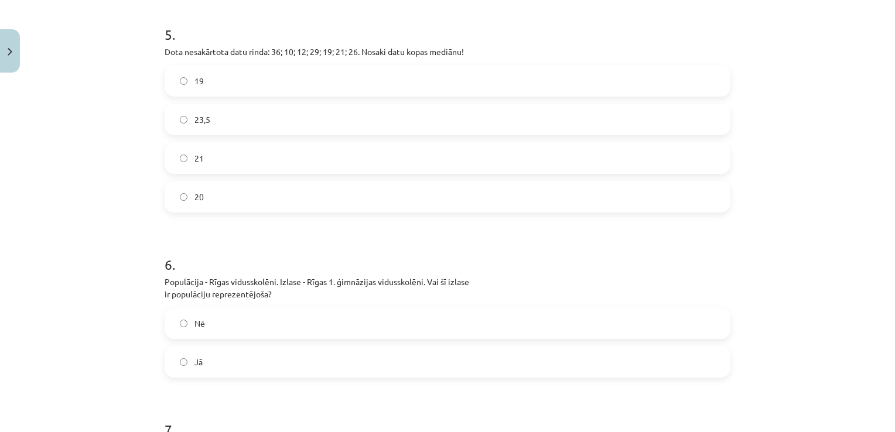
click at [228, 158] on label "21" at bounding box center [448, 158] width 564 height 29
click at [212, 325] on label "Nē" at bounding box center [448, 323] width 564 height 29
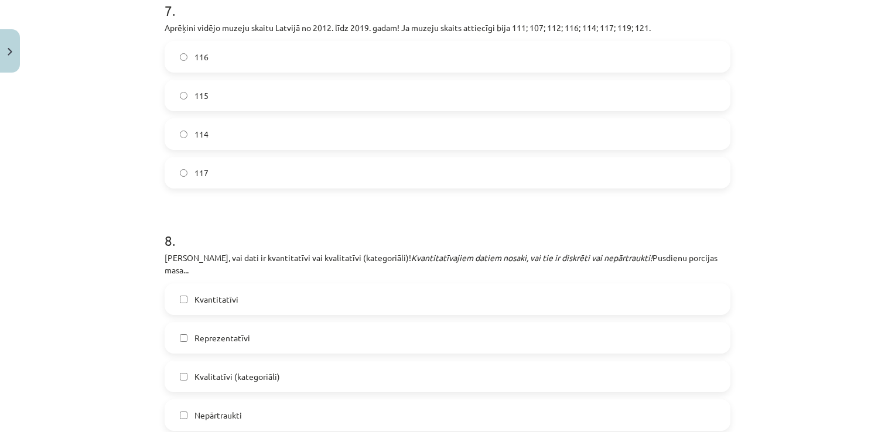
scroll to position [1537, 0]
click at [240, 403] on label "Nepārtraukti" at bounding box center [448, 417] width 564 height 29
click at [248, 287] on label "Kvantitatīvi" at bounding box center [448, 301] width 564 height 29
click at [279, 98] on label "115" at bounding box center [448, 97] width 564 height 29
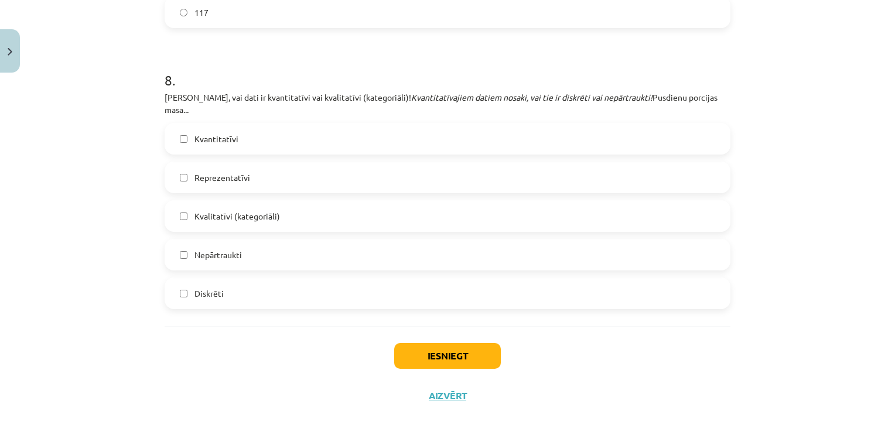
click at [471, 329] on div "Iesniegt Aizvērt" at bounding box center [448, 368] width 566 height 82
click at [471, 343] on button "Iesniegt" at bounding box center [447, 356] width 107 height 26
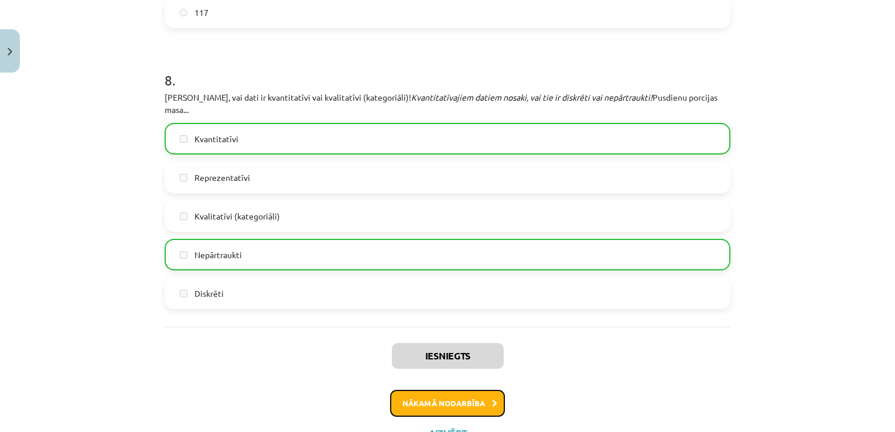
click at [480, 390] on button "Nākamā nodarbība" at bounding box center [447, 403] width 115 height 27
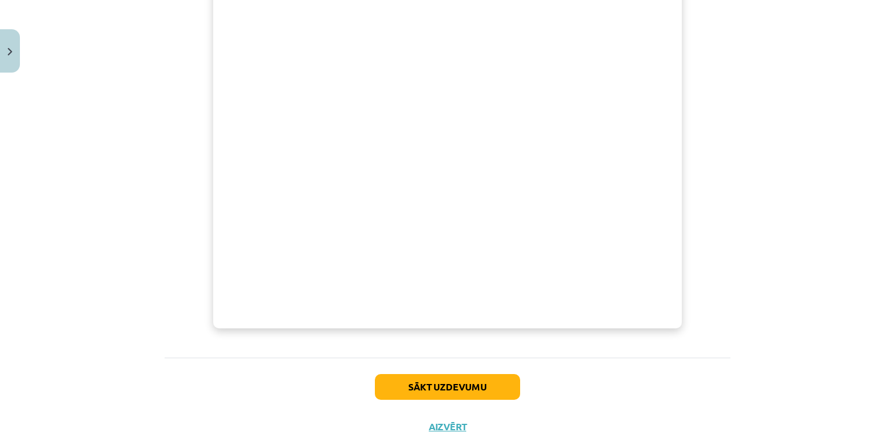
scroll to position [431, 0]
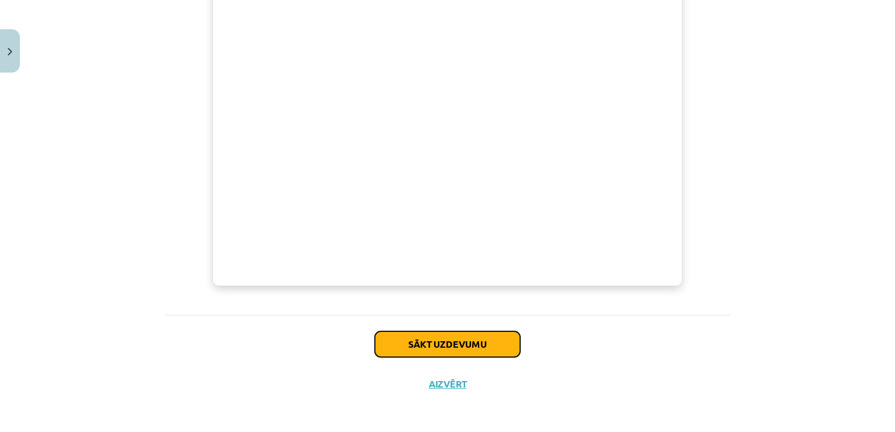
click at [475, 332] on button "Sākt uzdevumu" at bounding box center [447, 345] width 145 height 26
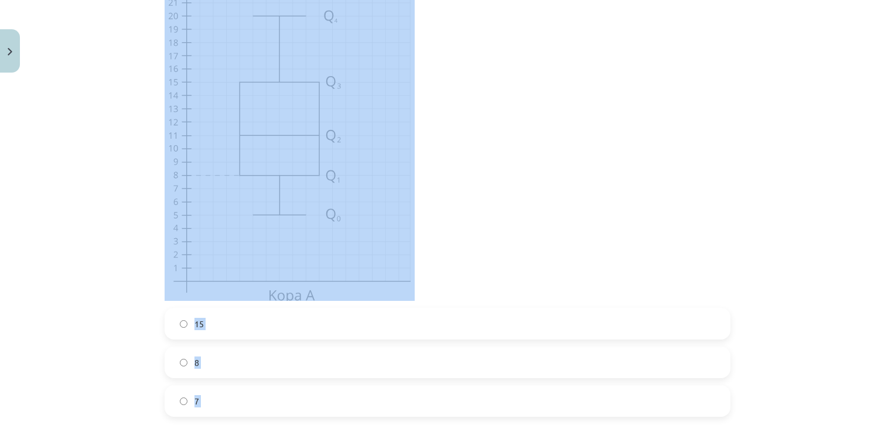
scroll to position [1329, 0]
drag, startPoint x: 162, startPoint y: 250, endPoint x: 632, endPoint y: 236, distance: 470.1
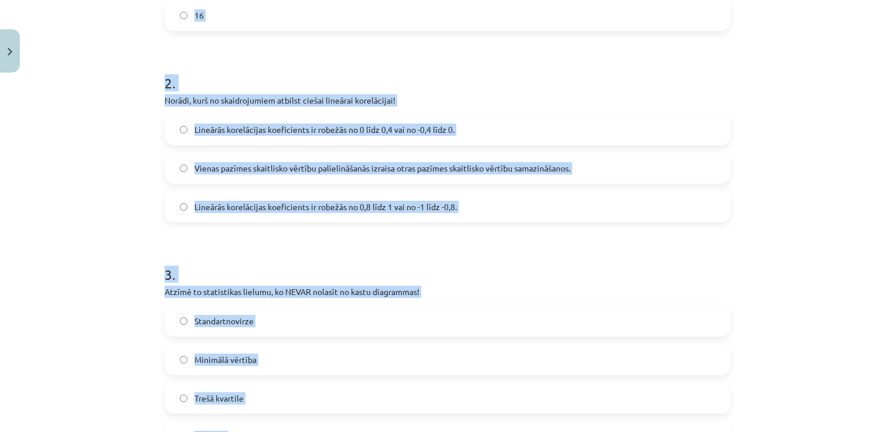
scroll to position [0, 0]
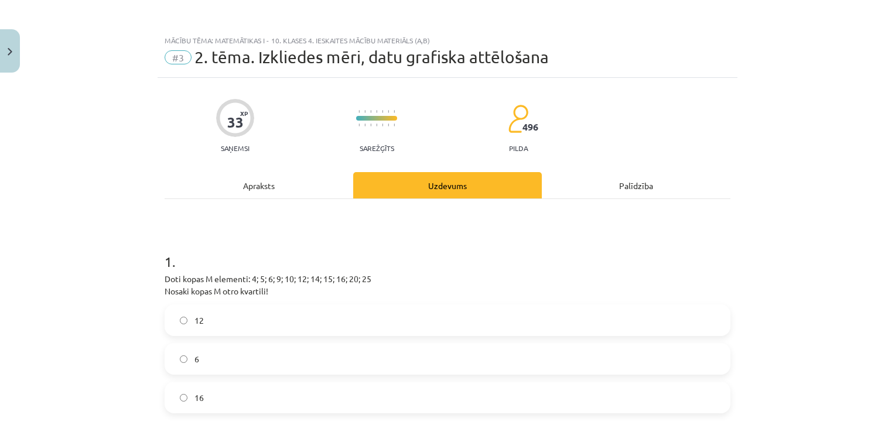
click at [858, 247] on div "Mācību tēma: Matemātikas i - 10. klases 4. ieskaites mācību materiāls (a,b) #3 …" at bounding box center [447, 216] width 895 height 432
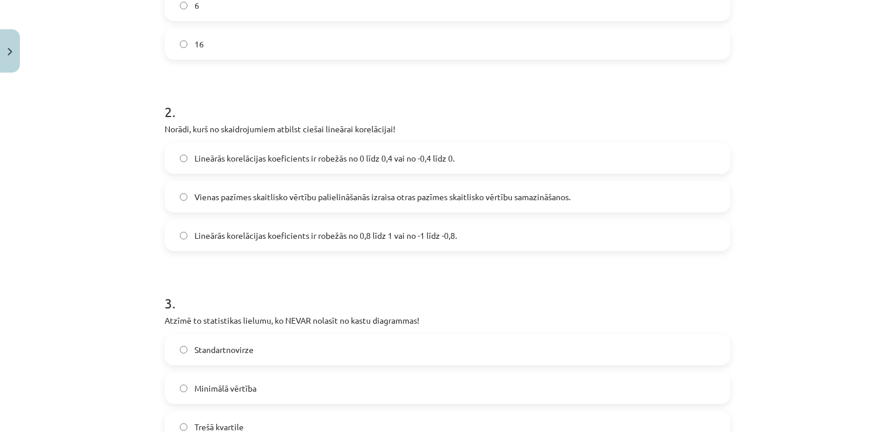
scroll to position [499, 0]
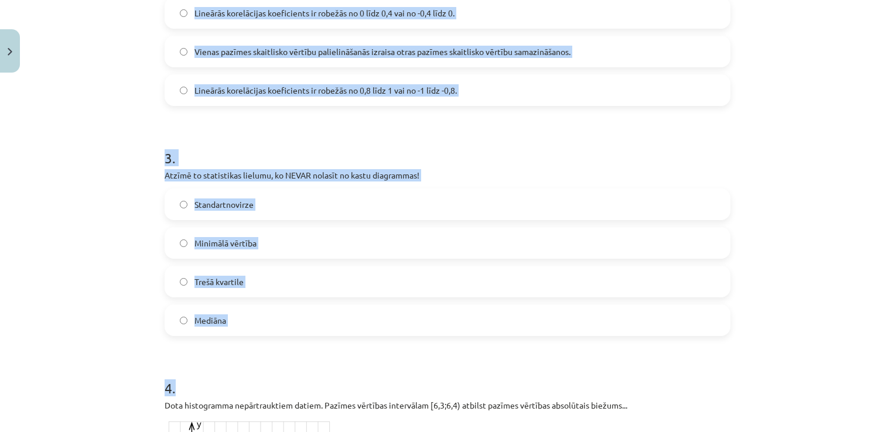
drag, startPoint x: 162, startPoint y: 49, endPoint x: 325, endPoint y: 336, distance: 330.3
copy form "Doti kopas M elementi: 4; 5; 6; 9; 10; 12; 14; 15; 16; 20; 25 Nosaki kopas M ot…"
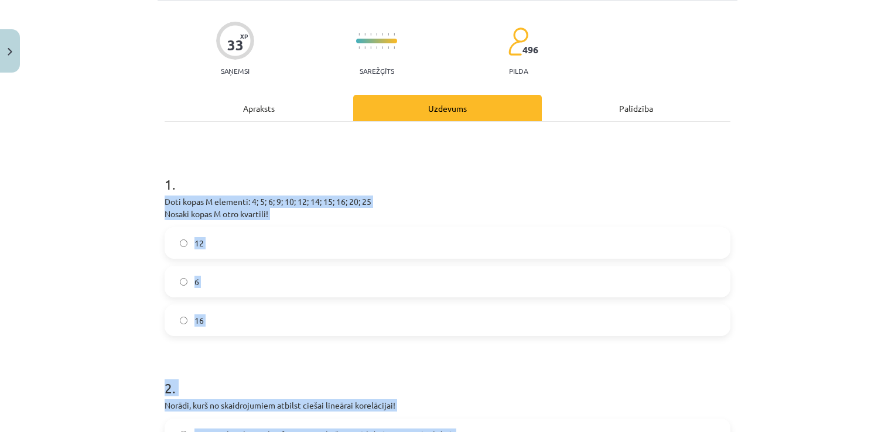
scroll to position [40, 0]
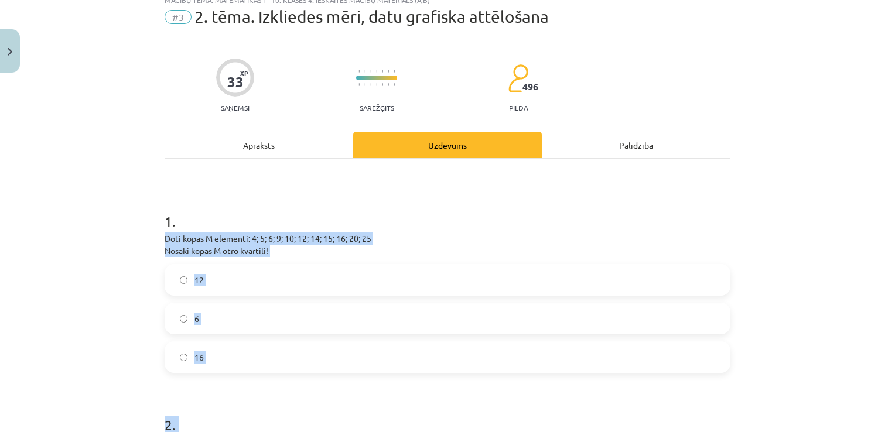
click at [872, 273] on div "Mācību tēma: Matemātikas i - 10. klases 4. ieskaites mācību materiāls (a,b) #3 …" at bounding box center [447, 216] width 895 height 432
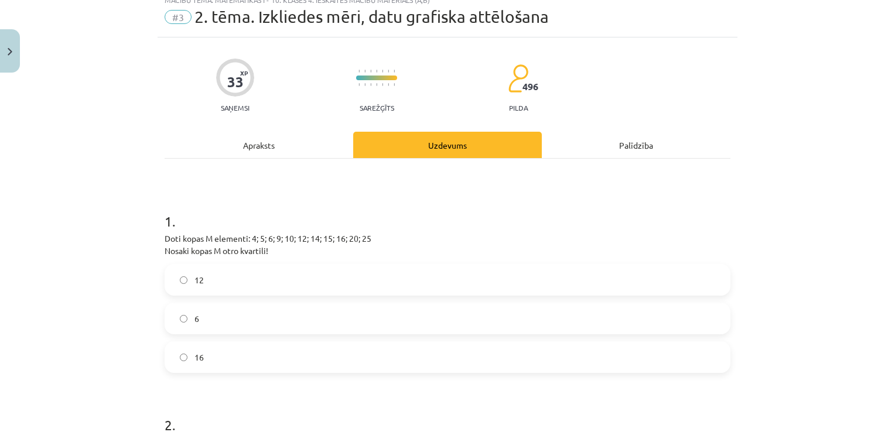
click at [326, 282] on label "12" at bounding box center [448, 279] width 564 height 29
drag, startPoint x: 889, startPoint y: 41, endPoint x: 891, endPoint y: 51, distance: 10.1
click at [891, 51] on div "Mācību tēma: Matemātikas i - 10. klases 4. ieskaites mācību materiāls (a,b) #3 …" at bounding box center [447, 216] width 895 height 432
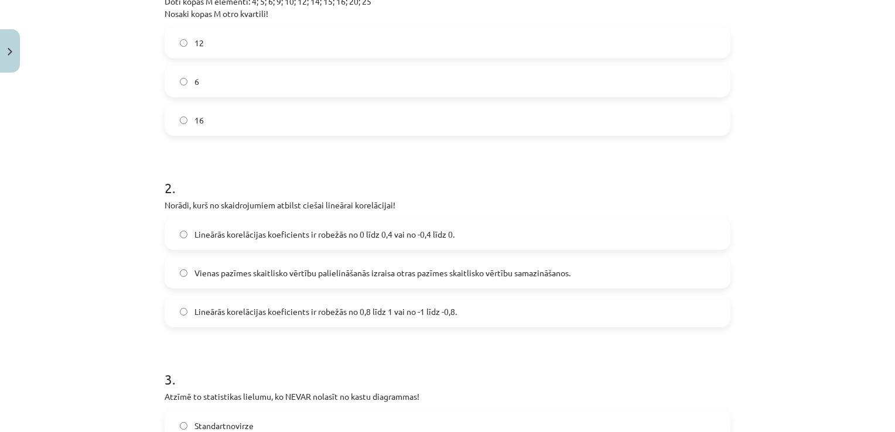
scroll to position [411, 0]
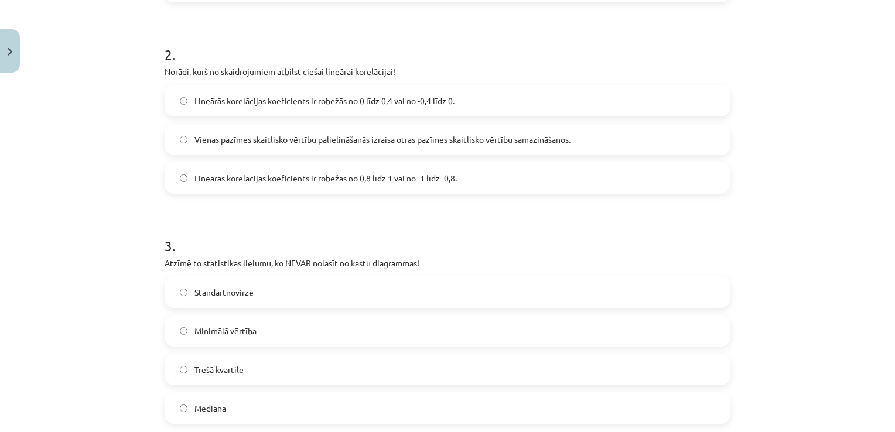
click at [429, 112] on label "Lineārās korelācijas koeficients ir robežās no 0 līdz 0,4 vai no -0,4 līdz 0." at bounding box center [448, 100] width 564 height 29
click at [506, 171] on label "Lineārās korelācijas koeficients ir robežās no 0,8 līdz 1 vai no -1 līdz -0,8." at bounding box center [448, 177] width 564 height 29
click at [197, 284] on label "Standartnovirze" at bounding box center [448, 292] width 564 height 29
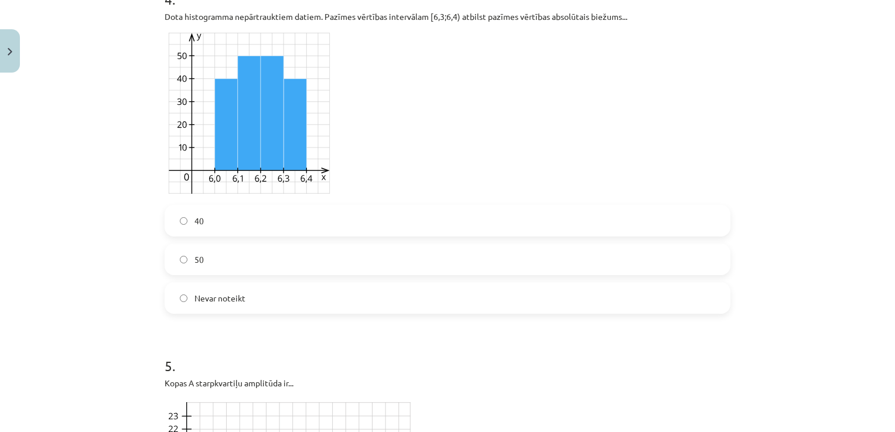
scroll to position [883, 0]
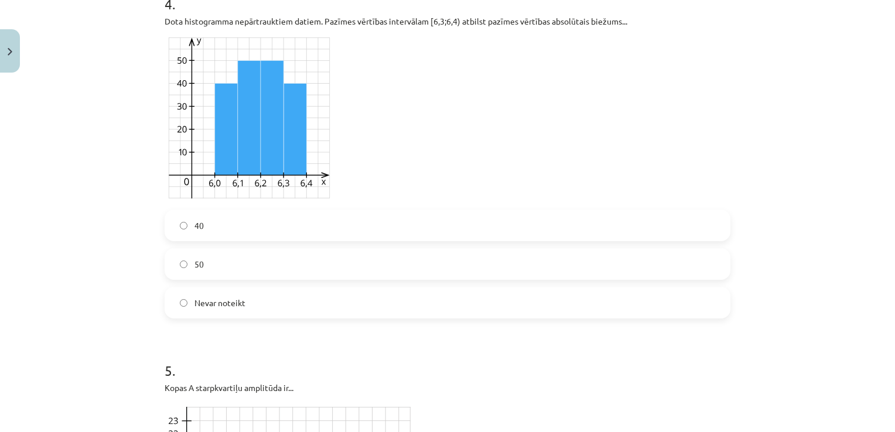
click at [533, 233] on label "40" at bounding box center [448, 225] width 564 height 29
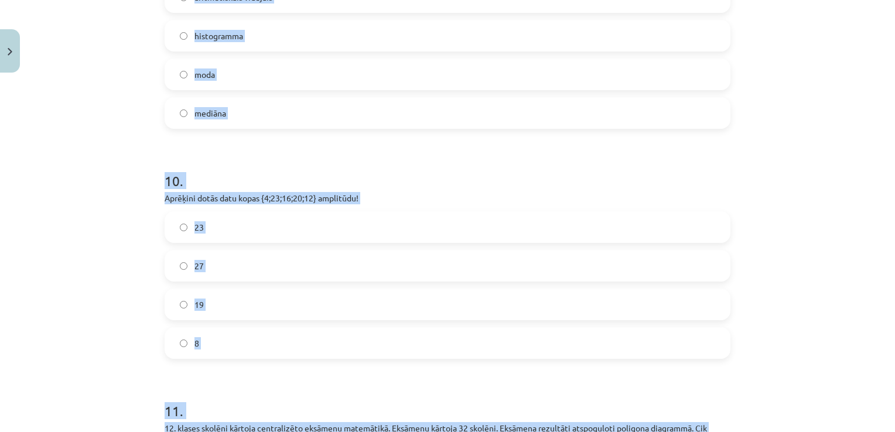
scroll to position [3099, 0]
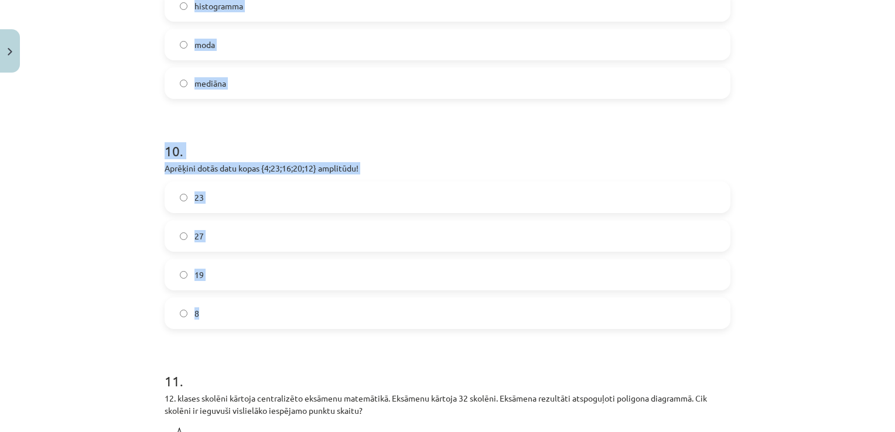
drag, startPoint x: 159, startPoint y: 78, endPoint x: 233, endPoint y: 331, distance: 263.6
copy form "Nosaki, par kādu datu kopas vidējo lielumu tiek runāts izteikumā! Aptaujājot gr…"
click at [718, 159] on h1 "10 ." at bounding box center [448, 140] width 566 height 36
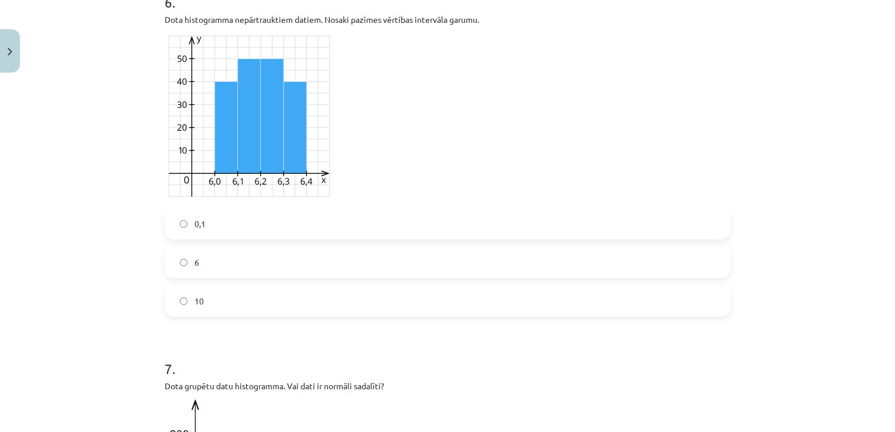
scroll to position [1790, 0]
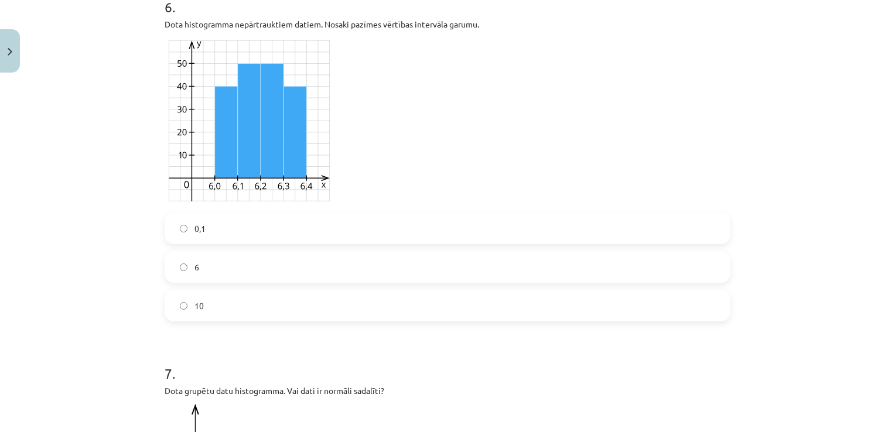
click at [292, 227] on label "0,1" at bounding box center [448, 228] width 564 height 29
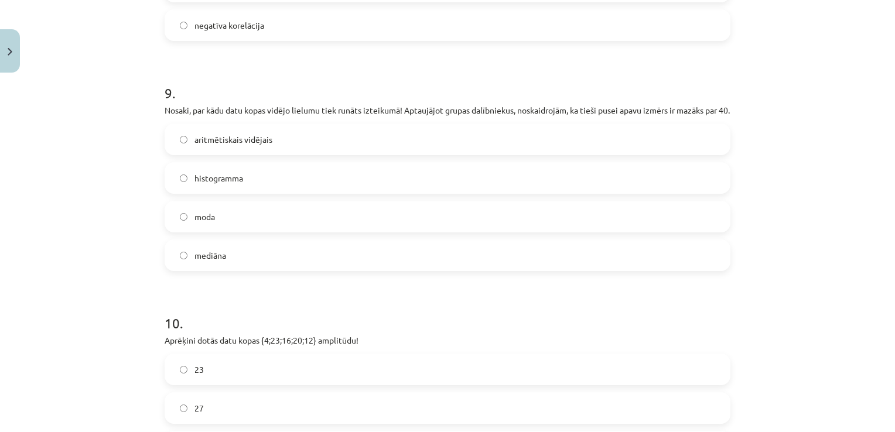
scroll to position [2930, 0]
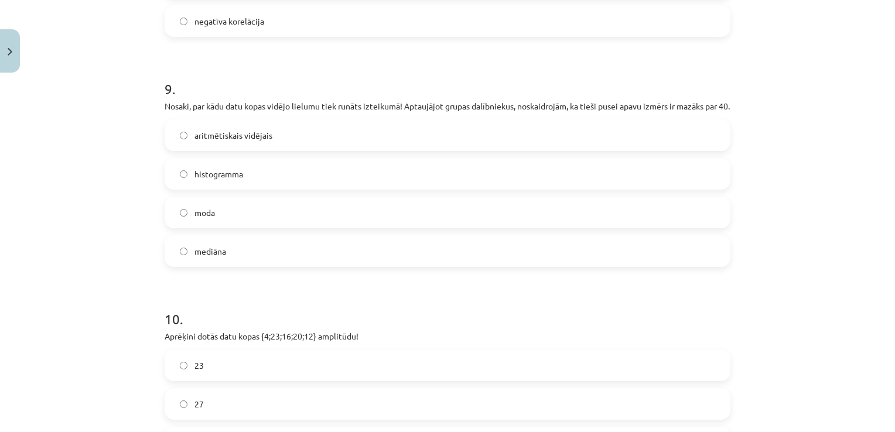
click at [305, 261] on label "mediāna" at bounding box center [448, 251] width 564 height 29
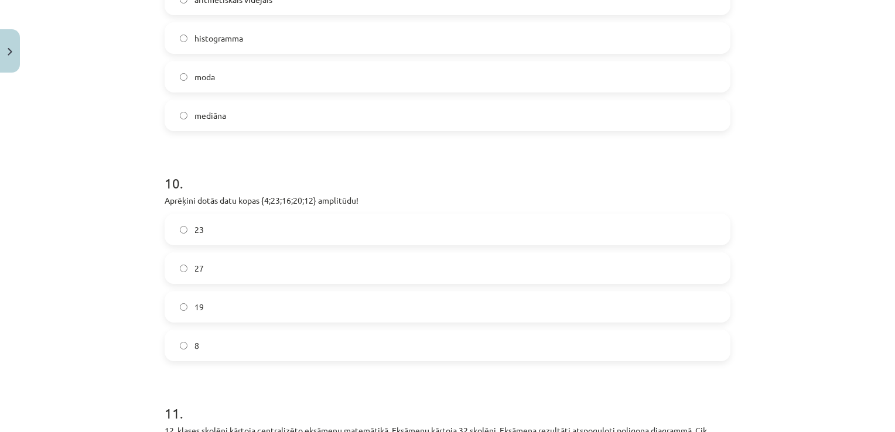
scroll to position [3140, 0]
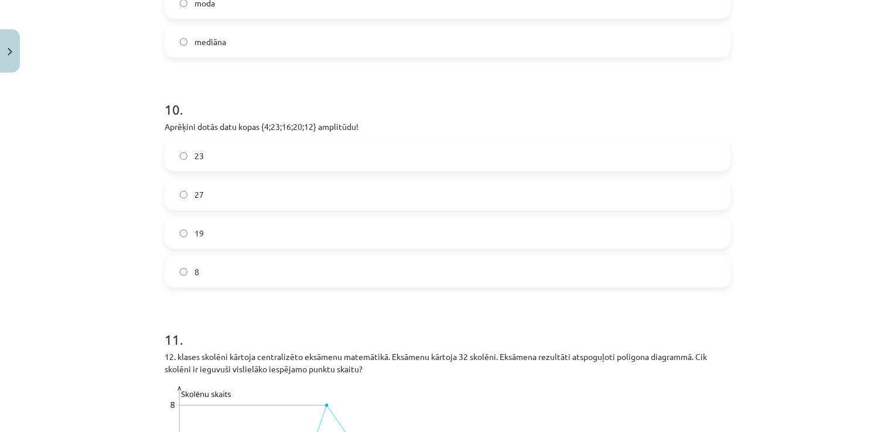
click at [231, 244] on label "19" at bounding box center [448, 233] width 564 height 29
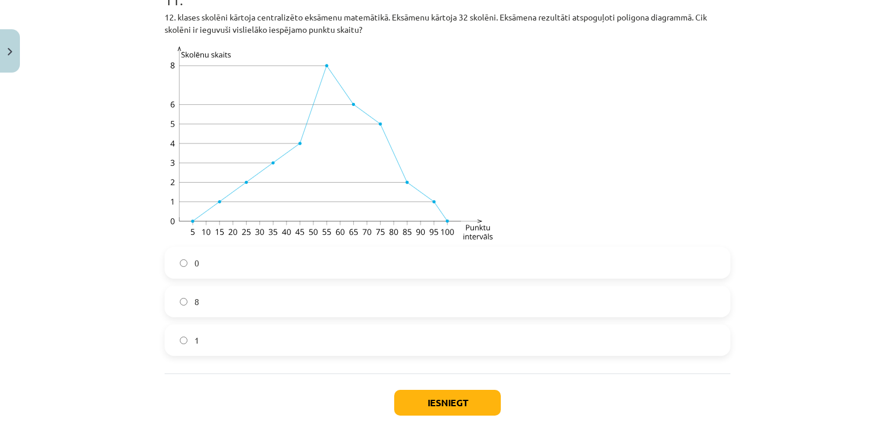
scroll to position [3471, 0]
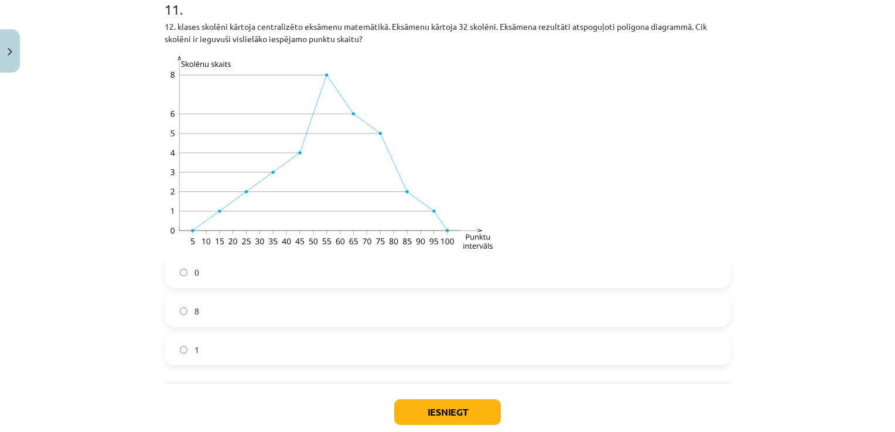
click at [548, 287] on label "0" at bounding box center [448, 272] width 564 height 29
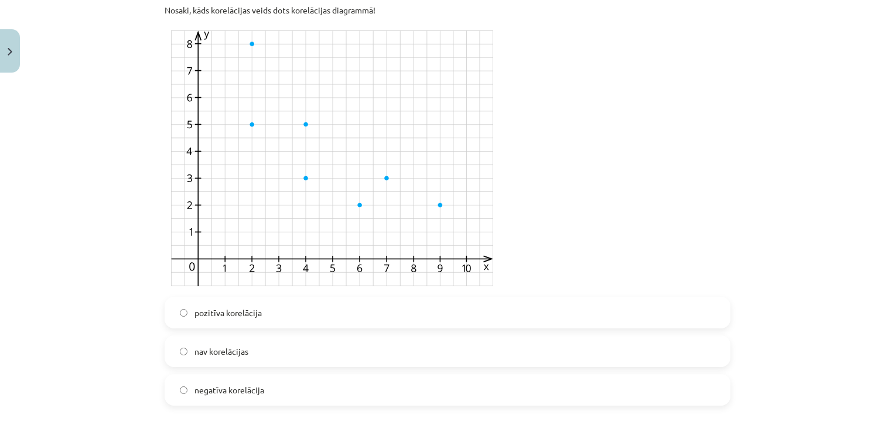
scroll to position [2566, 0]
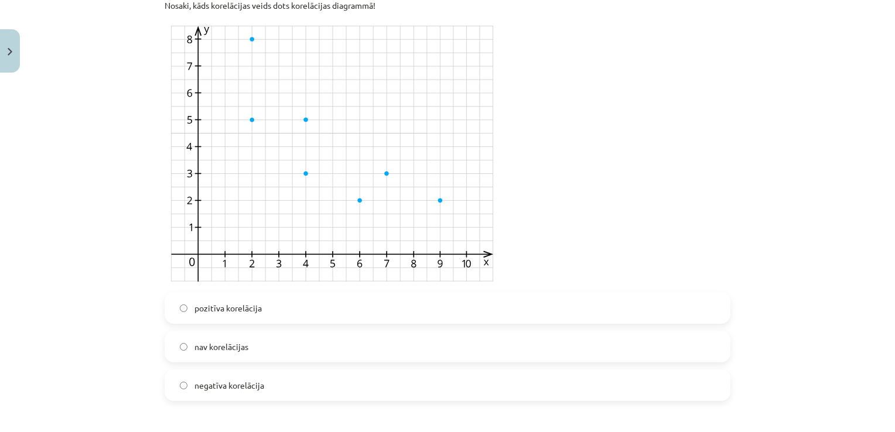
click at [332, 378] on label "negatīva korelācija" at bounding box center [448, 385] width 564 height 29
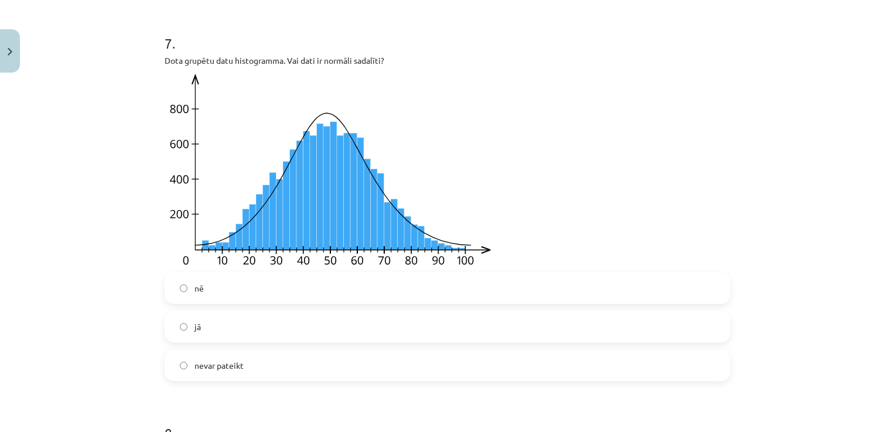
scroll to position [2126, 0]
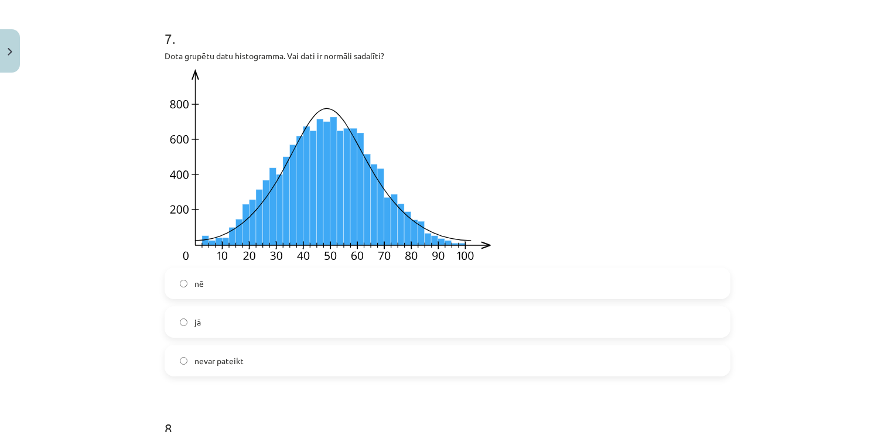
click at [584, 323] on label "jā" at bounding box center [448, 322] width 564 height 29
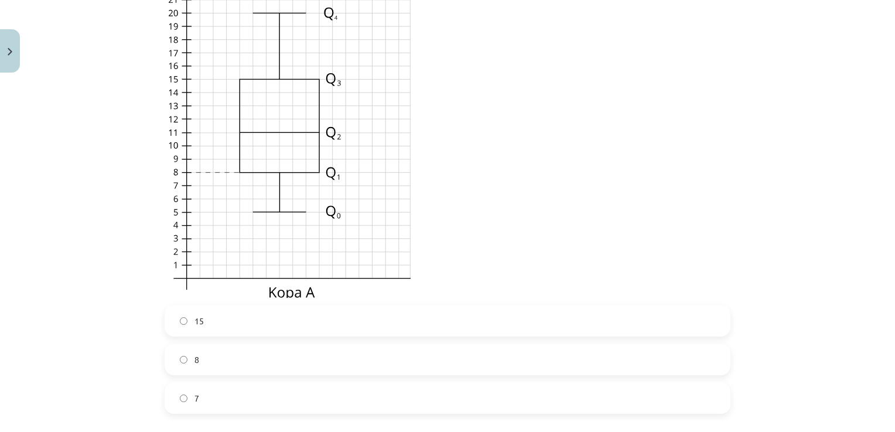
scroll to position [1322, 0]
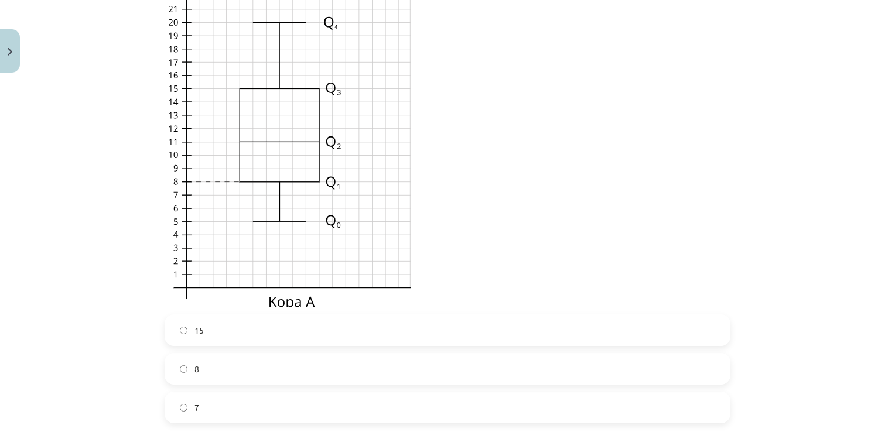
click at [544, 322] on label "15" at bounding box center [448, 330] width 564 height 29
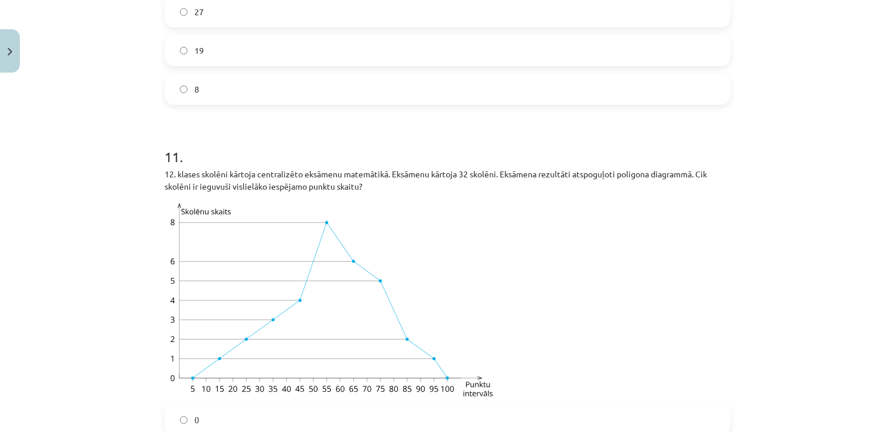
scroll to position [3551, 0]
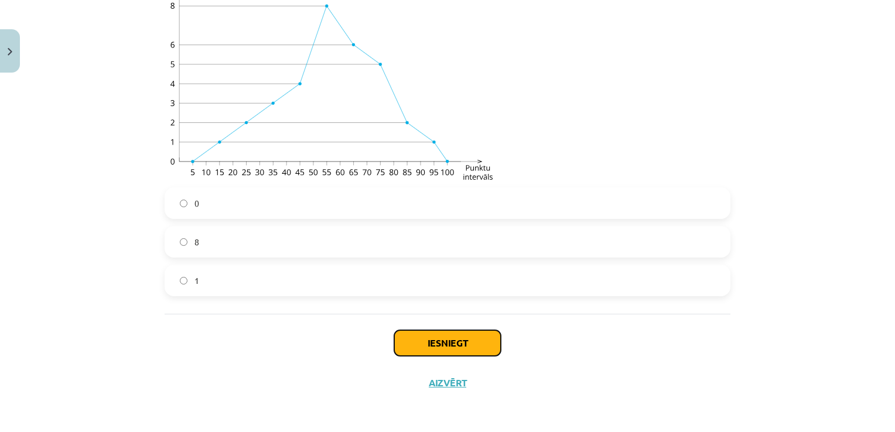
click at [452, 352] on button "Iesniegt" at bounding box center [447, 343] width 107 height 26
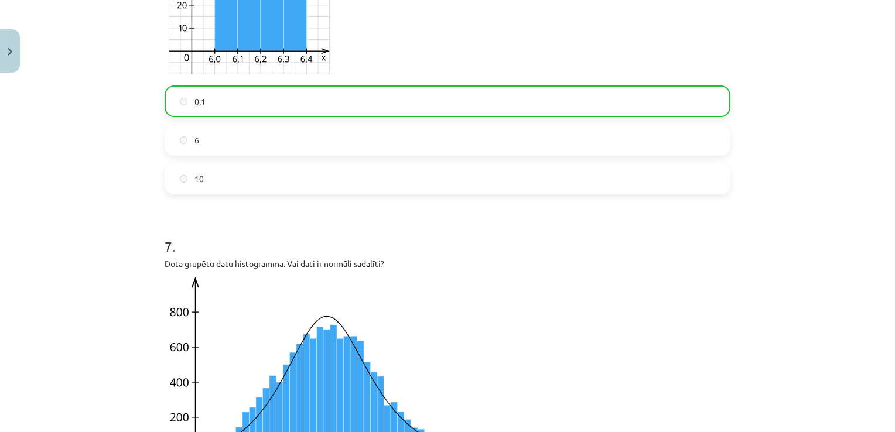
scroll to position [3588, 0]
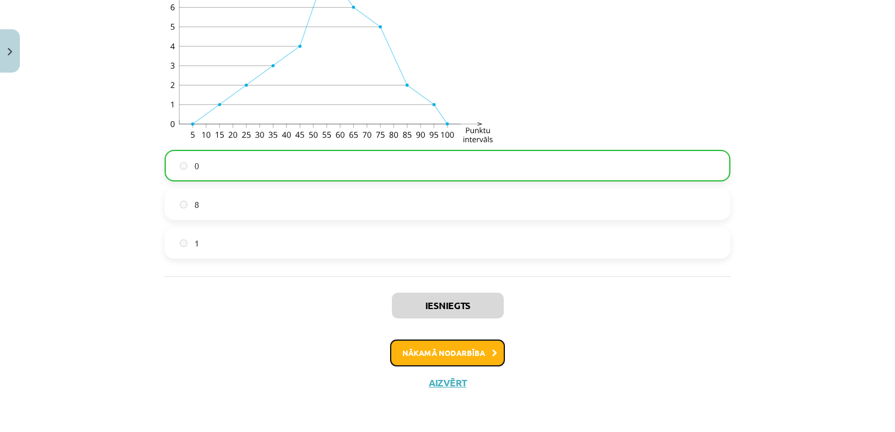
click at [492, 350] on icon at bounding box center [494, 354] width 5 height 8
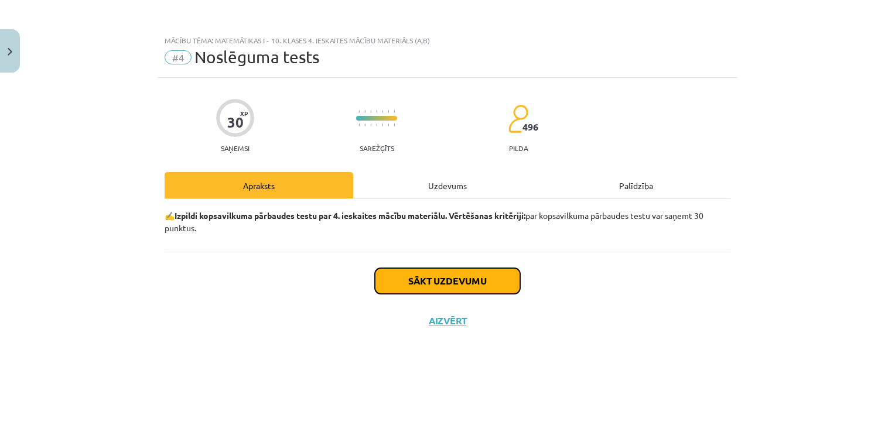
click at [487, 281] on button "Sākt uzdevumu" at bounding box center [447, 281] width 145 height 26
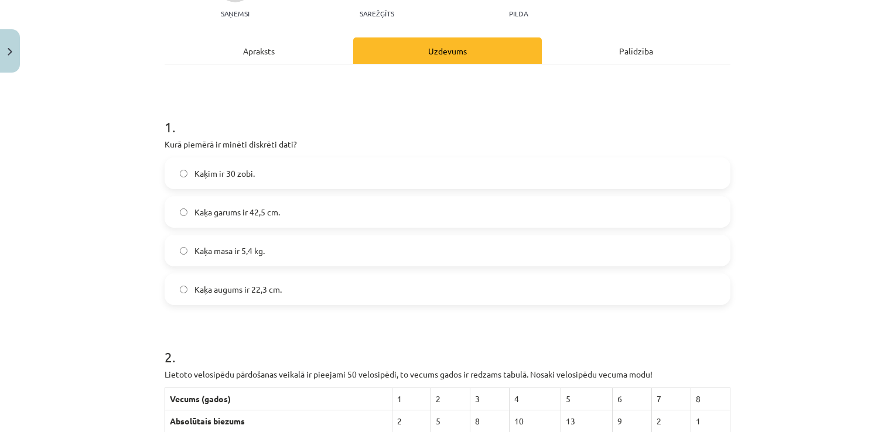
scroll to position [131, 0]
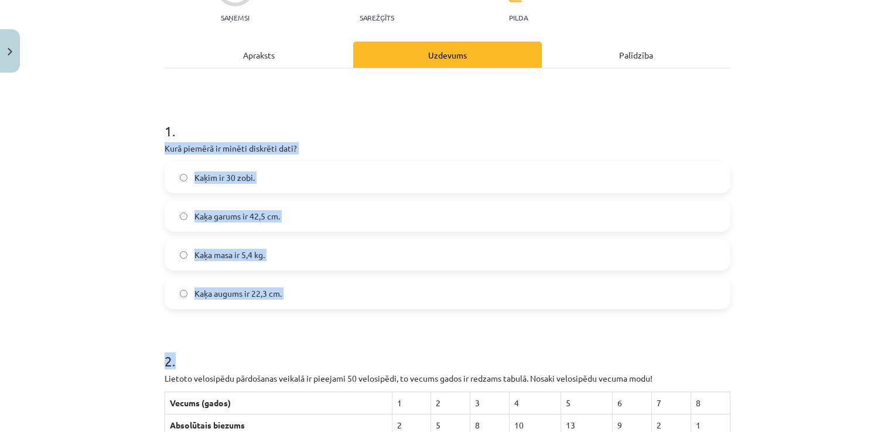
drag, startPoint x: 159, startPoint y: 146, endPoint x: 275, endPoint y: 332, distance: 218.5
copy form "Kurā piemērā ir minēti diskrēti dati? Kaķim ir 30 zobi. Kaķa garums ir 42,5 cm.…"
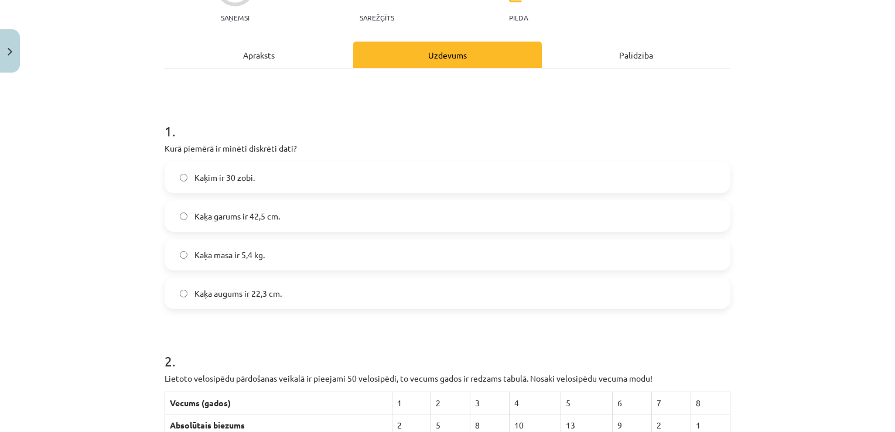
click at [547, 116] on h1 "1 ." at bounding box center [448, 121] width 566 height 36
drag, startPoint x: 269, startPoint y: 180, endPoint x: 538, endPoint y: 184, distance: 268.4
click at [538, 184] on label "Kaķim ir 30 zobi." at bounding box center [448, 177] width 564 height 29
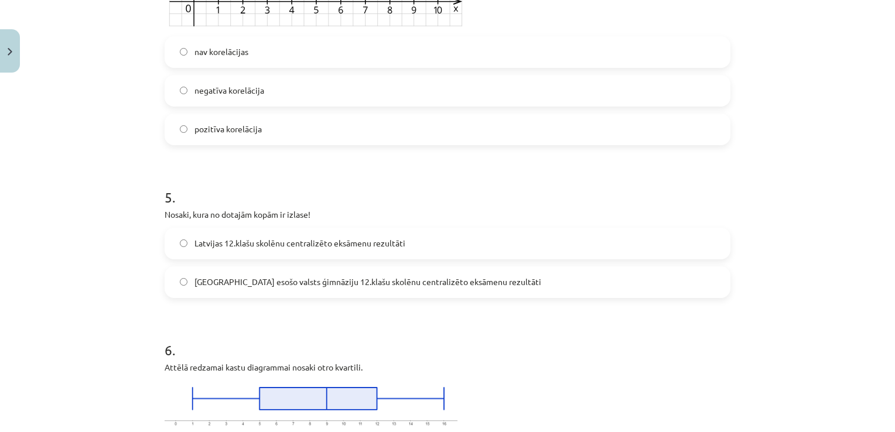
scroll to position [1497, 0]
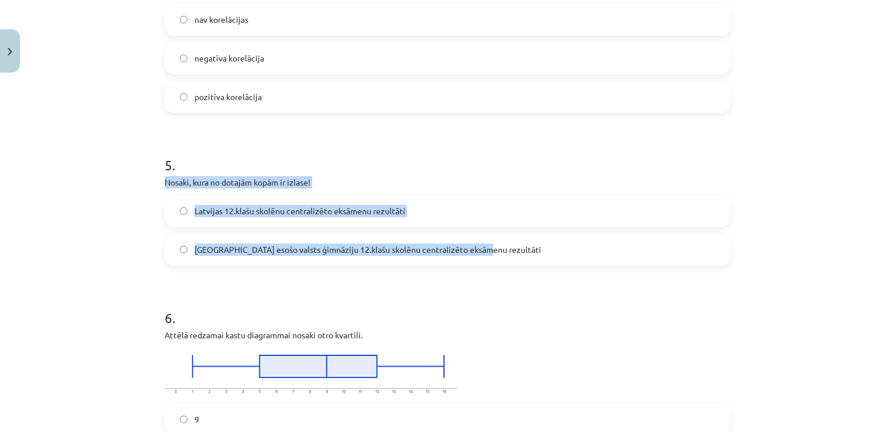
drag, startPoint x: 160, startPoint y: 178, endPoint x: 490, endPoint y: 240, distance: 335.5
click at [490, 240] on div "5 . Nosaki, kura no dotajām kopām ir izlase! Latvijas 12.klašu skolēnu centrali…" at bounding box center [448, 201] width 566 height 129
copy div "Nosaki, kura no dotajām kopām ir izlase! Latvijas 12.klašu skolēnu centralizēto…"
click at [445, 210] on label "Latvijas 12.klašu skolēnu centralizēto eksāmenu rezultāti" at bounding box center [448, 211] width 564 height 29
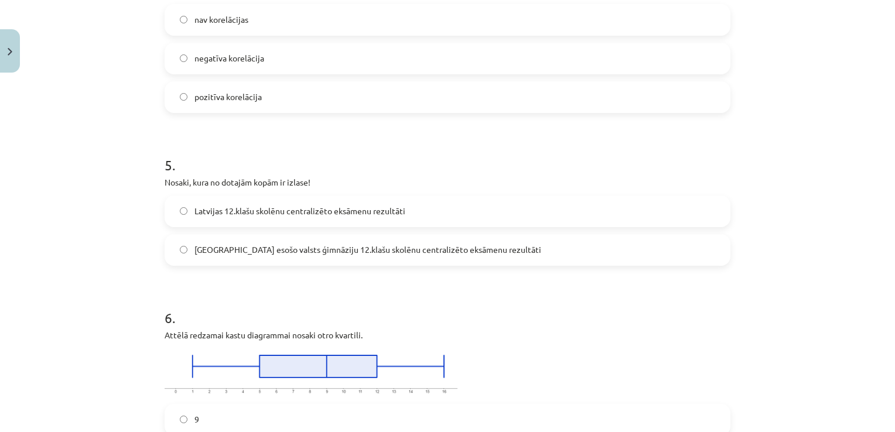
click at [448, 246] on span "Rīgā esošo valsts ģimnāziju 12.klašu skolēnu centralizēto eksāmenu rezultāti" at bounding box center [368, 250] width 347 height 12
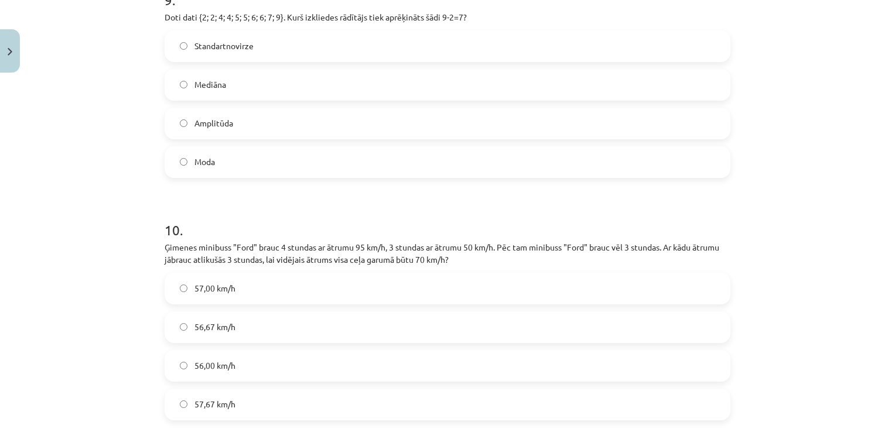
scroll to position [2990, 0]
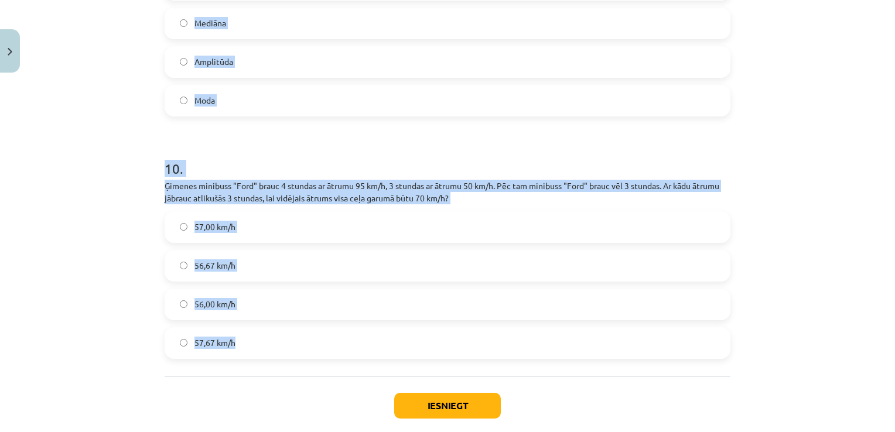
drag, startPoint x: 160, startPoint y: 65, endPoint x: 345, endPoint y: 350, distance: 340.1
copy form "Nosaki, vai dati ir kvantitatīvi vai kvalitatīvi (kategoriāli)! Kvantitatīvajie…"
click at [611, 161] on h1 "10 ." at bounding box center [448, 158] width 566 height 36
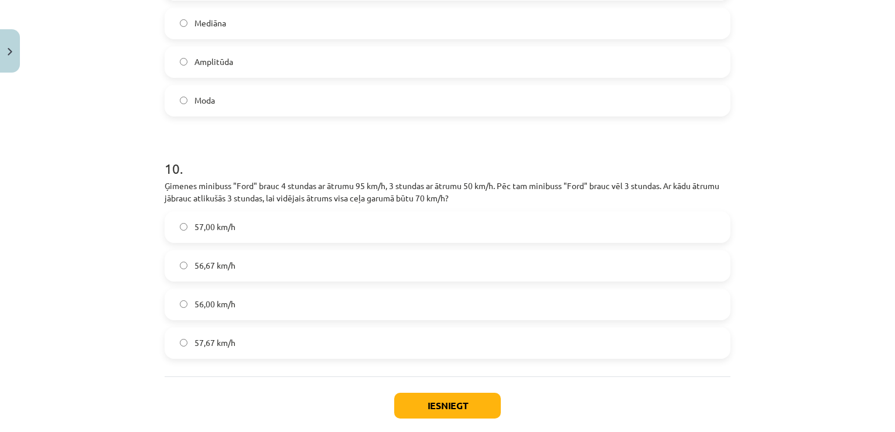
click at [243, 273] on label "56,67 km/h" at bounding box center [448, 265] width 564 height 29
click at [381, 49] on label "Amplitūda" at bounding box center [448, 61] width 564 height 29
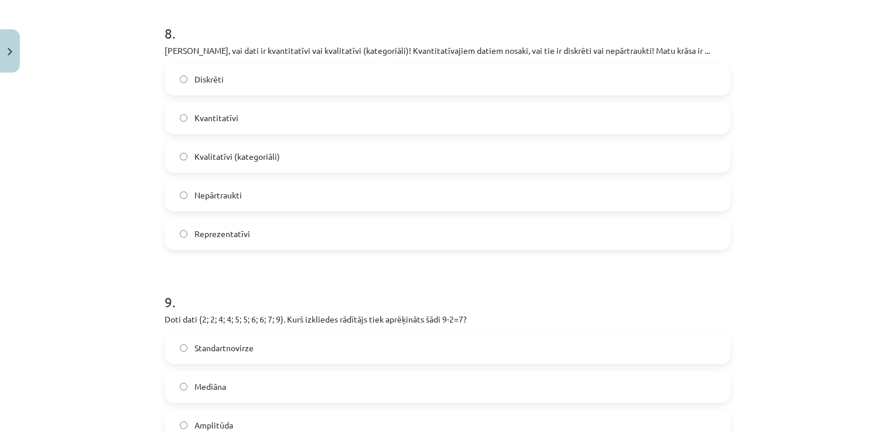
scroll to position [2578, 0]
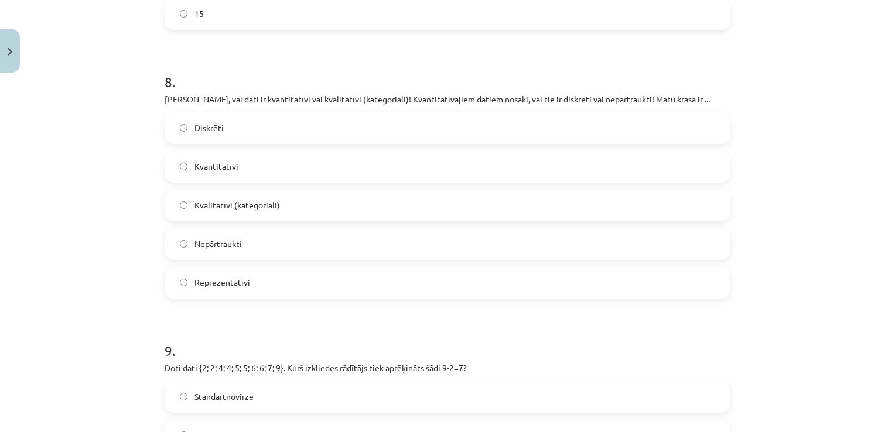
click at [289, 211] on label "Kvalitatīvi (kategoriāli)" at bounding box center [448, 205] width 564 height 29
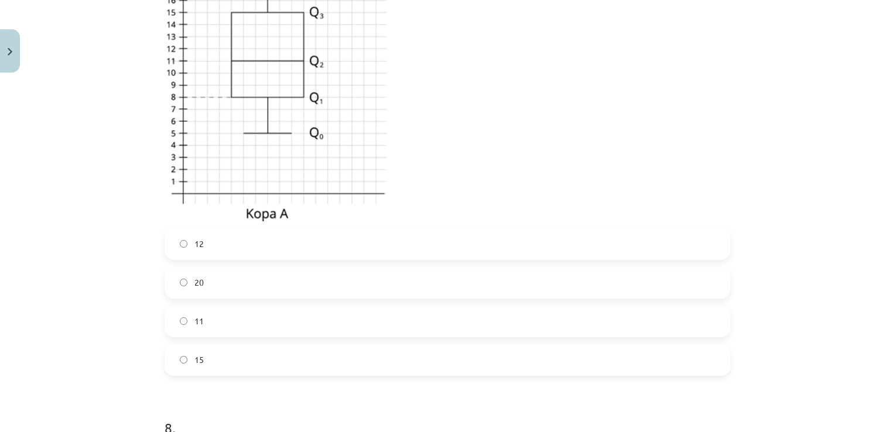
scroll to position [2236, 0]
drag, startPoint x: 298, startPoint y: 371, endPoint x: 299, endPoint y: 360, distance: 11.8
click at [299, 360] on label "15" at bounding box center [448, 356] width 564 height 29
click at [8, 381] on div "Mācību tēma: Matemātikas i - 10. klases 4. ieskaites mācību materiāls (a,b) #4 …" at bounding box center [447, 216] width 895 height 432
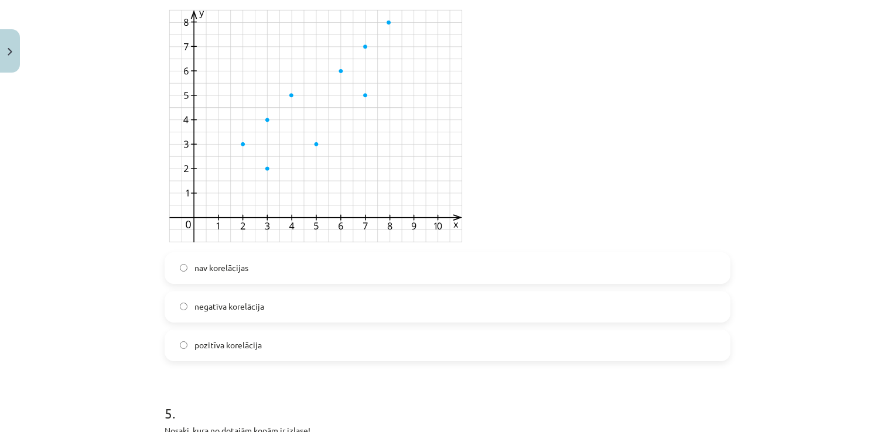
scroll to position [1241, 0]
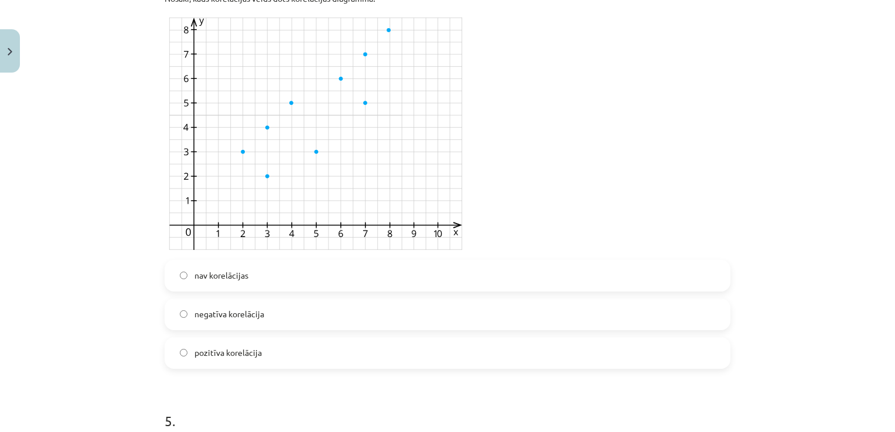
click at [380, 357] on label "pozitīva korelācija" at bounding box center [448, 353] width 564 height 29
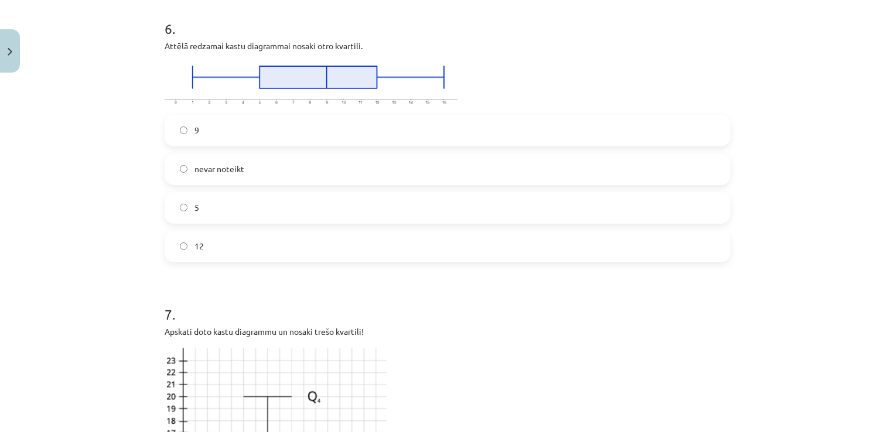
scroll to position [1739, 0]
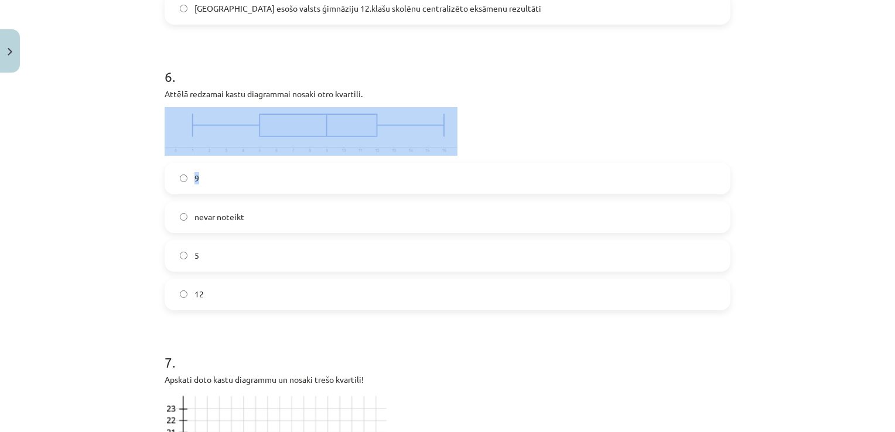
drag, startPoint x: 576, startPoint y: 182, endPoint x: 711, endPoint y: 132, distance: 143.5
click at [711, 132] on div "6 . Attēlā redzamai kastu diagrammai nosaki otro kvartili. 9 nevar noteikt 5 12" at bounding box center [448, 179] width 566 height 262
drag, startPoint x: 711, startPoint y: 132, endPoint x: 642, endPoint y: 163, distance: 75.5
click at [642, 164] on label "9" at bounding box center [448, 178] width 564 height 29
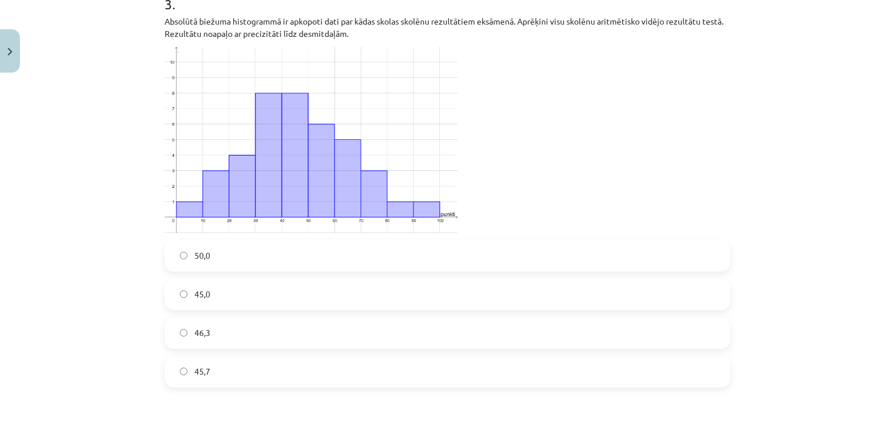
scroll to position [775, 0]
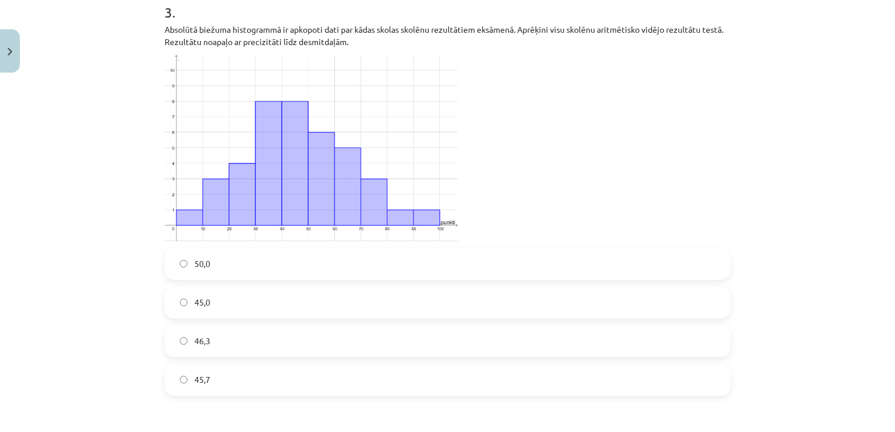
click at [424, 340] on label "46,3" at bounding box center [448, 341] width 564 height 29
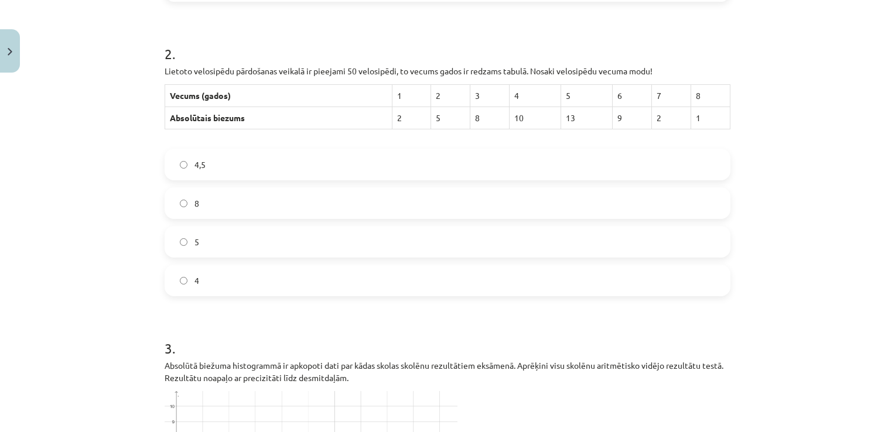
scroll to position [455, 0]
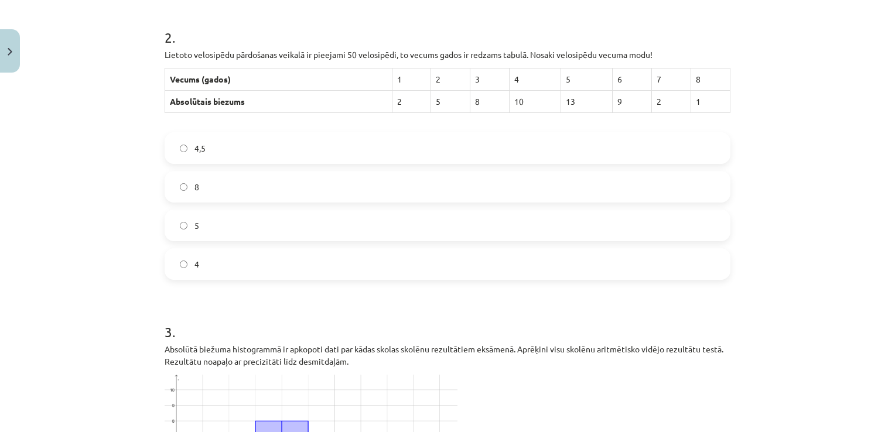
click at [420, 215] on label "5" at bounding box center [448, 225] width 564 height 29
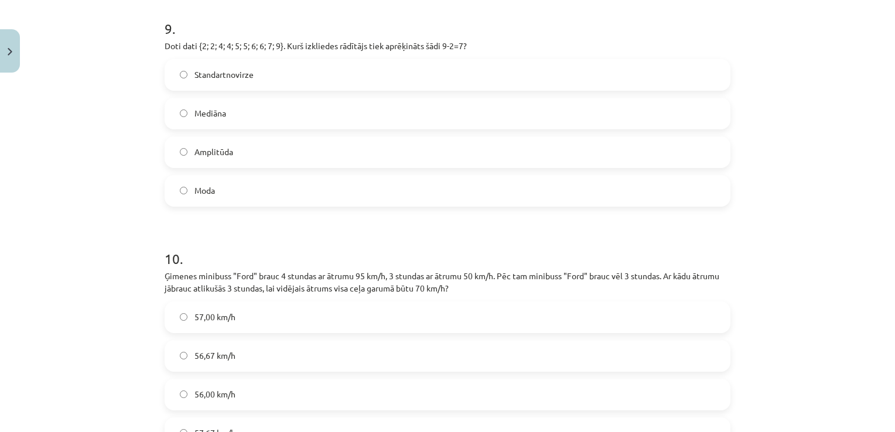
scroll to position [3051, 0]
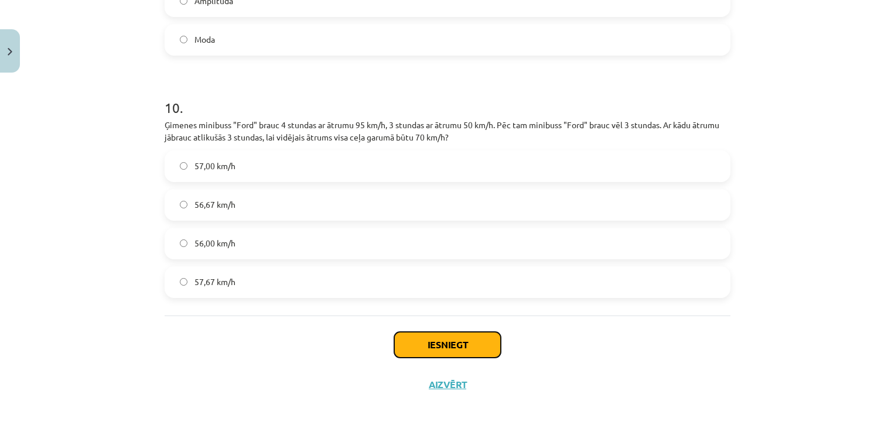
click at [426, 349] on button "Iesniegt" at bounding box center [447, 345] width 107 height 26
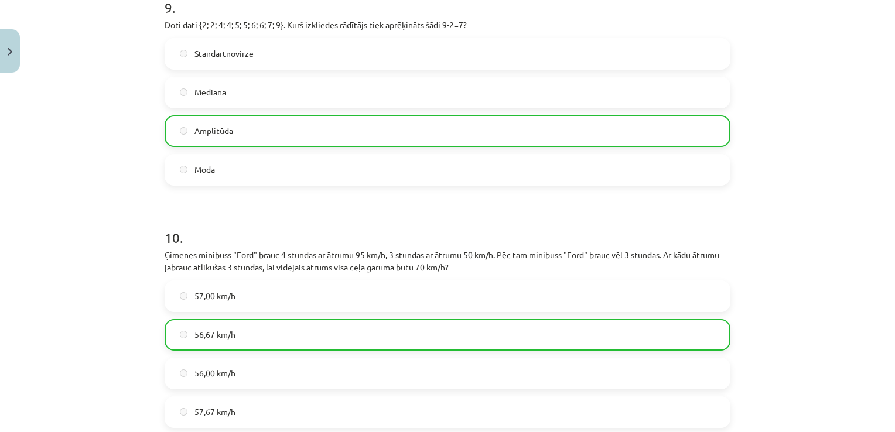
scroll to position [3089, 0]
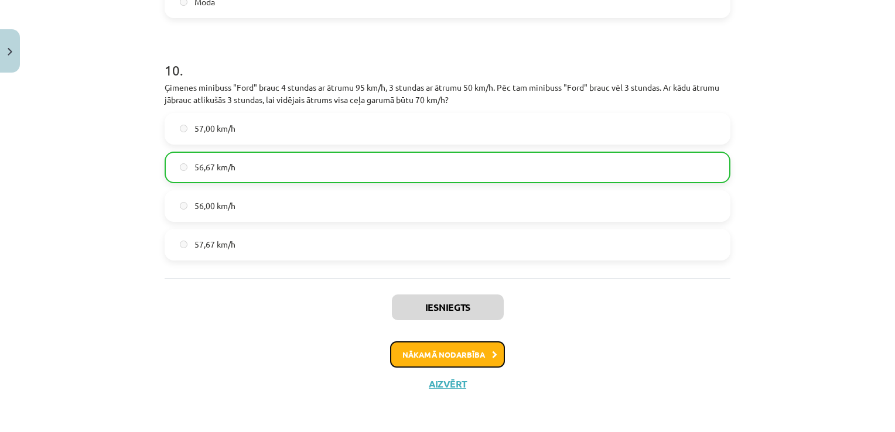
click at [452, 350] on button "Nākamā nodarbība" at bounding box center [447, 355] width 115 height 27
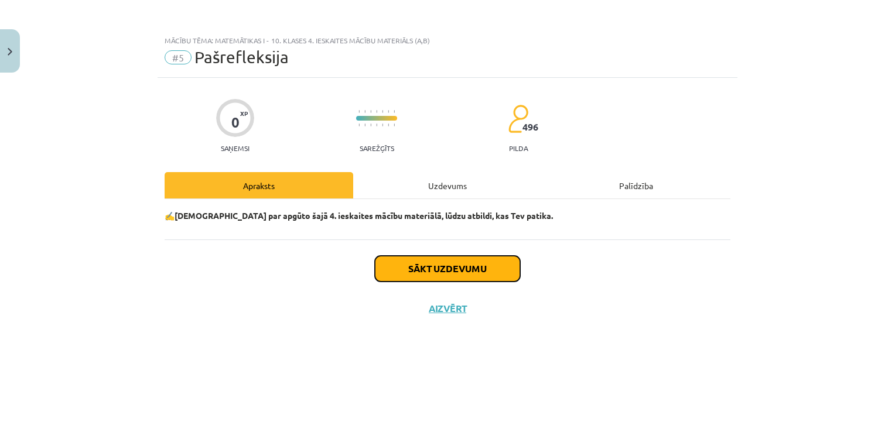
click at [455, 264] on button "Sākt uzdevumu" at bounding box center [447, 269] width 145 height 26
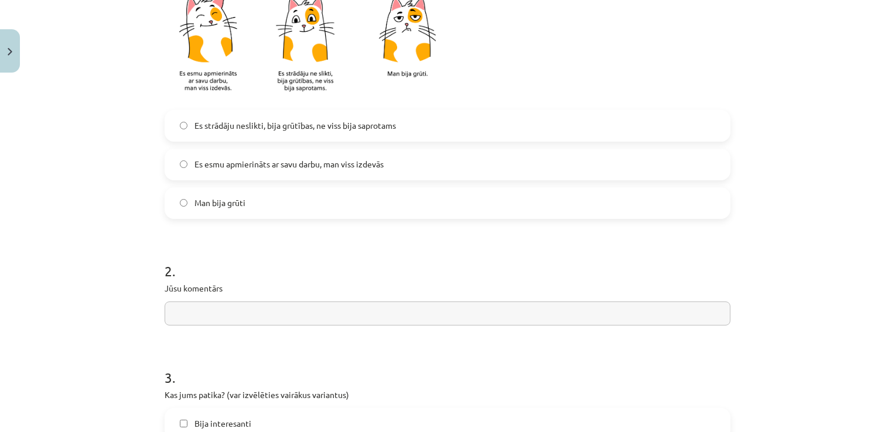
scroll to position [336, 0]
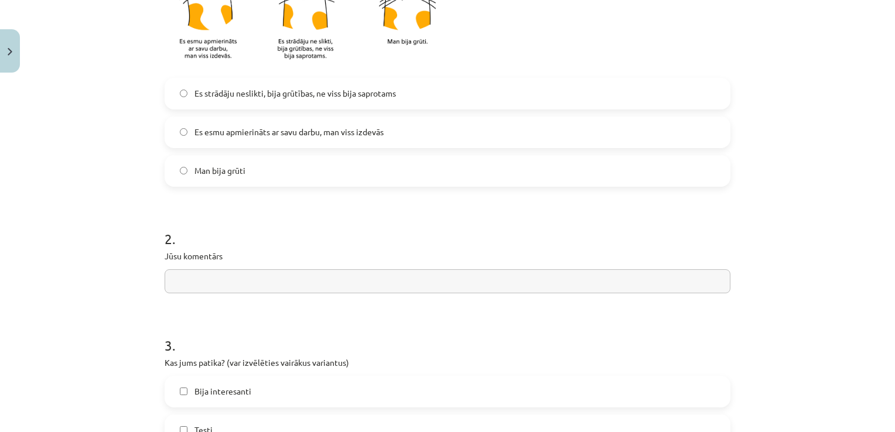
click at [417, 132] on label "Es esmu apmierināts ar savu darbu, man viss izdevās" at bounding box center [448, 132] width 564 height 29
click at [571, 89] on label "Es strādāju neslikti, bija grūtības, ne viss bija saprotams" at bounding box center [448, 93] width 564 height 29
click at [417, 281] on input "text" at bounding box center [448, 281] width 566 height 24
type input "***"
click at [499, 395] on label "Bija interesanti" at bounding box center [448, 391] width 564 height 29
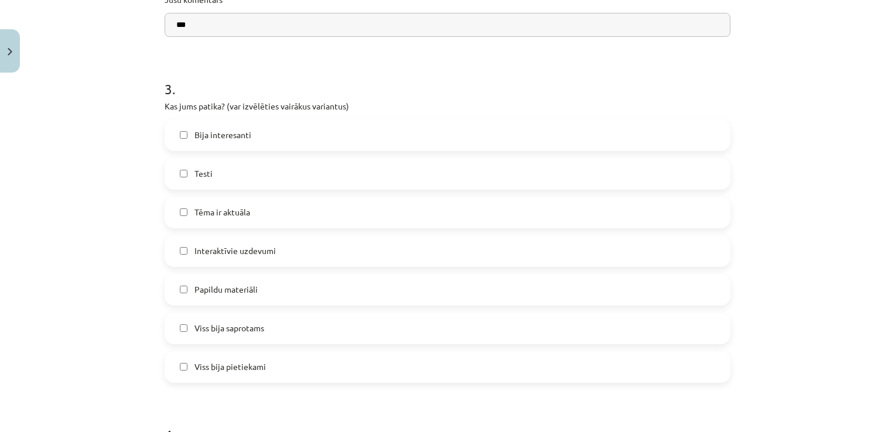
scroll to position [657, 0]
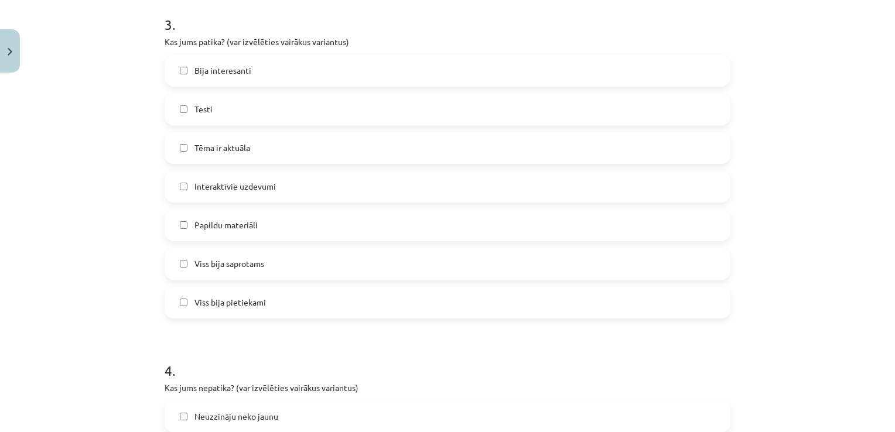
click at [339, 225] on label "Papildu materiāli" at bounding box center [448, 225] width 564 height 29
click at [274, 149] on label "Tēma ir aktuāla" at bounding box center [448, 148] width 564 height 29
click at [267, 107] on label "Testi" at bounding box center [448, 109] width 564 height 29
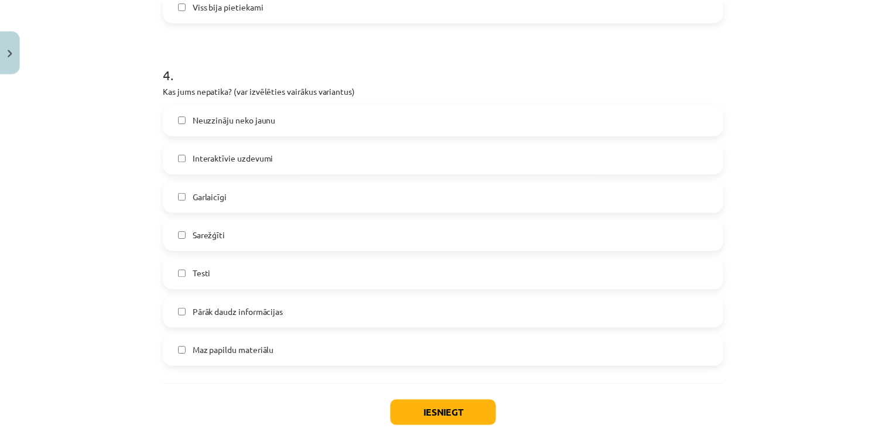
scroll to position [977, 0]
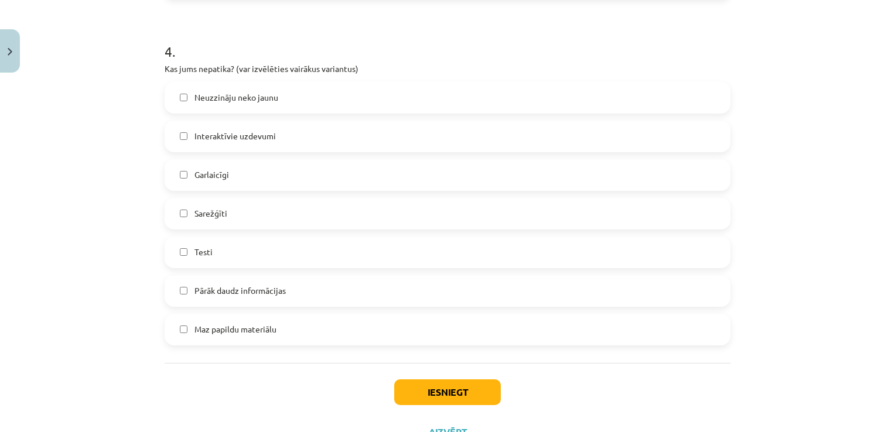
click at [241, 214] on label "Sarežģīti" at bounding box center [448, 213] width 564 height 29
click at [426, 392] on button "Iesniegt" at bounding box center [447, 393] width 107 height 26
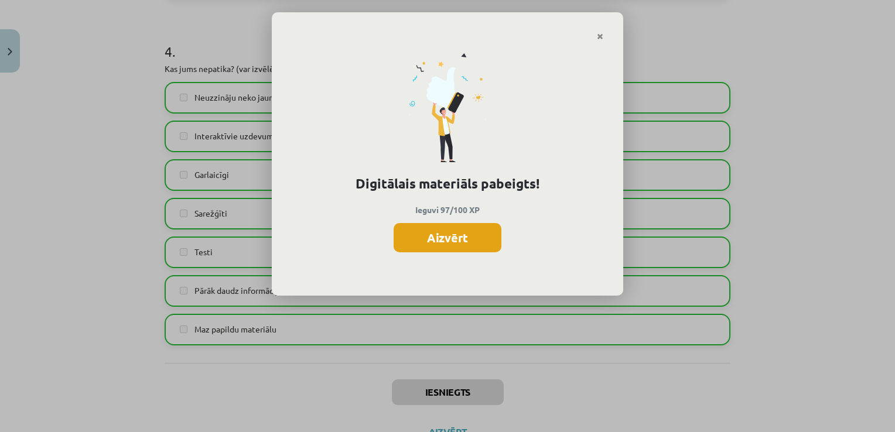
click at [469, 232] on button "Aizvērt" at bounding box center [448, 237] width 108 height 29
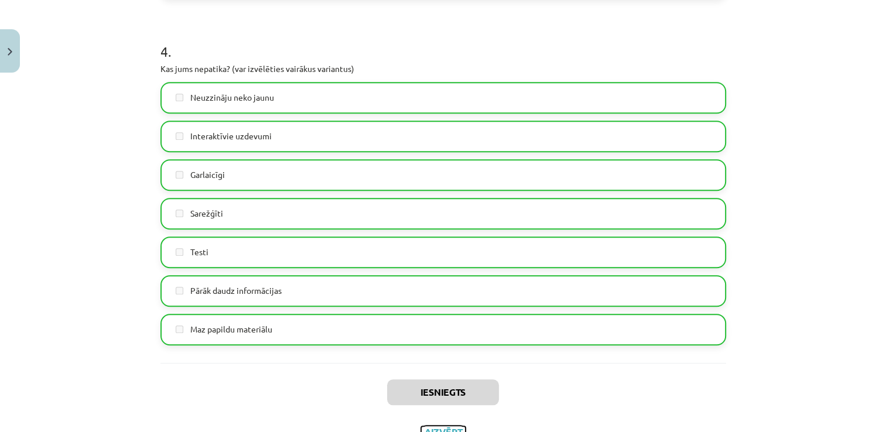
click at [430, 430] on button "Aizvērt" at bounding box center [443, 433] width 45 height 12
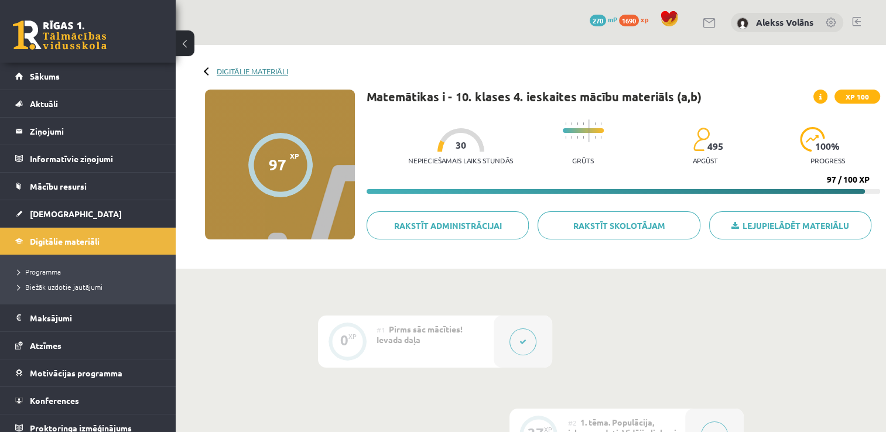
click at [245, 73] on link "Digitālie materiāli" at bounding box center [252, 71] width 71 height 9
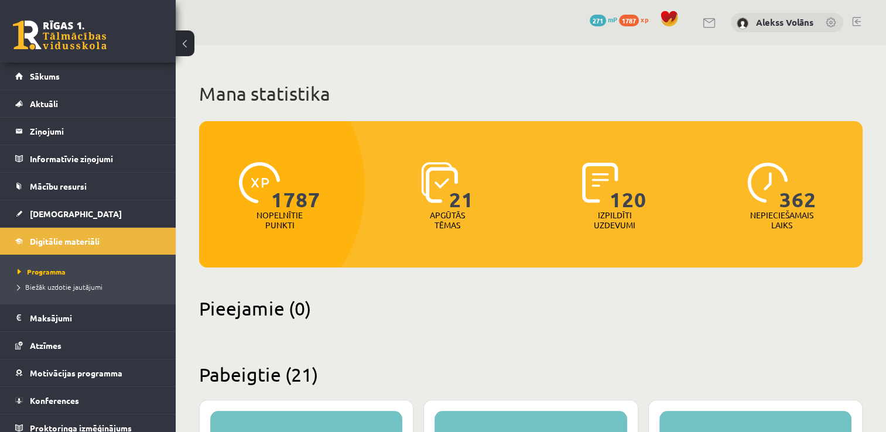
drag, startPoint x: 889, startPoint y: 53, endPoint x: 803, endPoint y: 60, distance: 86.4
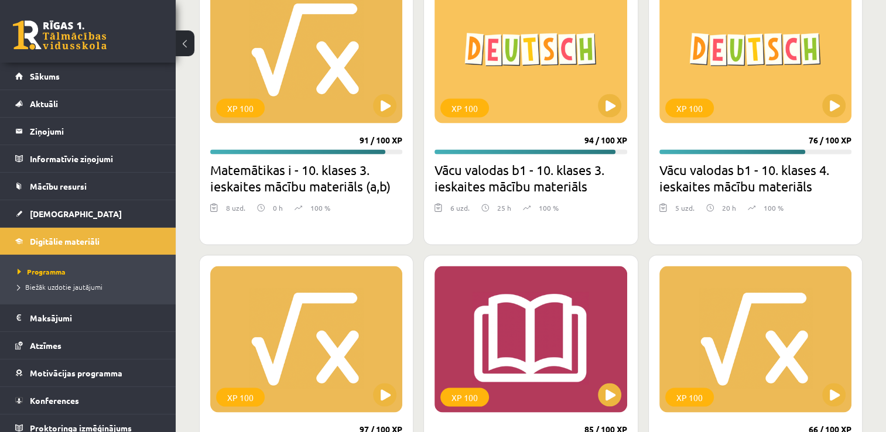
scroll to position [2268, 0]
